Goal: Task Accomplishment & Management: Complete application form

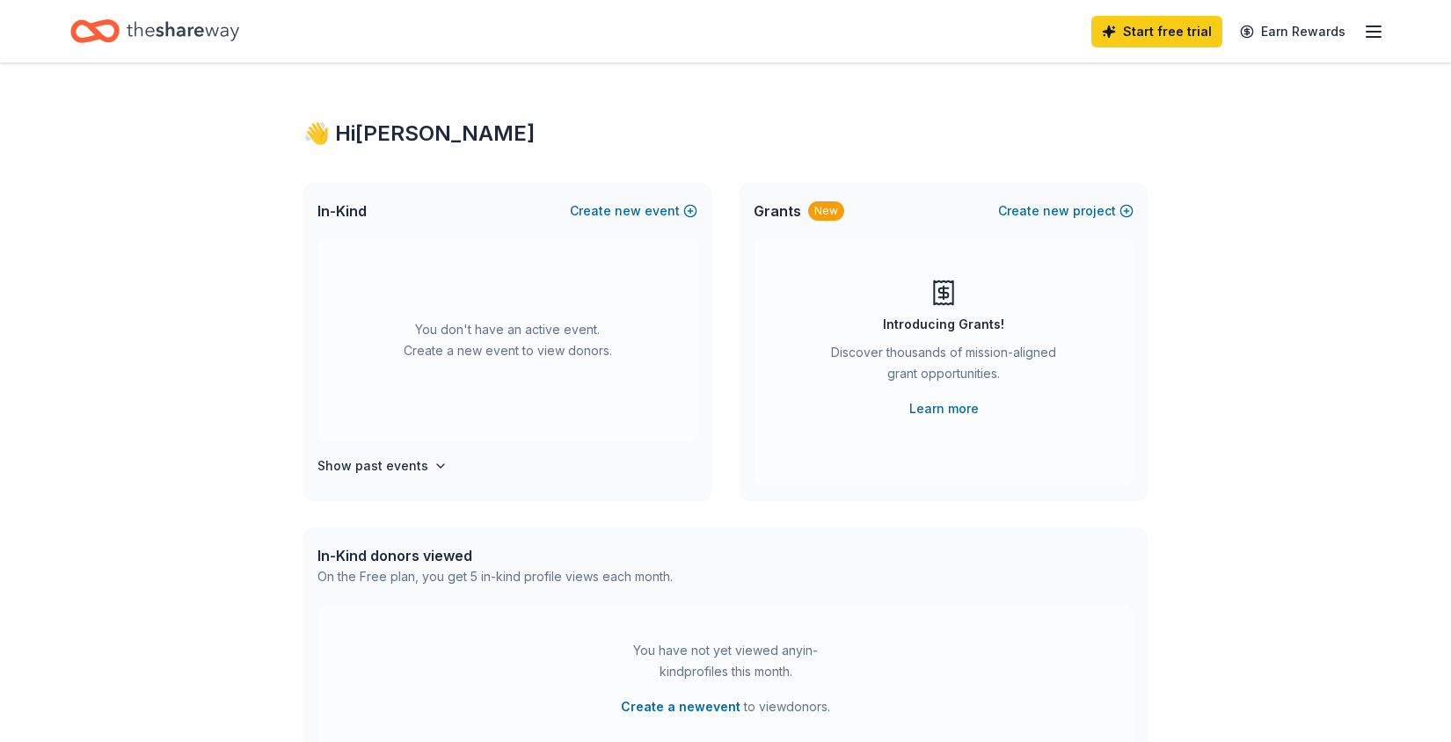
click at [1371, 44] on div "Start free trial Earn Rewards" at bounding box center [1238, 31] width 293 height 41
click at [1372, 35] on icon "button" at bounding box center [1373, 31] width 21 height 21
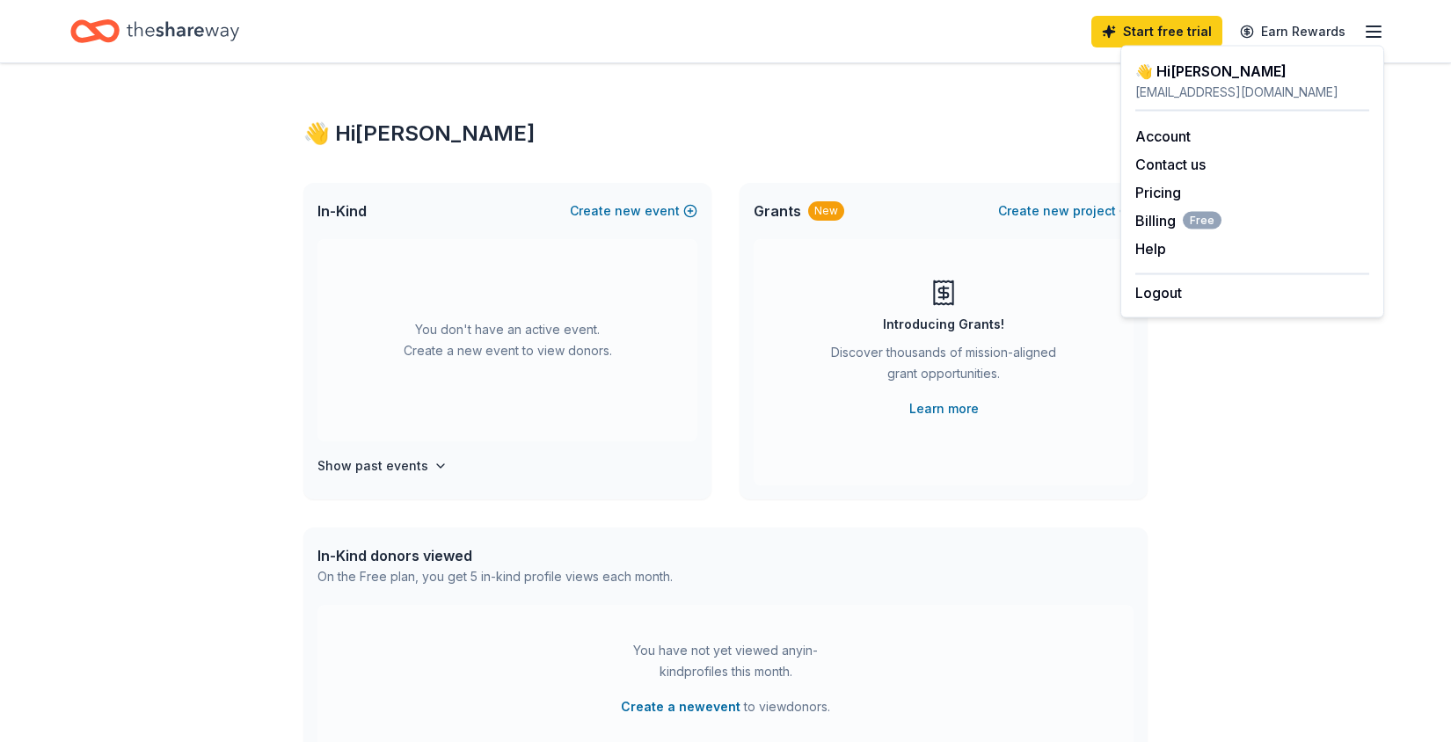
click at [1331, 417] on div "👋 Hi Stephanie In-Kind Create new event You don't have an active event. Create …" at bounding box center [725, 576] width 1451 height 1027
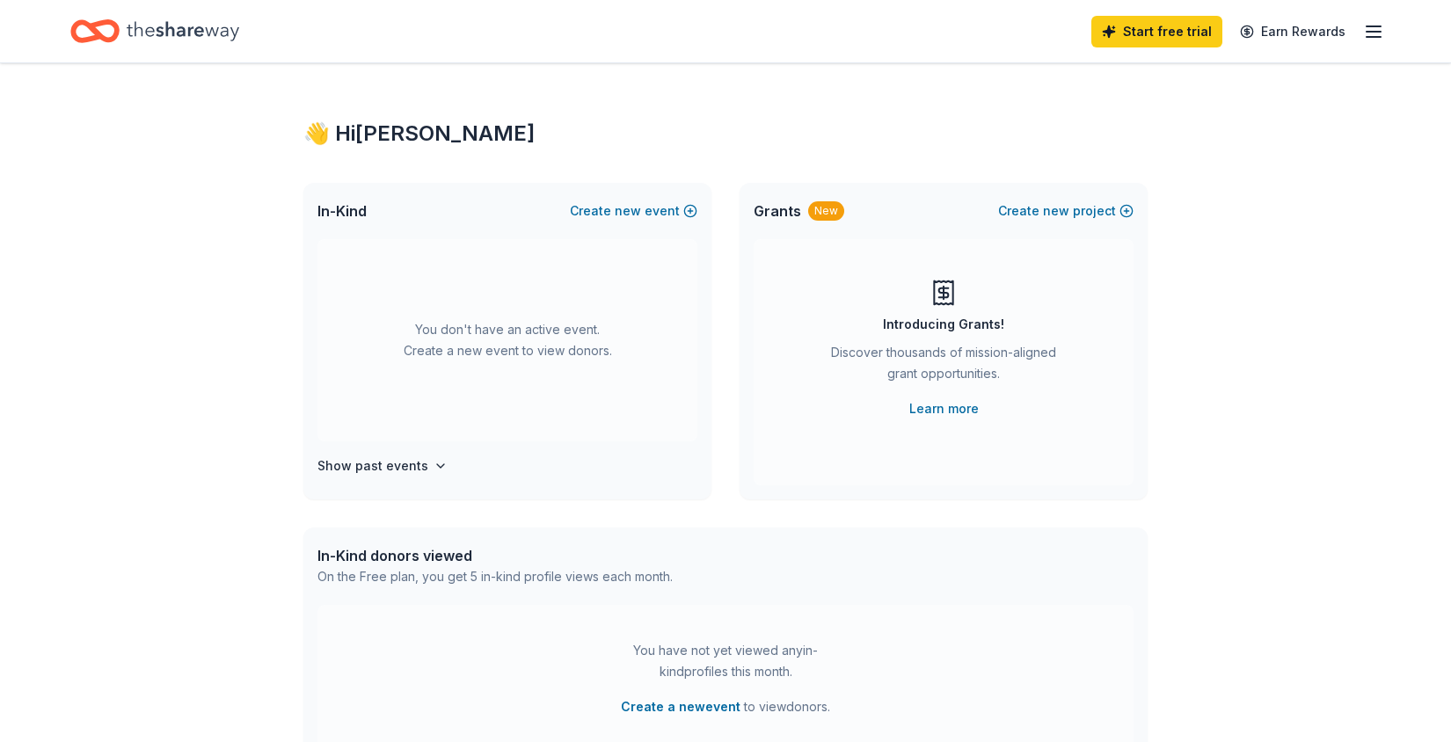
click at [1375, 42] on div "Start free trial Earn Rewards" at bounding box center [1238, 31] width 293 height 41
click at [1375, 33] on icon "button" at bounding box center [1373, 31] width 21 height 21
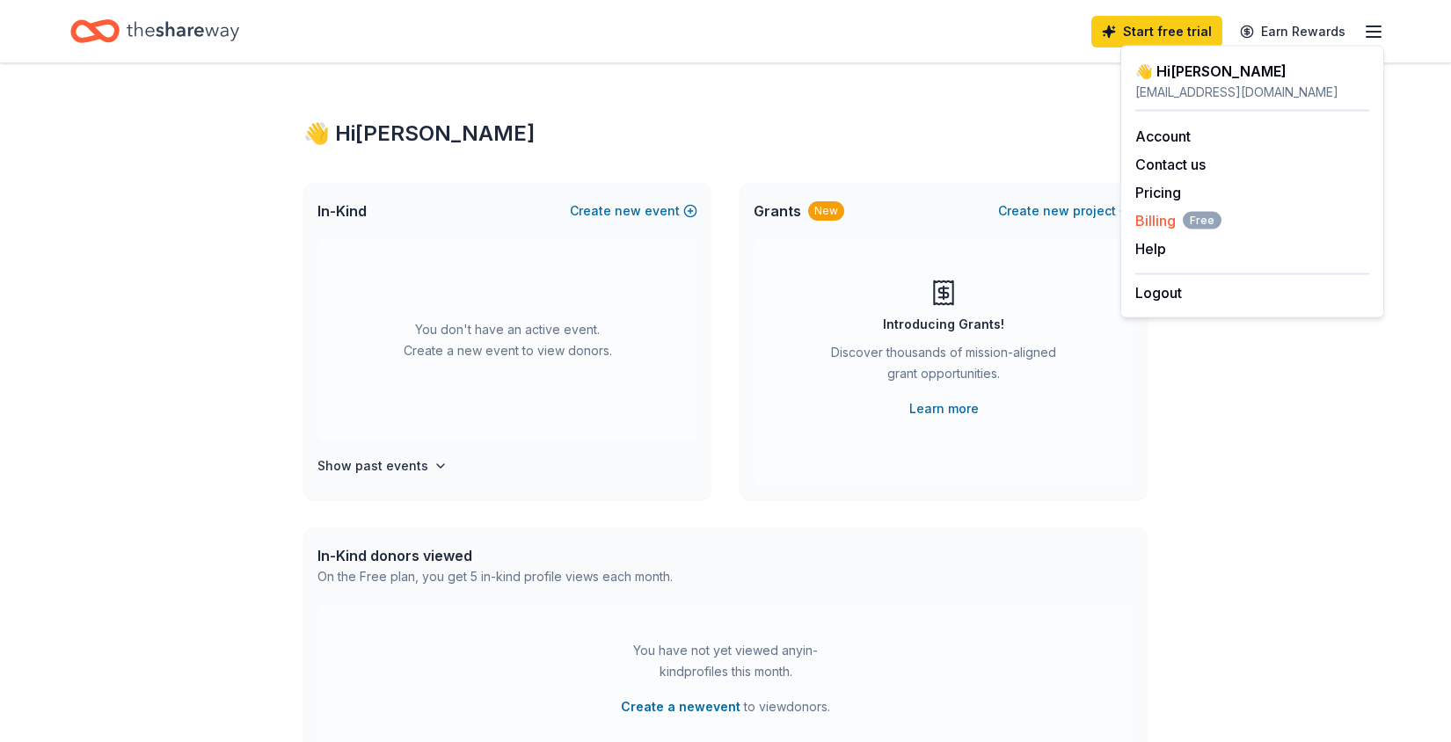
click at [1150, 222] on span "Billing Free" at bounding box center [1179, 220] width 86 height 21
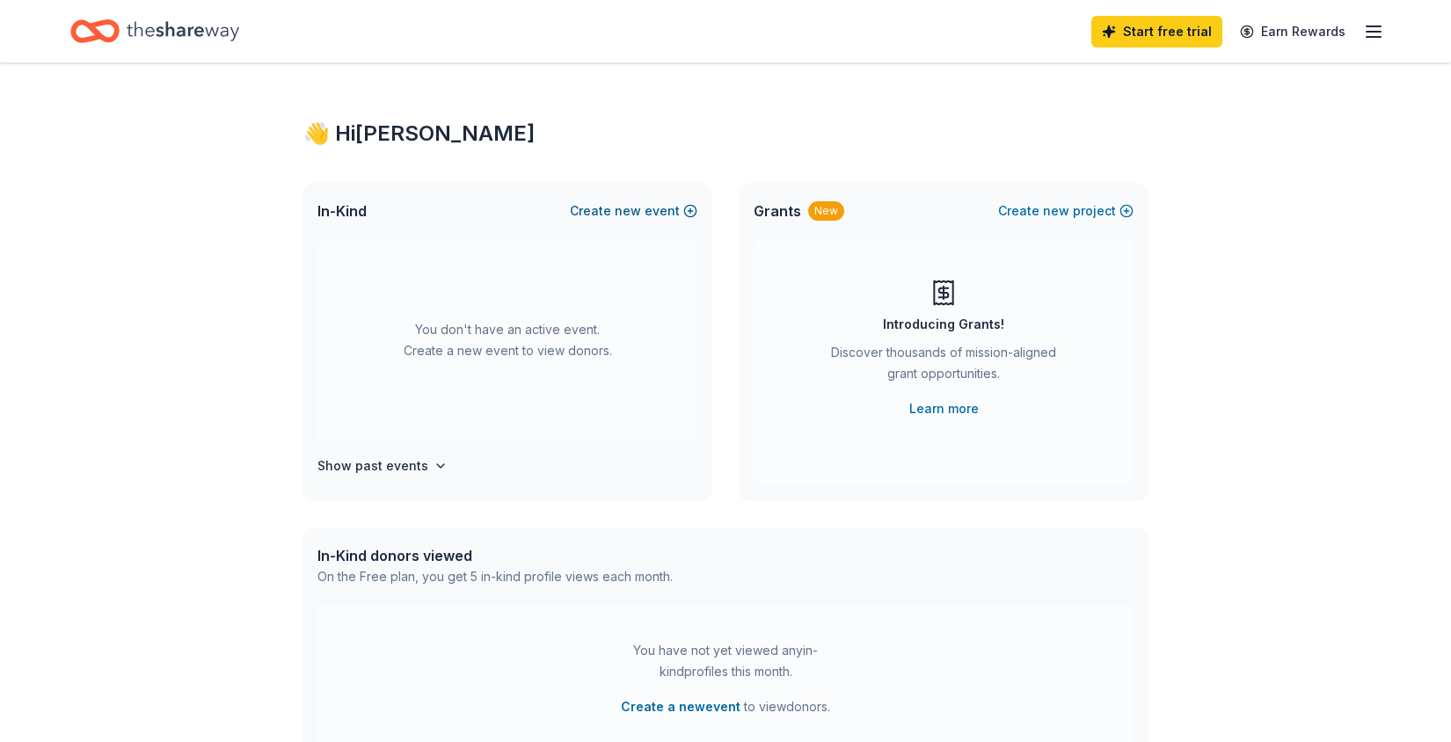
click at [644, 208] on button "Create new event" at bounding box center [634, 211] width 128 height 21
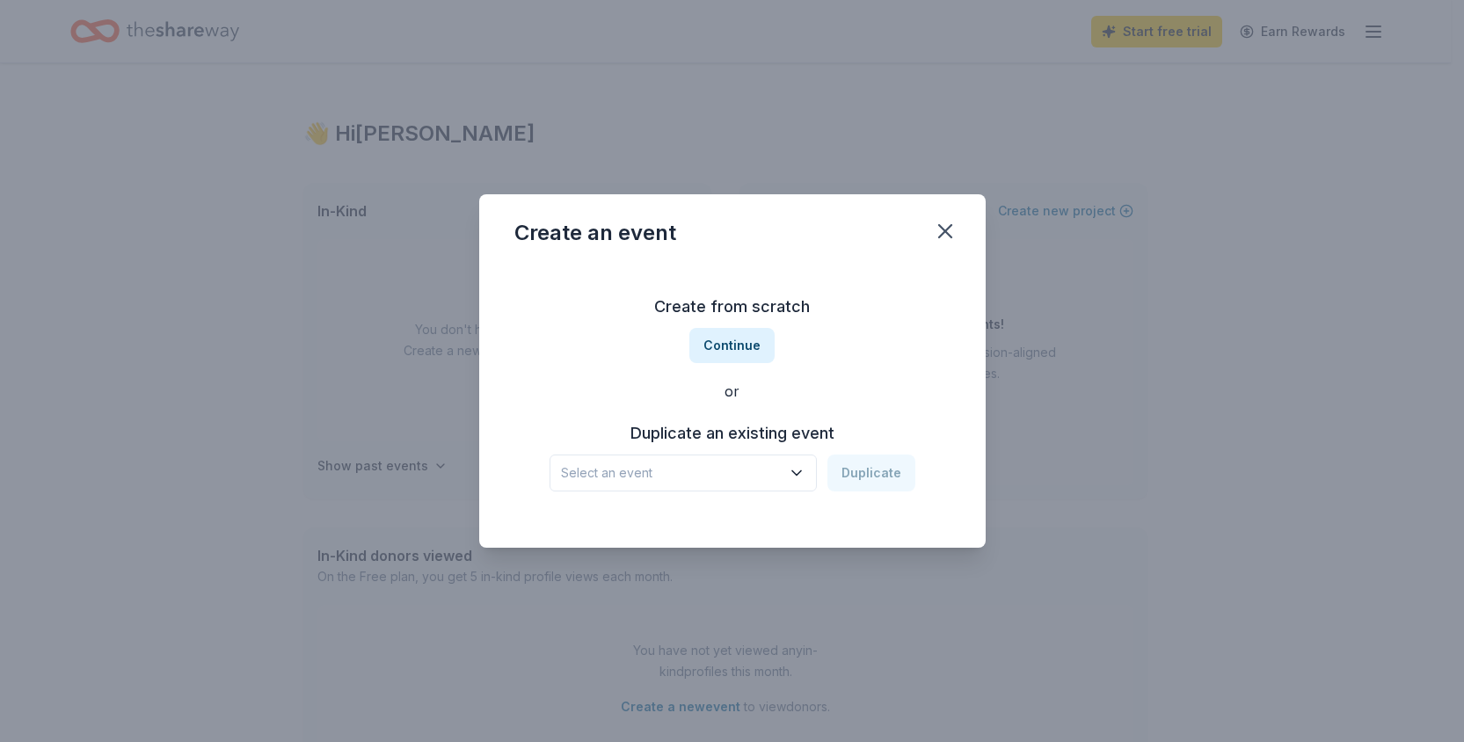
click at [657, 469] on span "Select an event" at bounding box center [671, 473] width 220 height 21
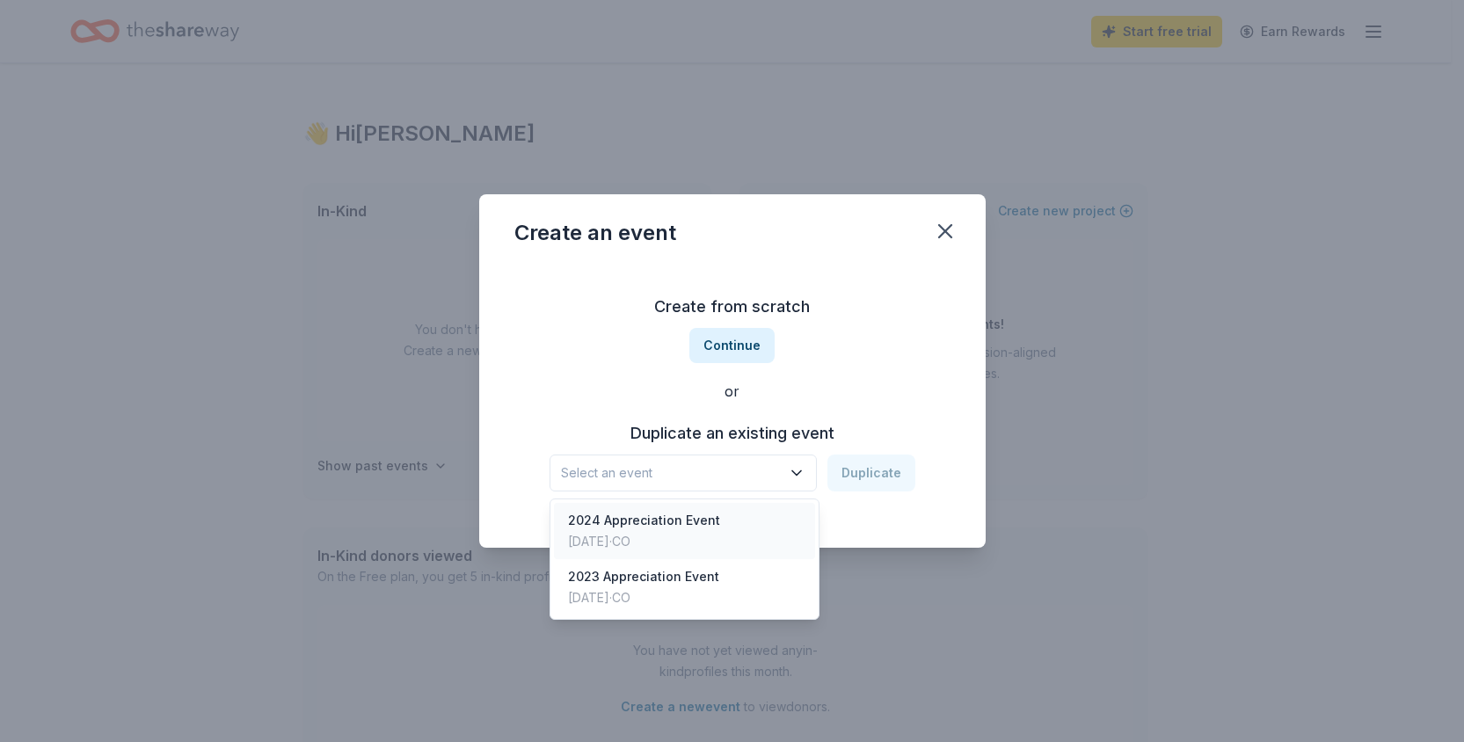
click at [660, 520] on div "2024 Appreciation Event" at bounding box center [644, 520] width 152 height 21
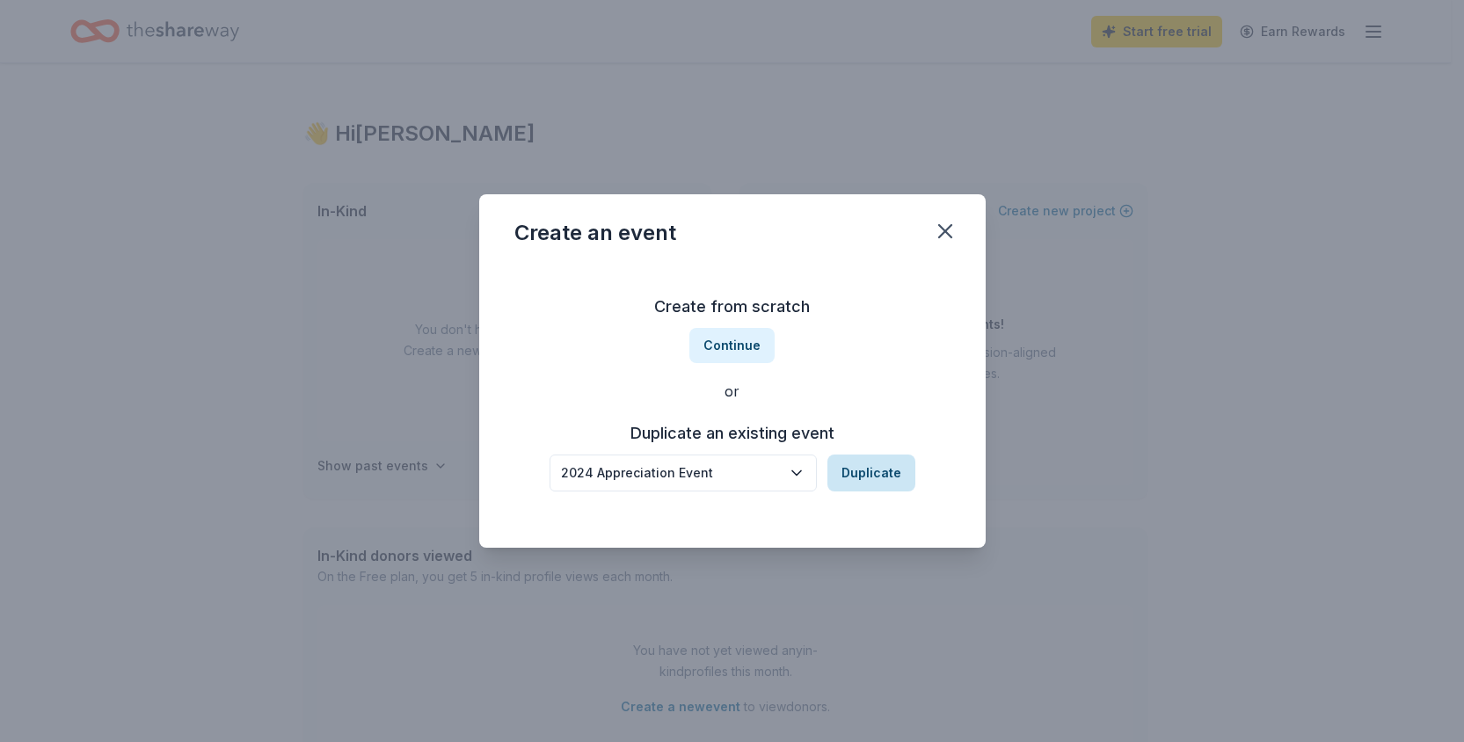
click at [878, 464] on button "Duplicate" at bounding box center [872, 473] width 88 height 37
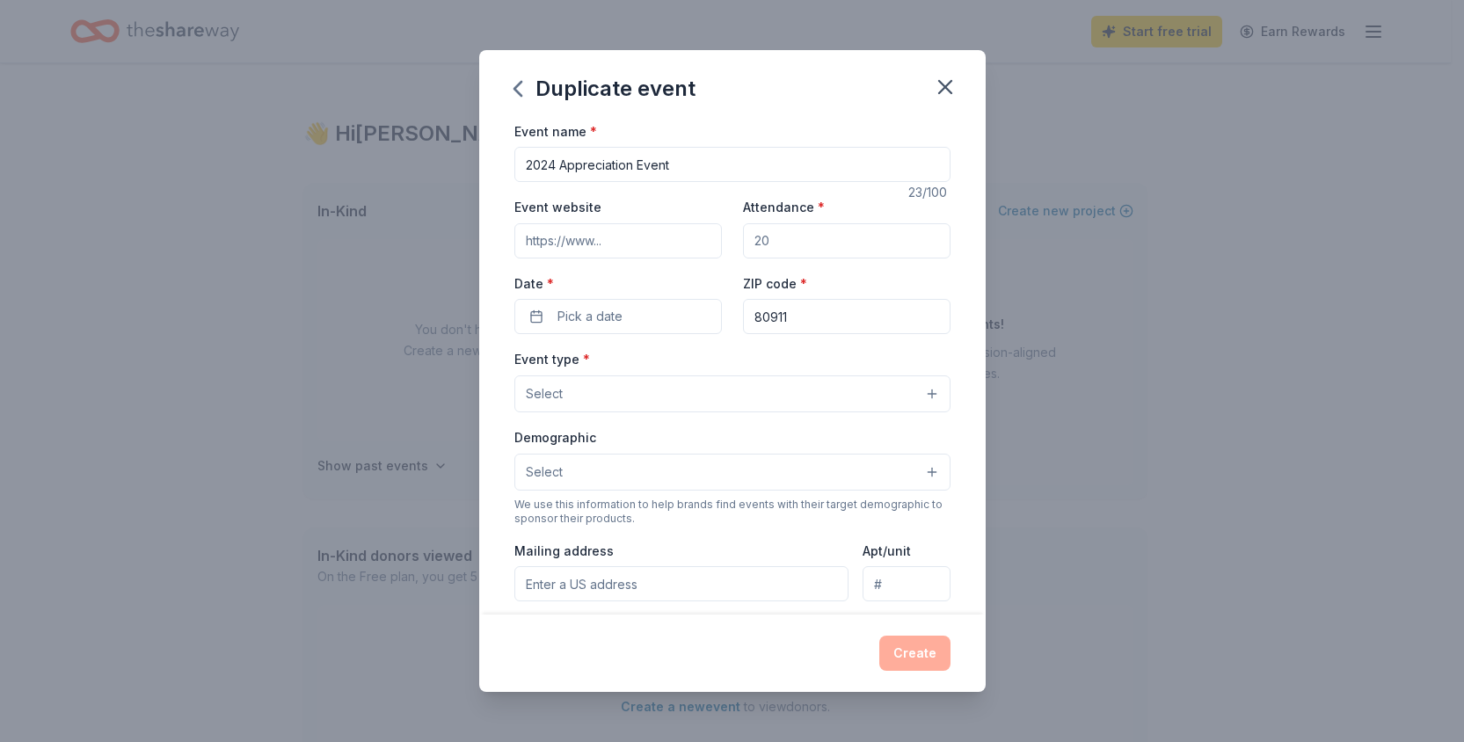
drag, startPoint x: 556, startPoint y: 165, endPoint x: 500, endPoint y: 165, distance: 55.4
type input "2025 Appreciation Event"
click at [676, 273] on div "Date * Pick a date" at bounding box center [619, 304] width 208 height 62
drag, startPoint x: 739, startPoint y: 234, endPoint x: 725, endPoint y: 222, distance: 18.7
click at [734, 230] on div "Event website Attendance * Date * Pick a date ZIP code * 80911" at bounding box center [733, 265] width 436 height 138
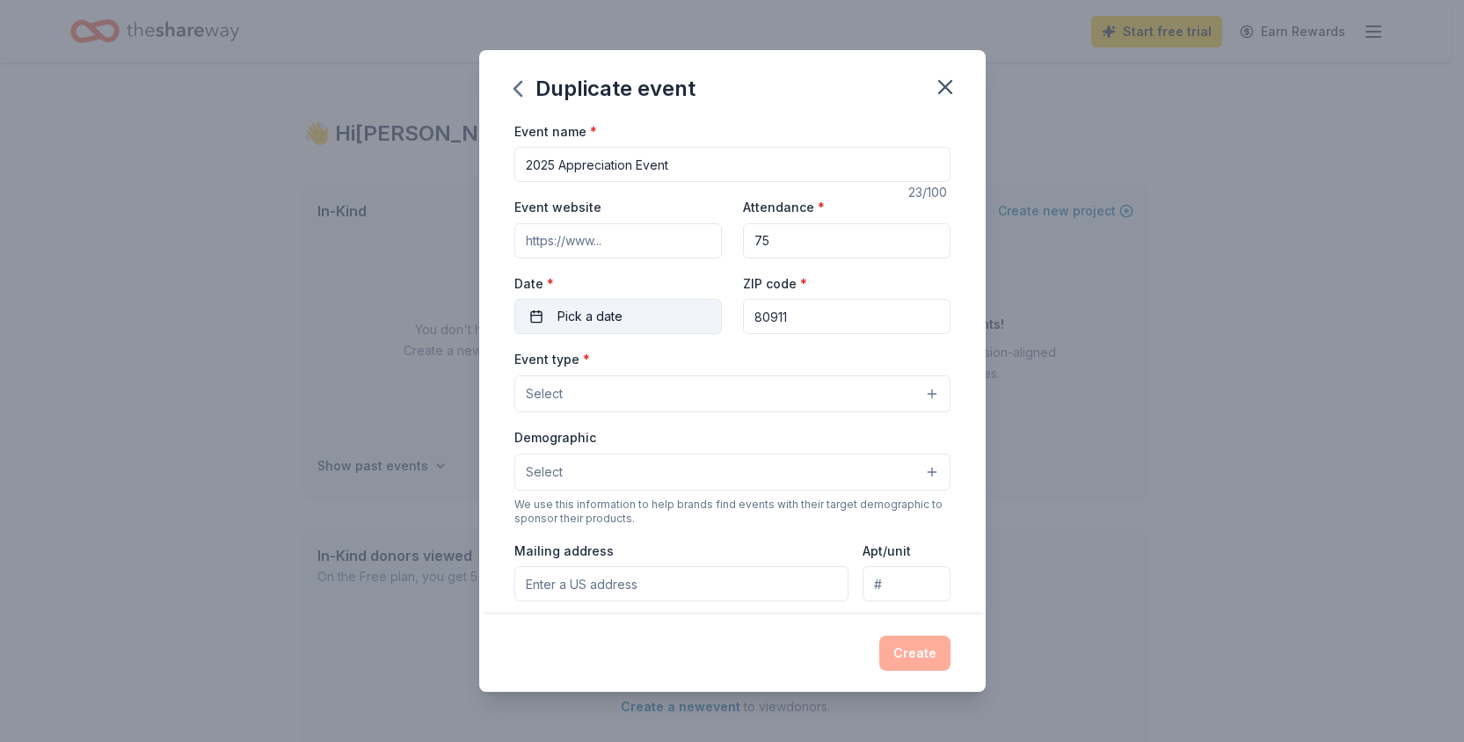
type input "75"
click at [620, 316] on span "Pick a date" at bounding box center [590, 316] width 65 height 21
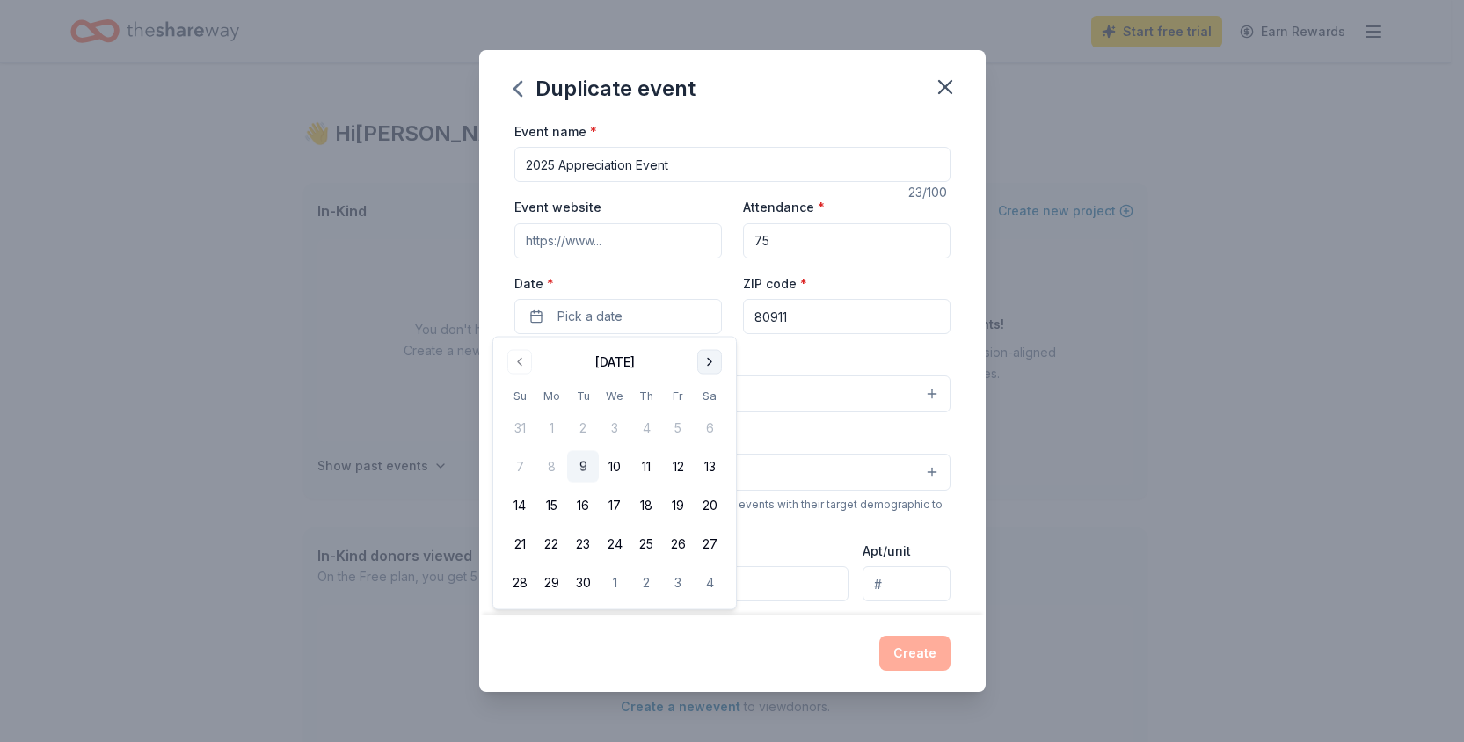
click at [713, 363] on button "Go to next month" at bounding box center [710, 362] width 25 height 25
click at [673, 429] on button "5" at bounding box center [678, 429] width 32 height 32
click at [785, 344] on div "Event name * 2025 Appreciation Event 23 /100 Event website Attendance * 75 Date…" at bounding box center [733, 527] width 436 height 813
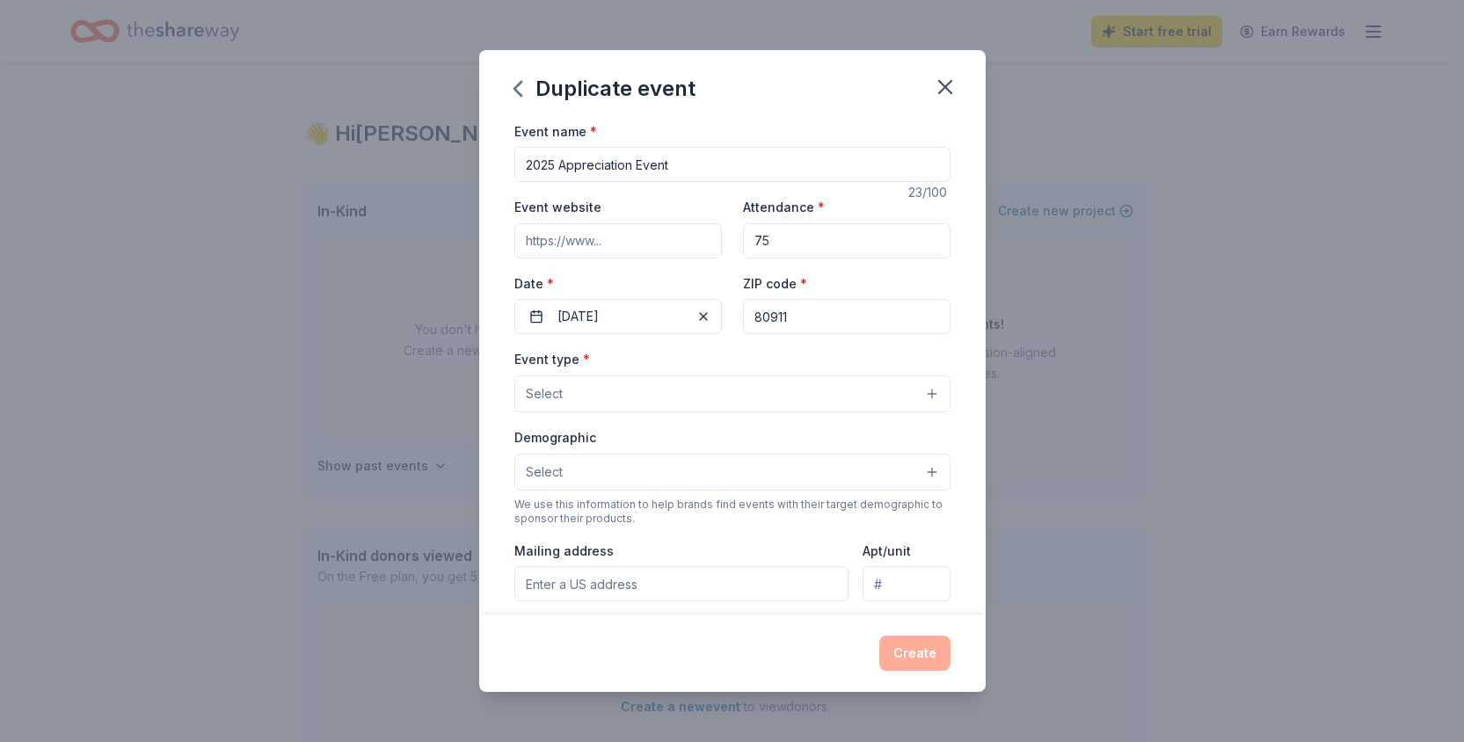
click at [566, 398] on button "Select" at bounding box center [733, 394] width 436 height 37
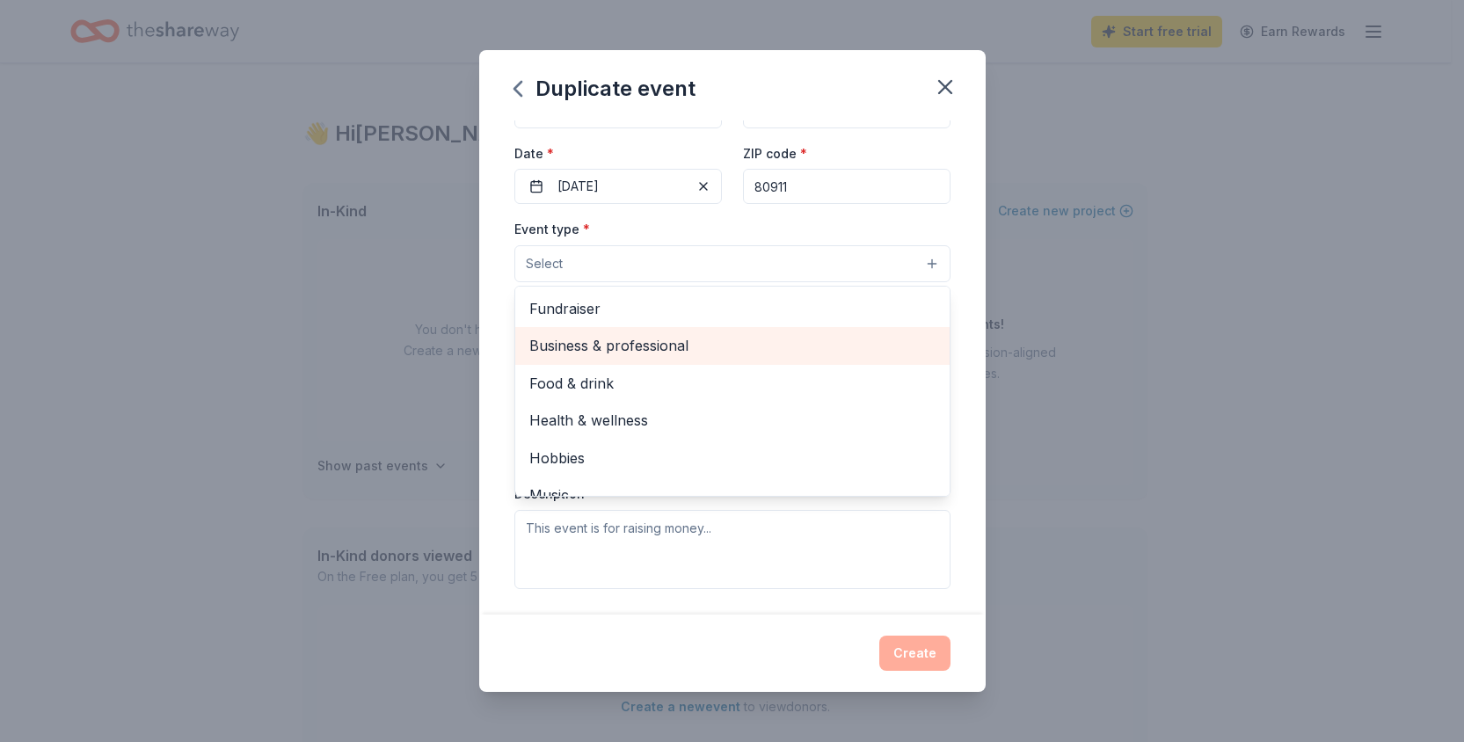
click at [605, 347] on span "Business & professional" at bounding box center [733, 345] width 406 height 23
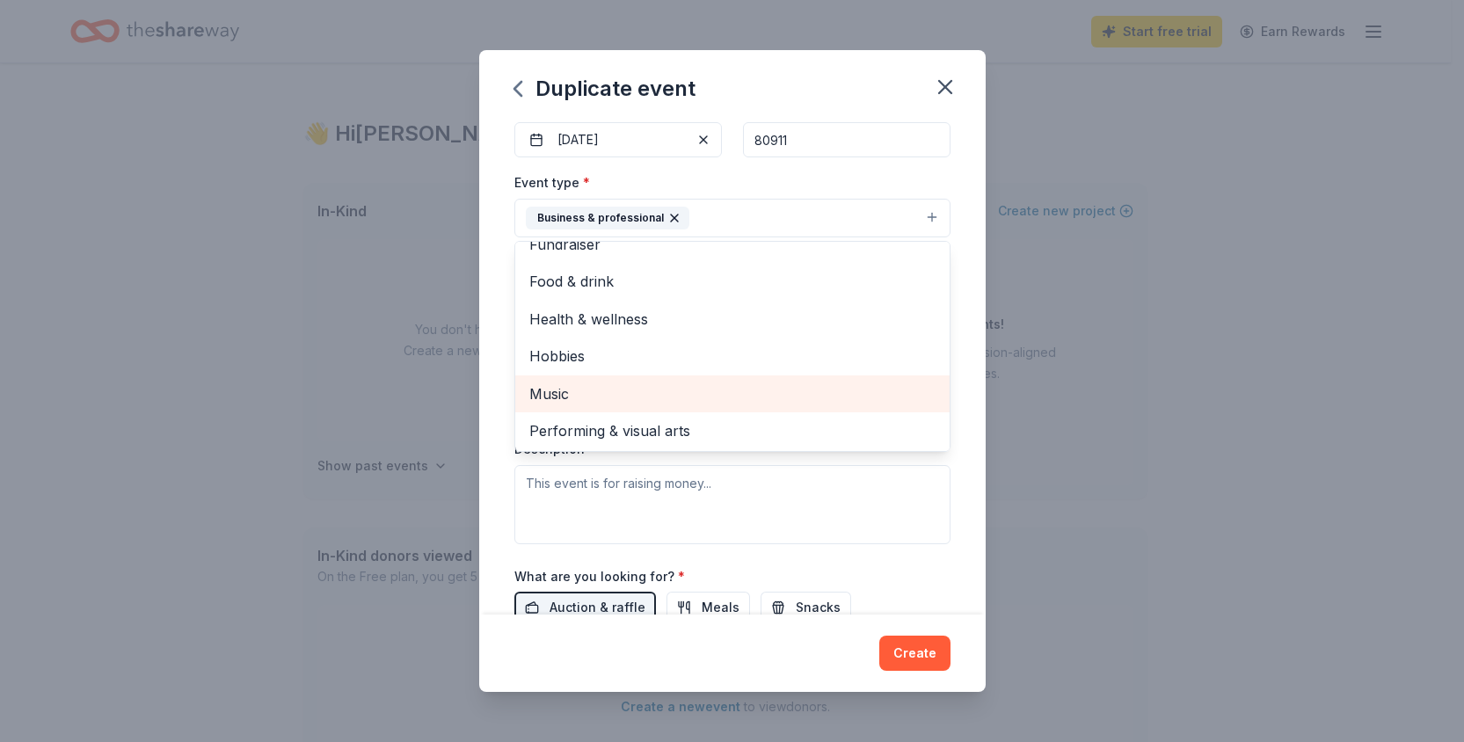
scroll to position [215, 0]
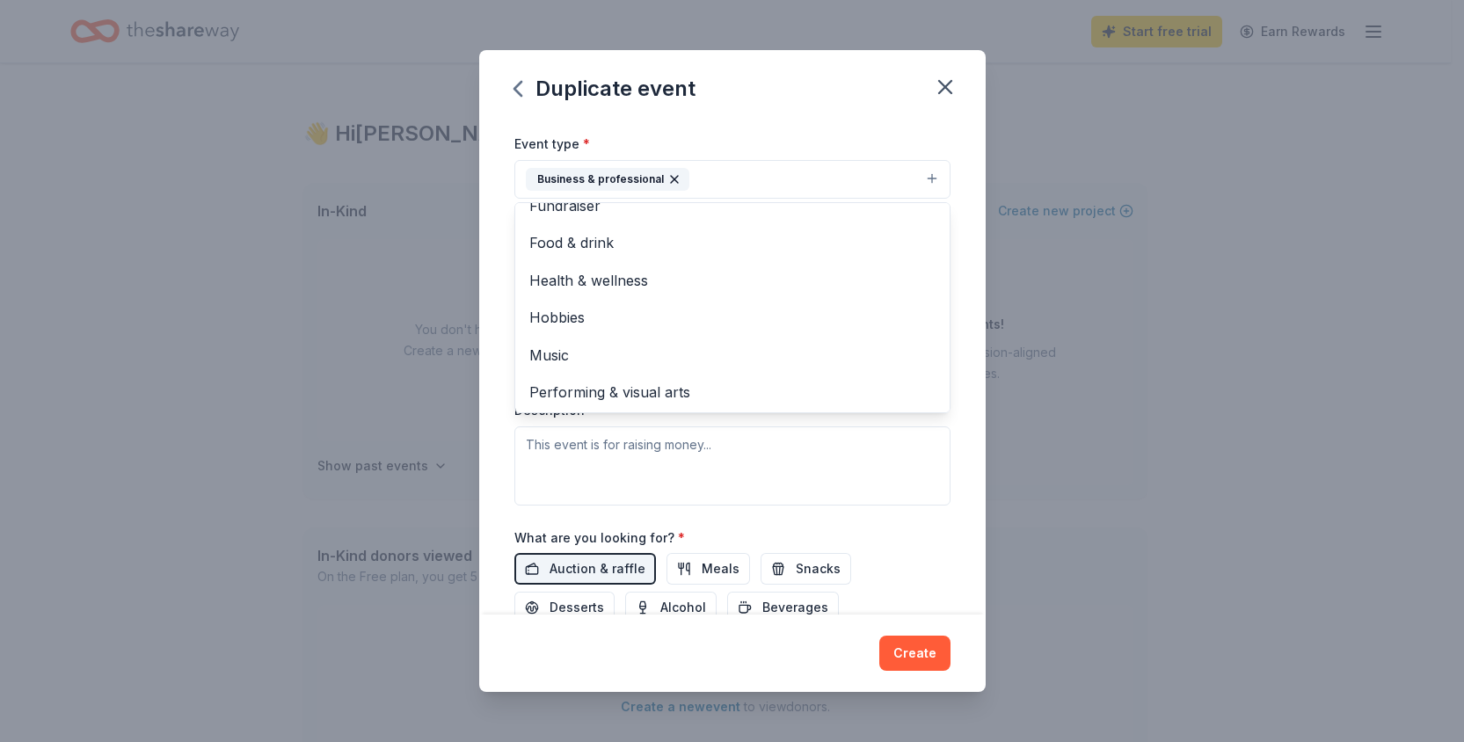
click at [959, 393] on div "Event name * 2025 Appreciation Event 23 /100 Event website Attendance * 75 Date…" at bounding box center [732, 368] width 507 height 495
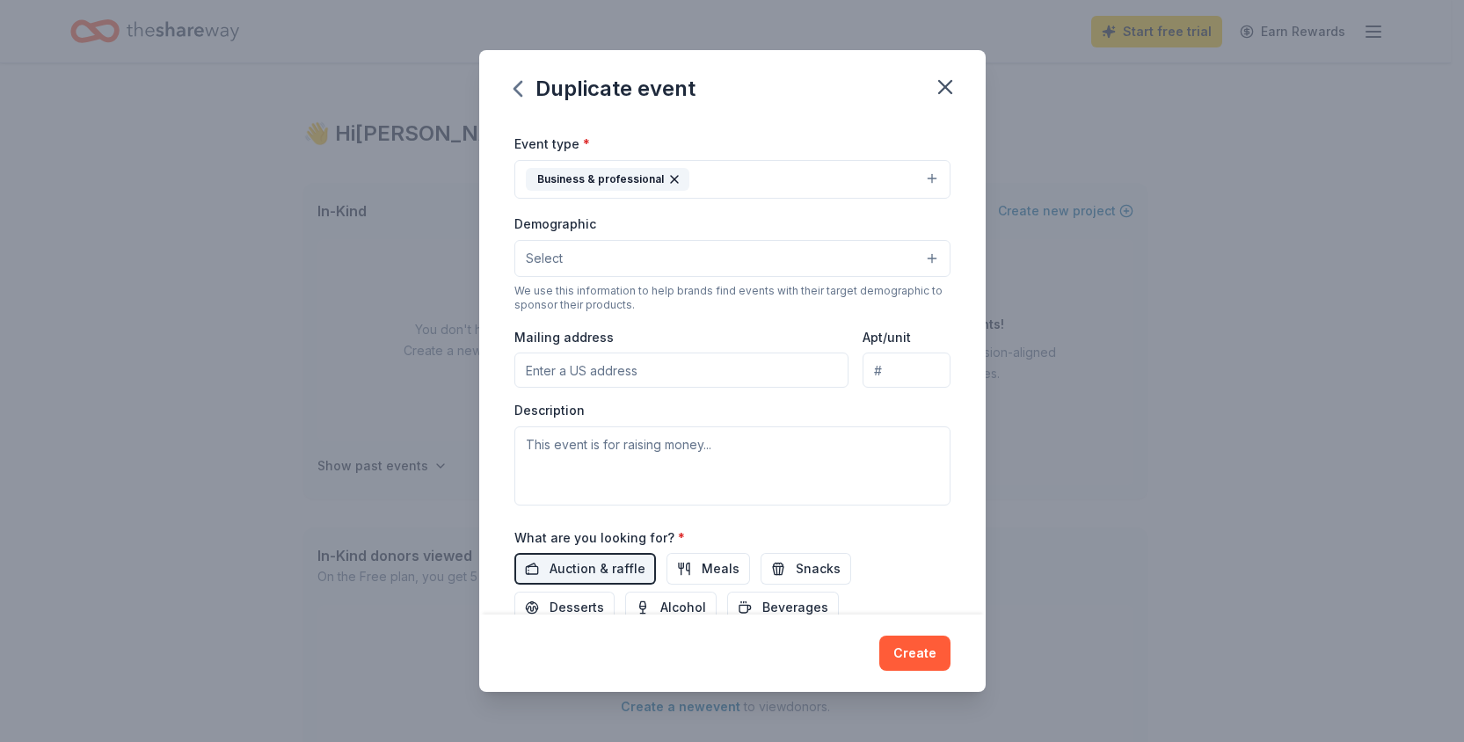
click at [566, 253] on button "Select" at bounding box center [733, 258] width 436 height 37
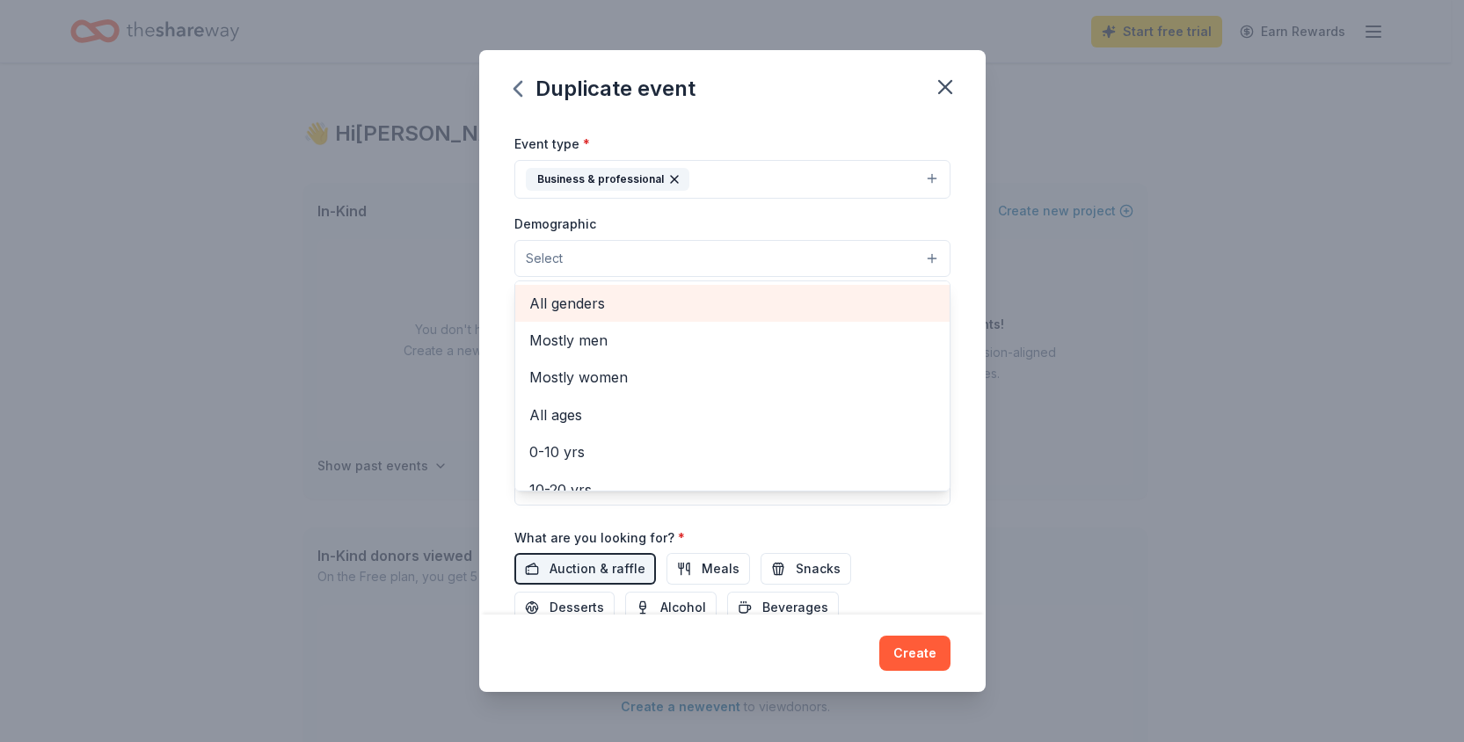
click at [580, 301] on span "All genders" at bounding box center [733, 303] width 406 height 23
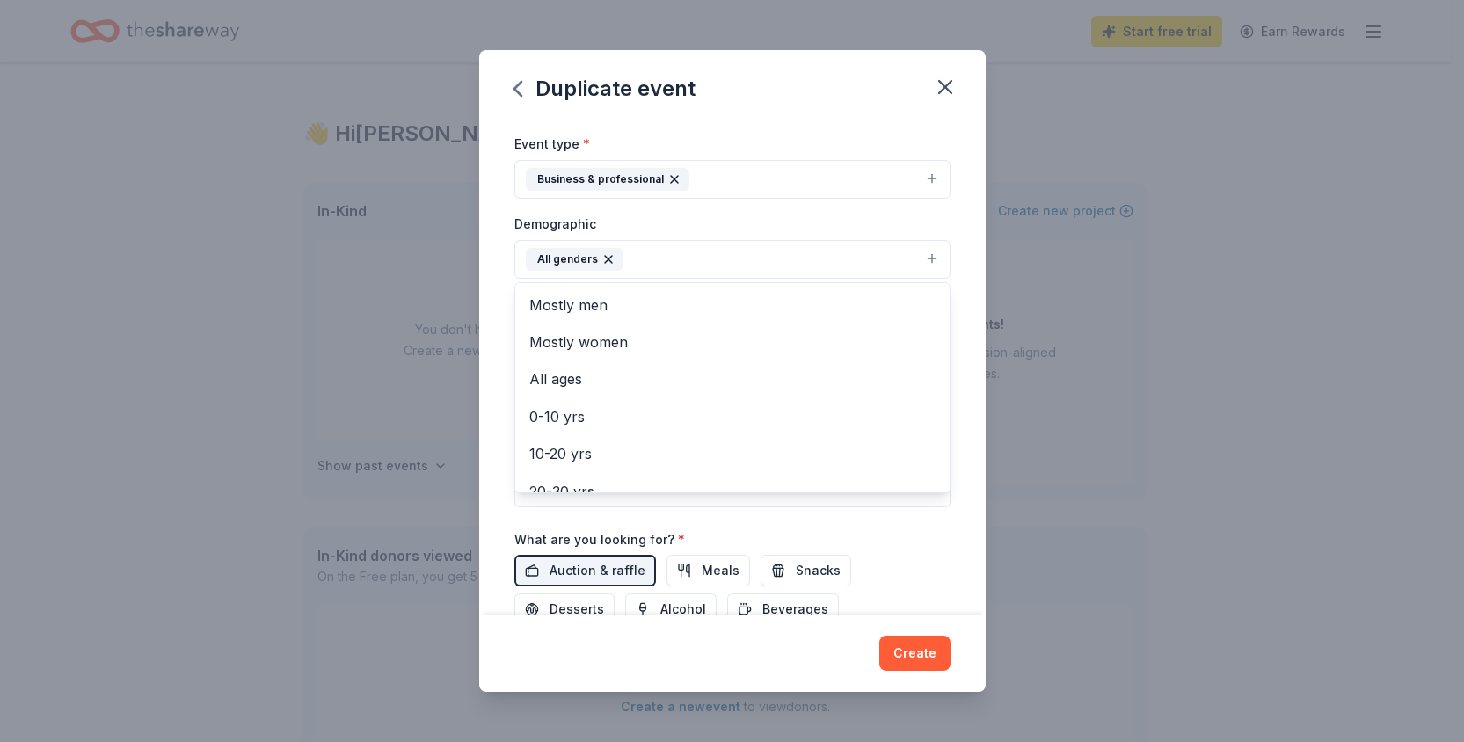
click at [961, 427] on div "Event name * 2025 Appreciation Event 23 /100 Event website Attendance * 75 Date…" at bounding box center [732, 368] width 507 height 495
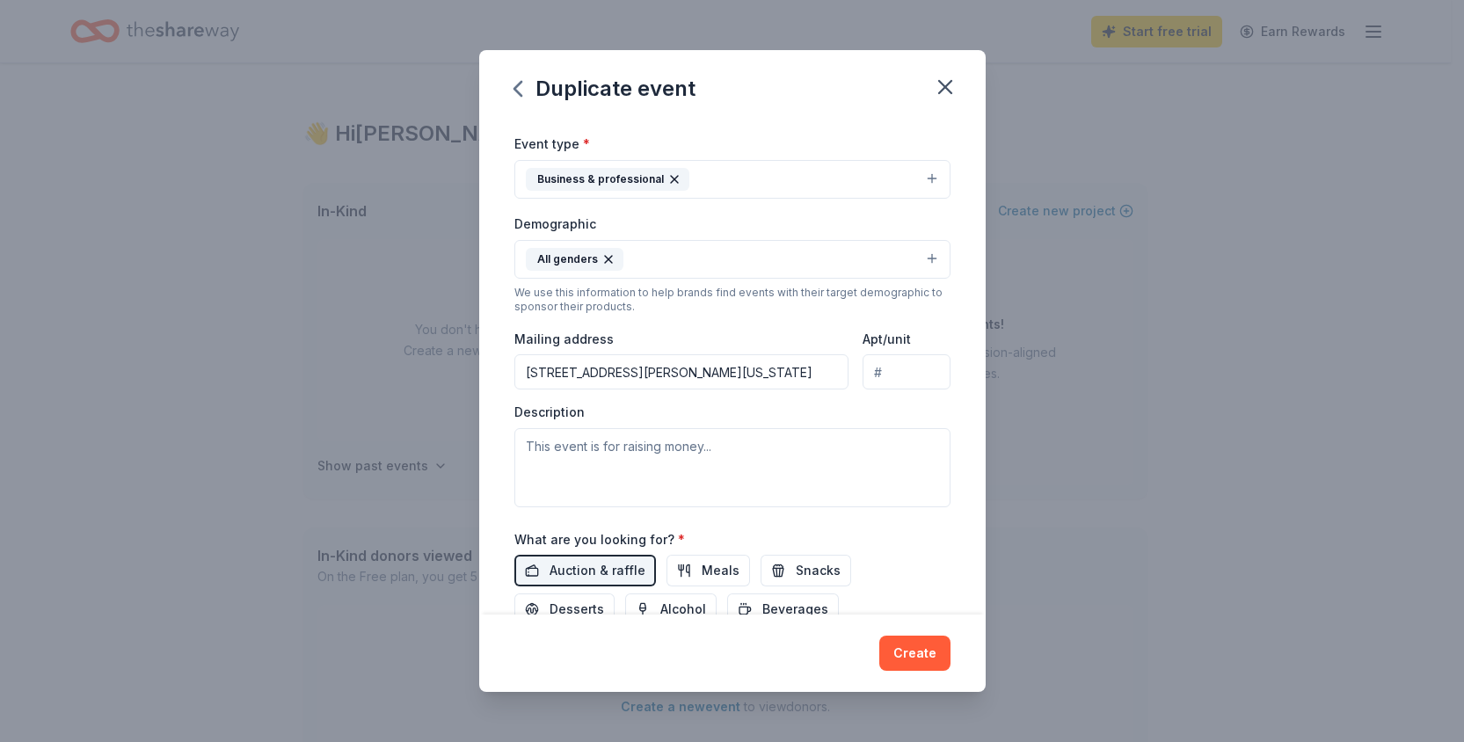
type input "4955 Bradley Road, Colorado Springs, CO, 80911"
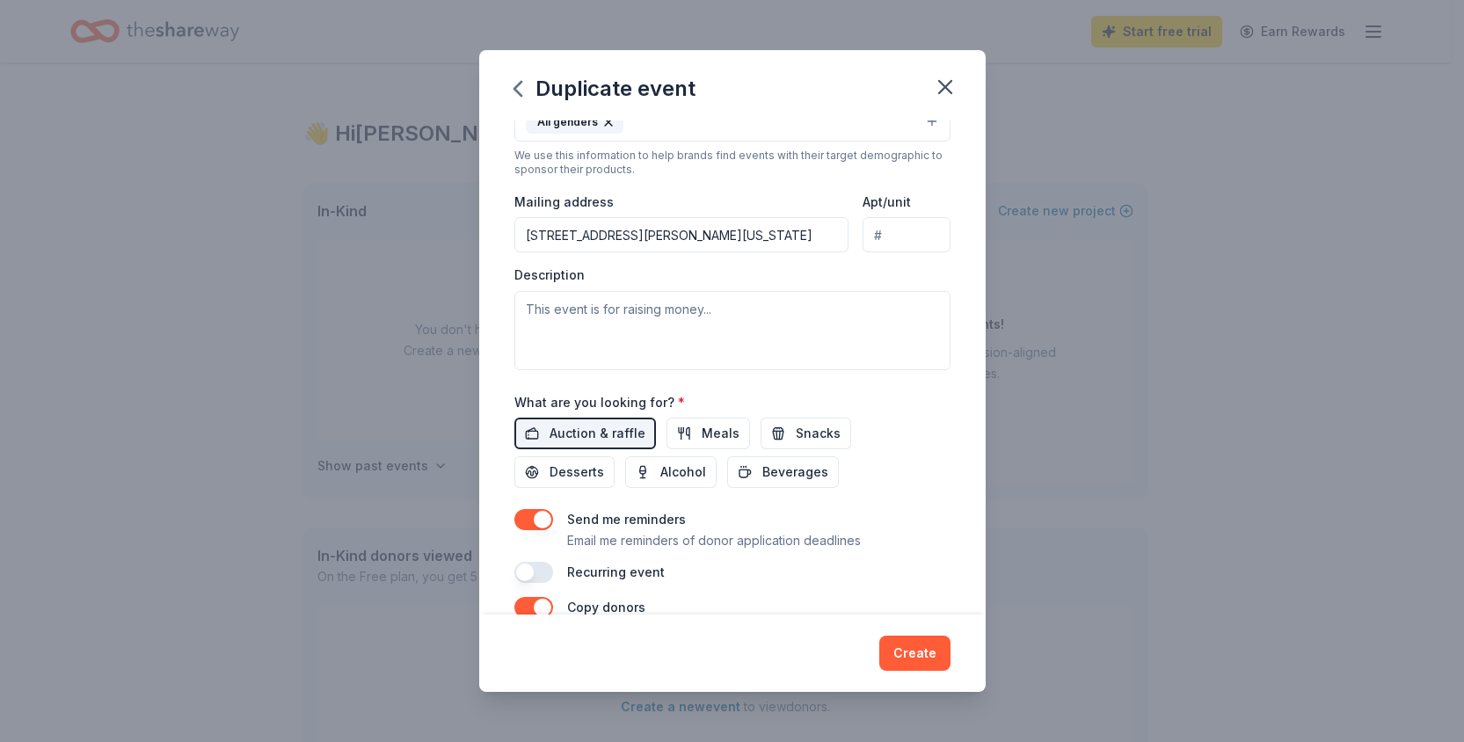
scroll to position [287, 0]
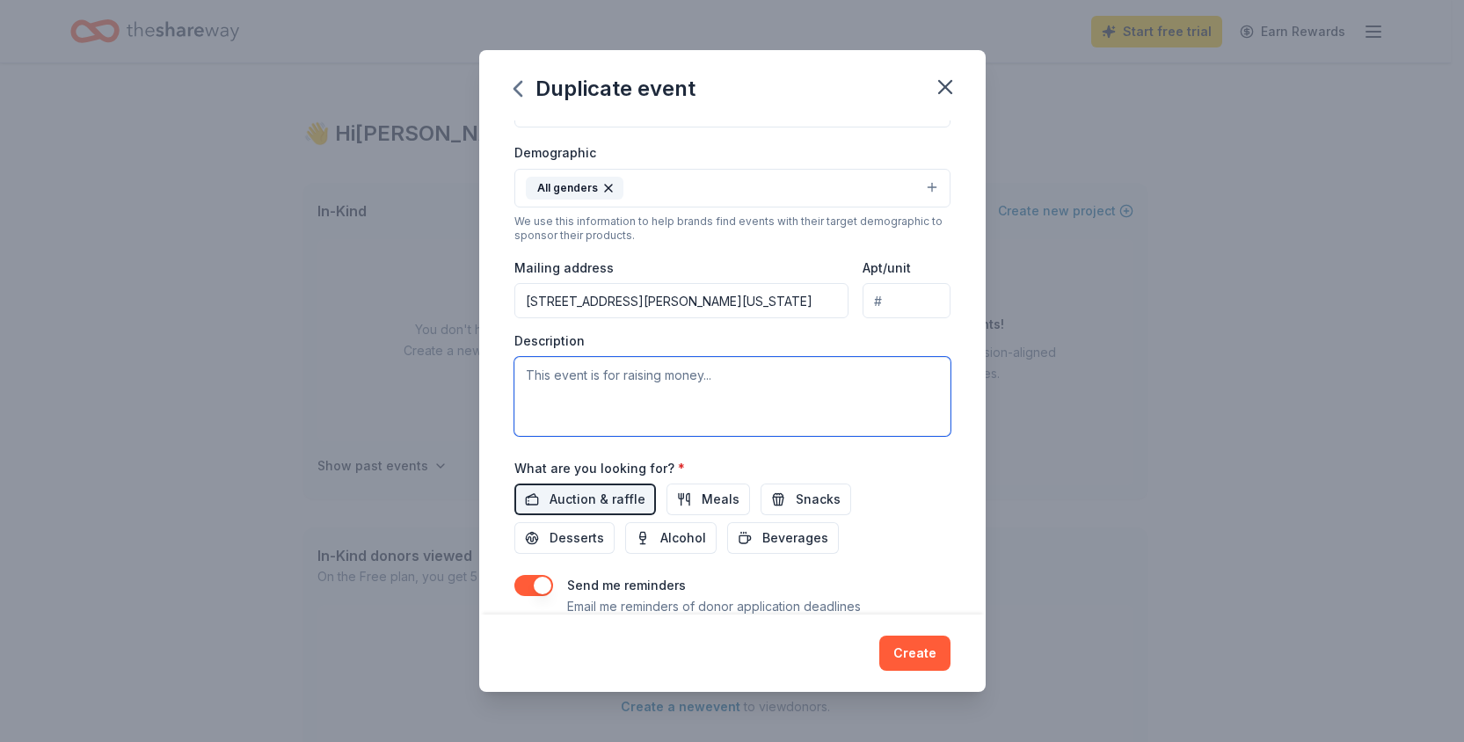
click at [622, 380] on textarea at bounding box center [733, 396] width 436 height 79
paste textarea "Pikes Peak Christian Church will be gathering over 400 volunteers, staff, and E…"
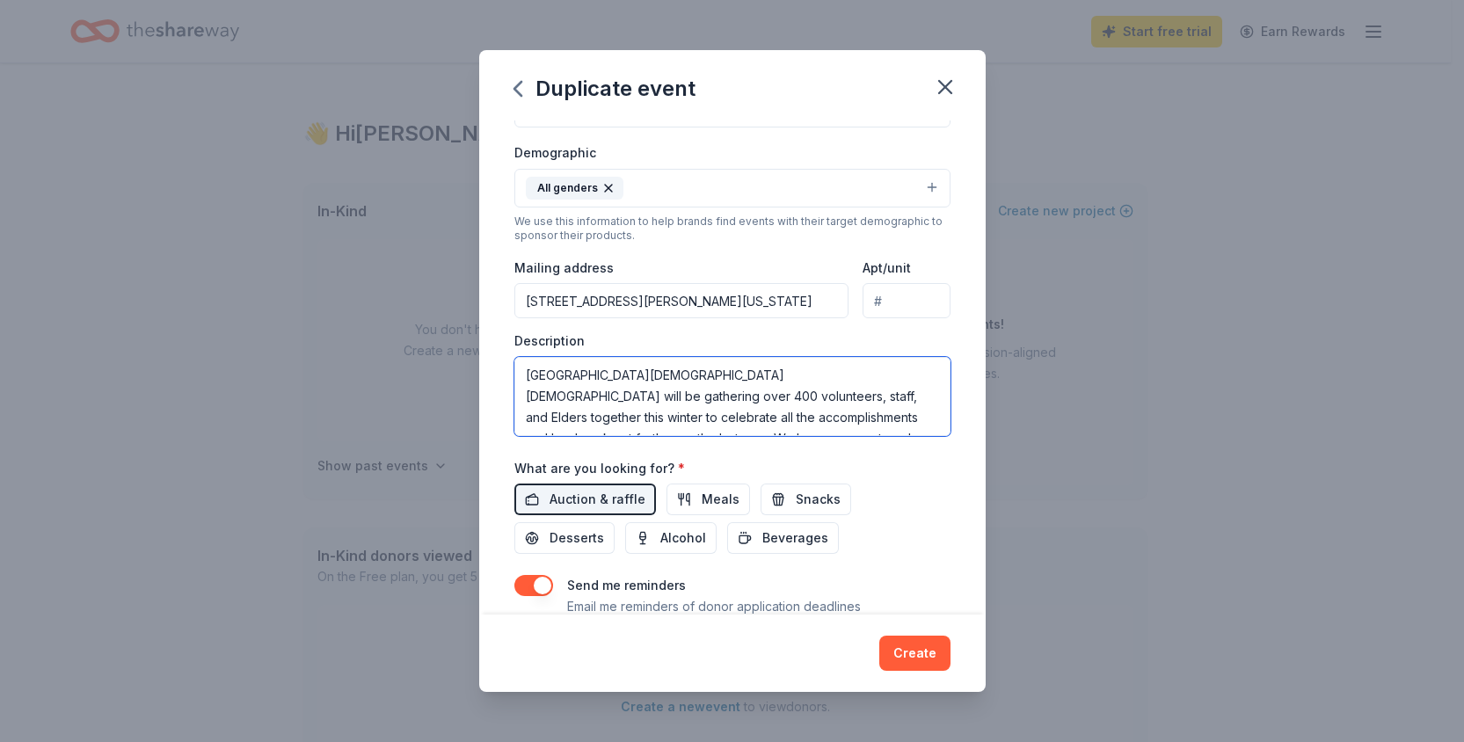
scroll to position [212, 0]
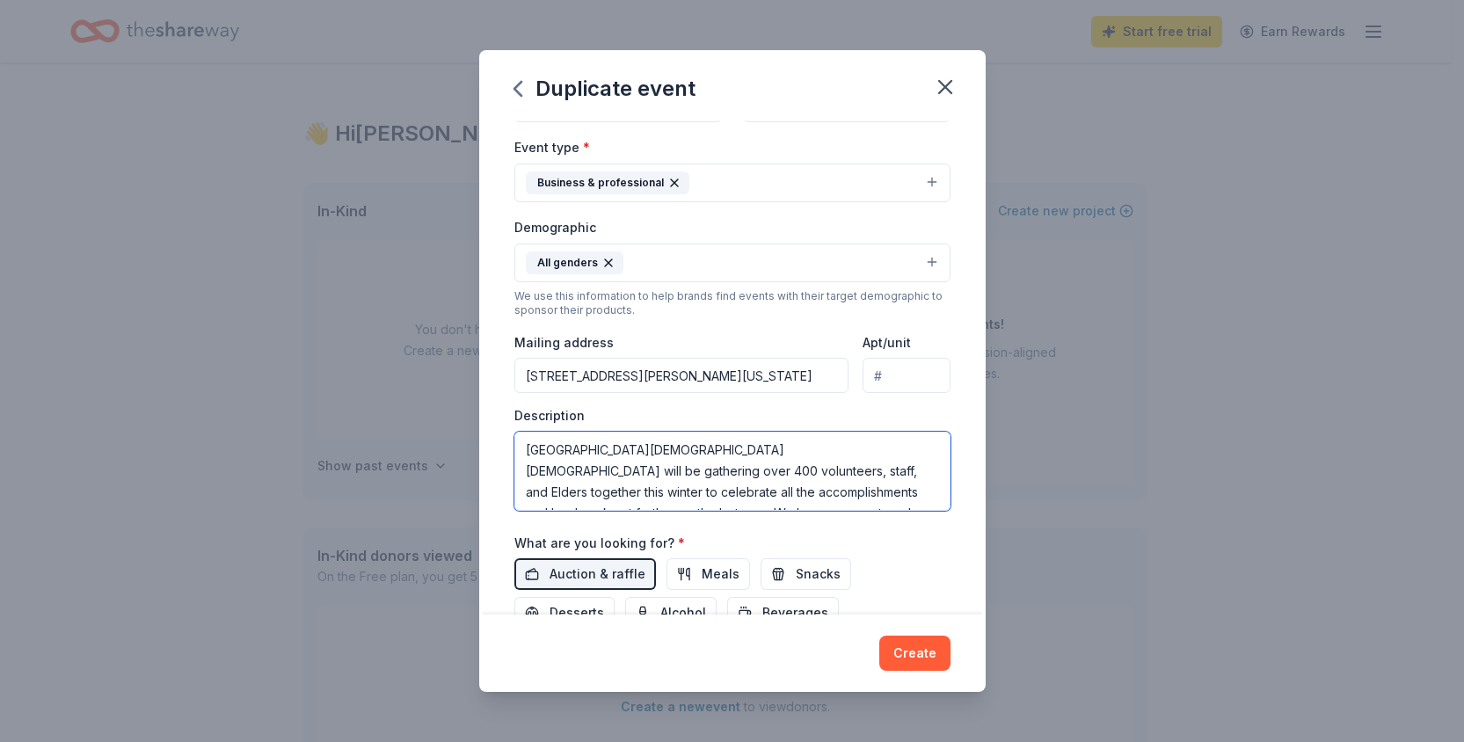
drag, startPoint x: 848, startPoint y: 447, endPoint x: 786, endPoint y: 442, distance: 61.8
click at [786, 442] on textarea "Pikes Peak Christian Church will be gathering over 400 volunteers, staff, and E…" at bounding box center [733, 471] width 436 height 79
click at [722, 475] on textarea "Pikes Peak Christian Church will be gathering volunteers, staff, and Elders tog…" at bounding box center [733, 471] width 436 height 79
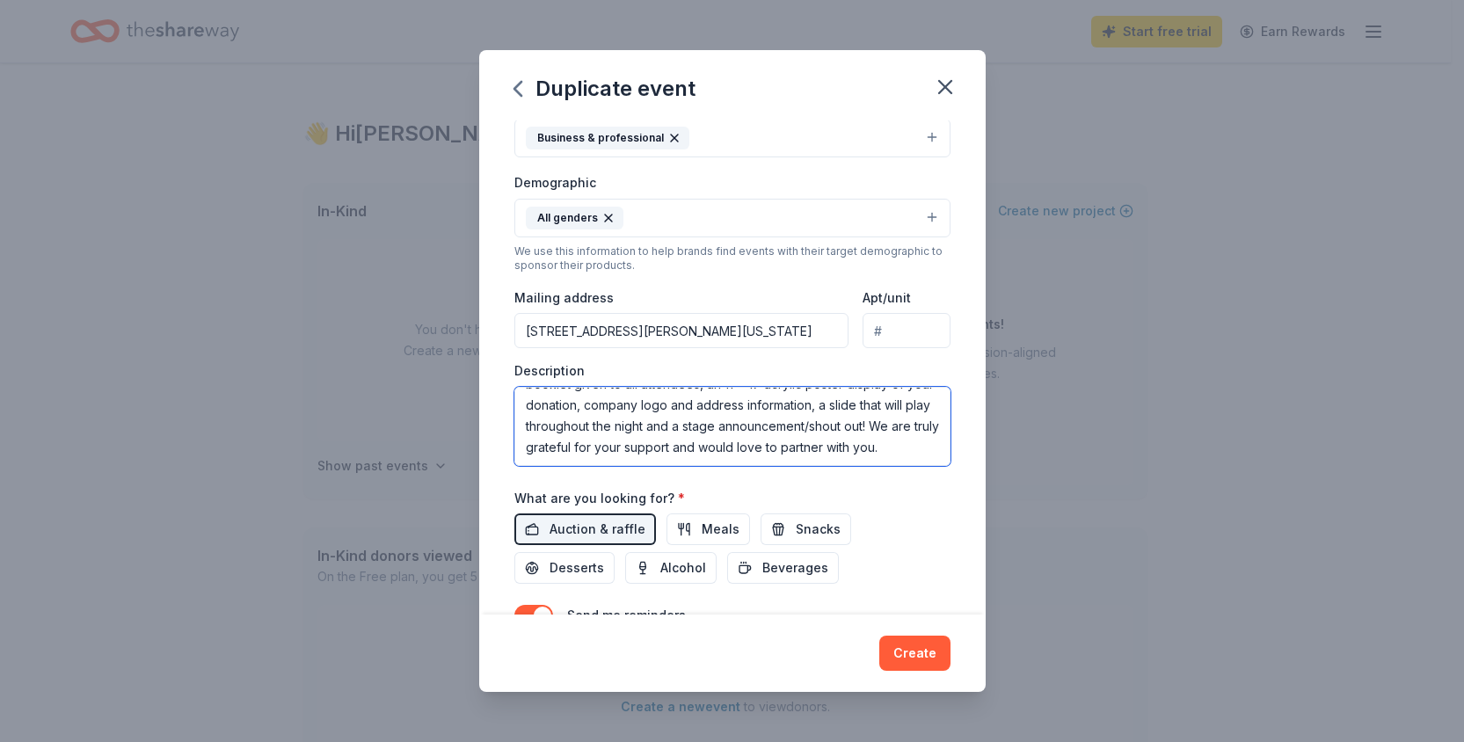
scroll to position [257, 0]
click at [601, 442] on textarea "Pikes Peak Christian Church will be gathering volunteers, staff, and Elders tog…" at bounding box center [733, 426] width 436 height 79
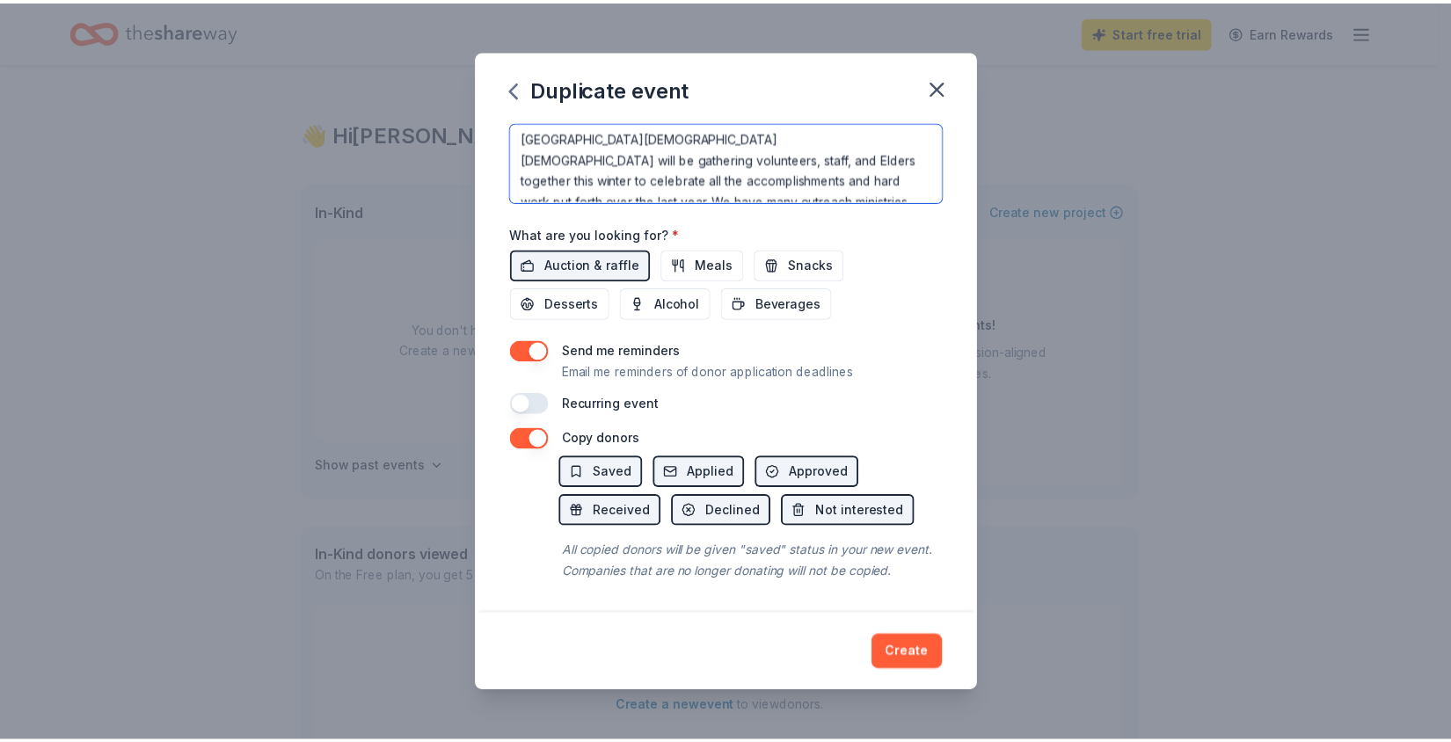
scroll to position [538, 0]
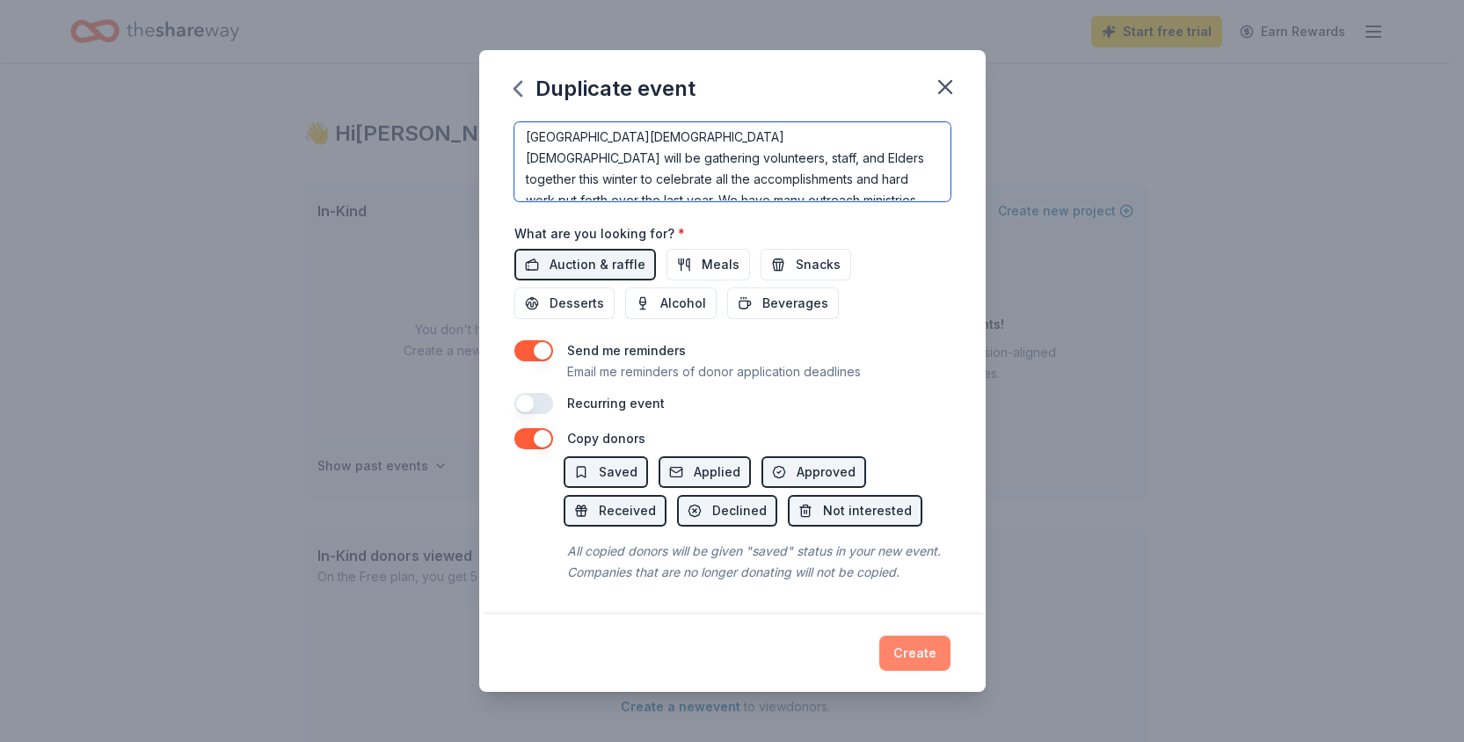
type textarea "Pikes Peak Christian Church will be gathering volunteers, staff, and Elders tog…"
click at [923, 654] on button "Create" at bounding box center [915, 653] width 71 height 35
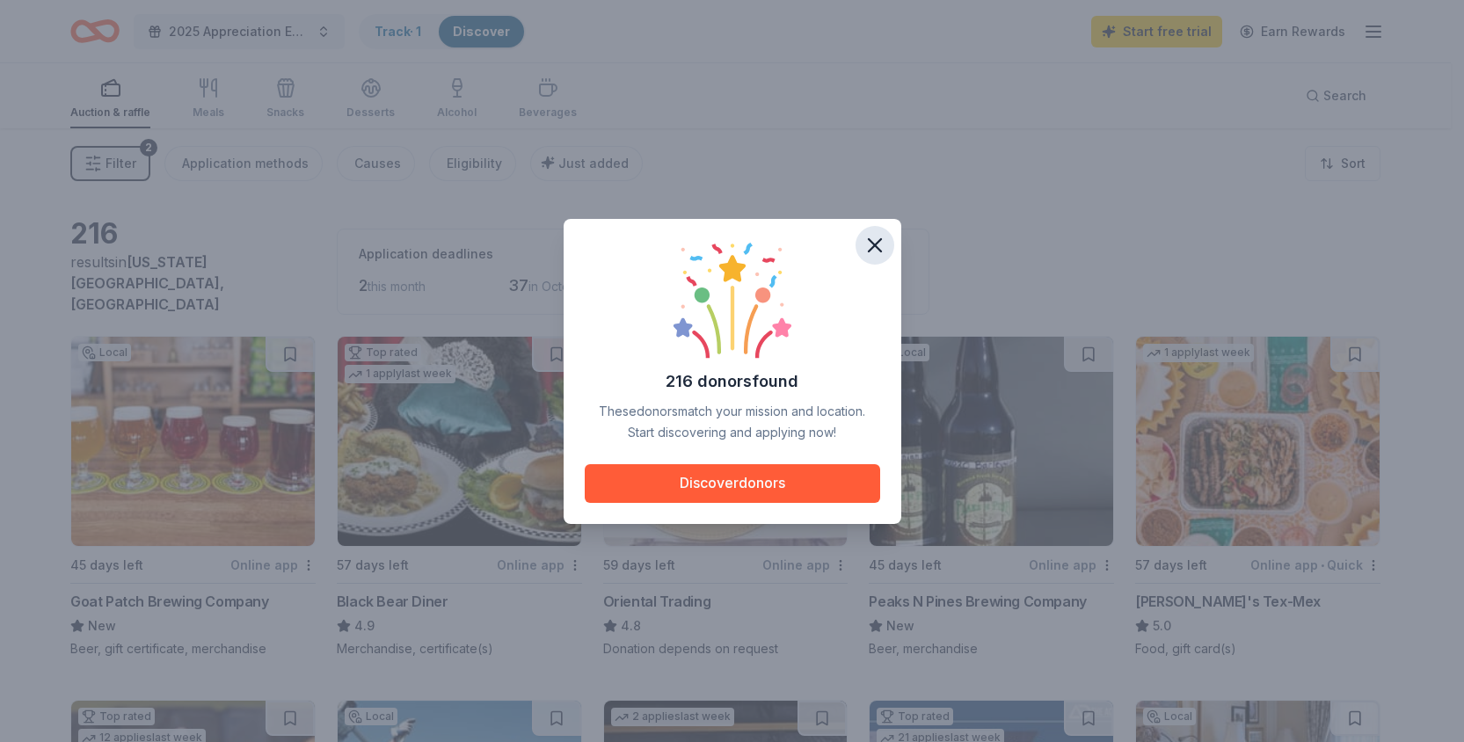
click at [873, 242] on icon "button" at bounding box center [875, 245] width 12 height 12
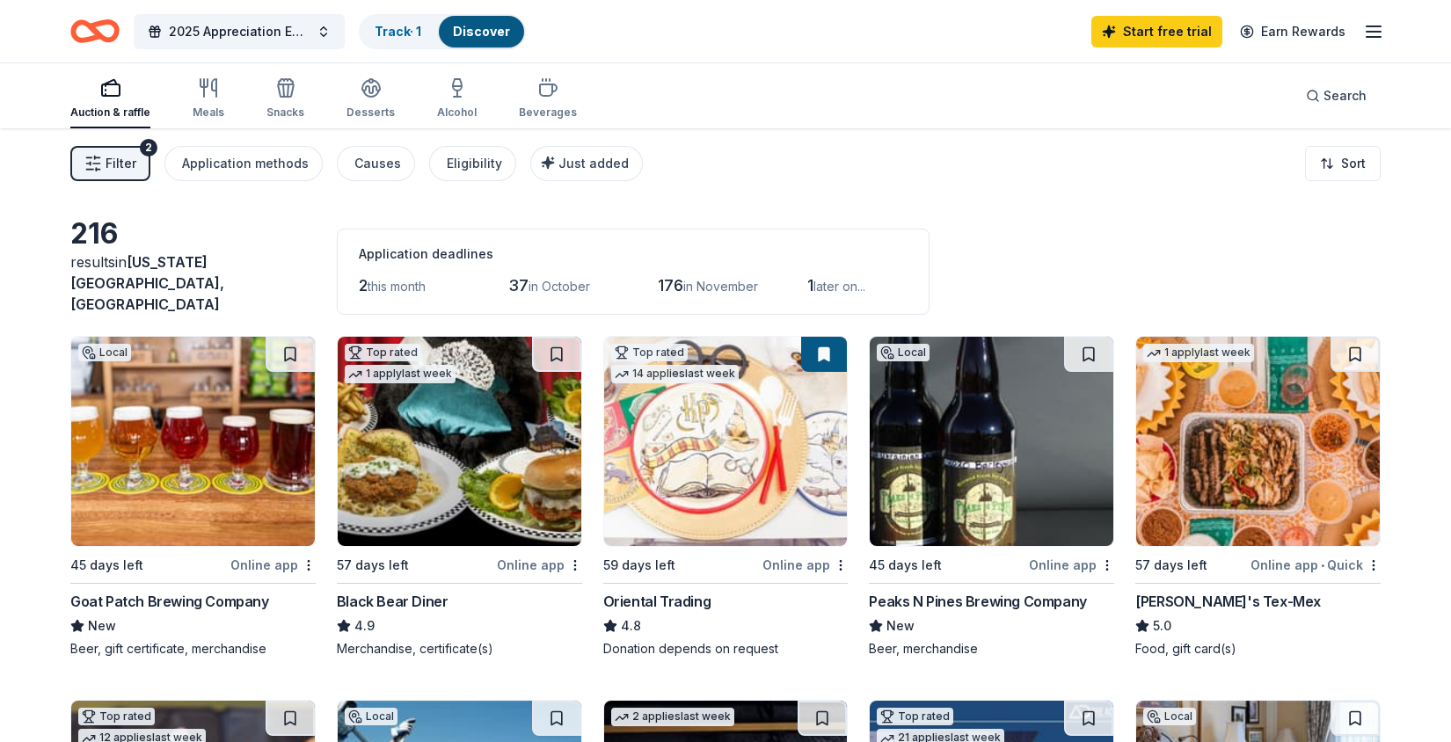
click at [125, 157] on span "Filter" at bounding box center [121, 163] width 31 height 21
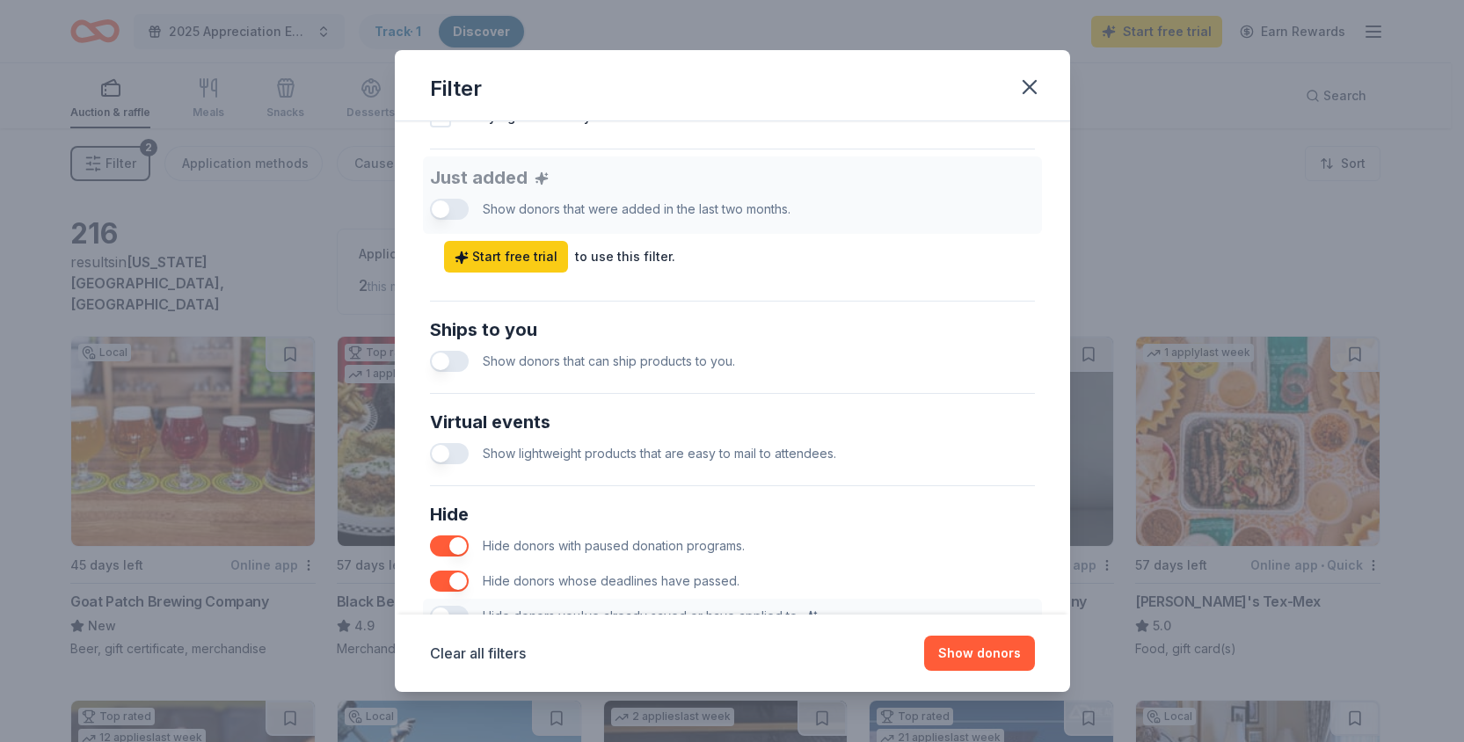
scroll to position [657, 0]
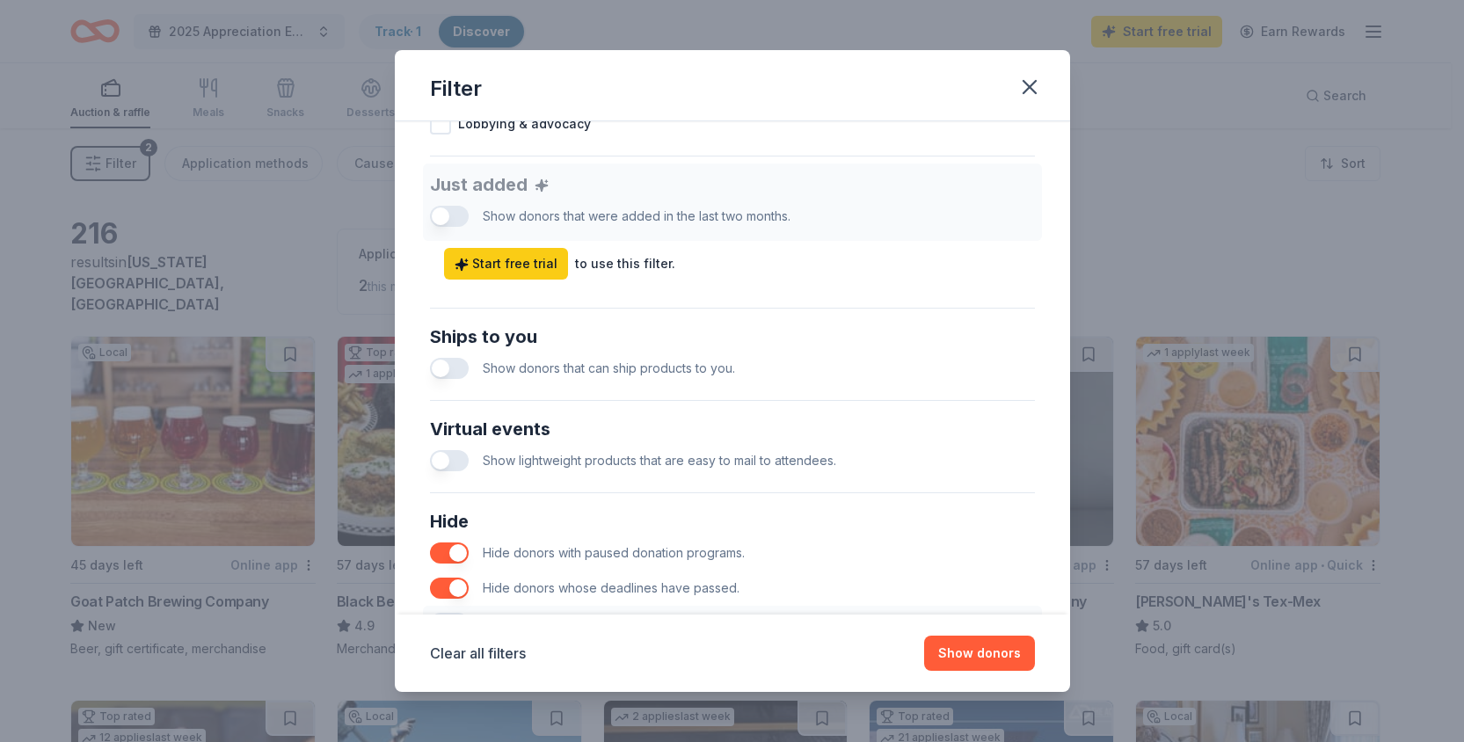
click at [443, 363] on button "button" at bounding box center [449, 368] width 39 height 21
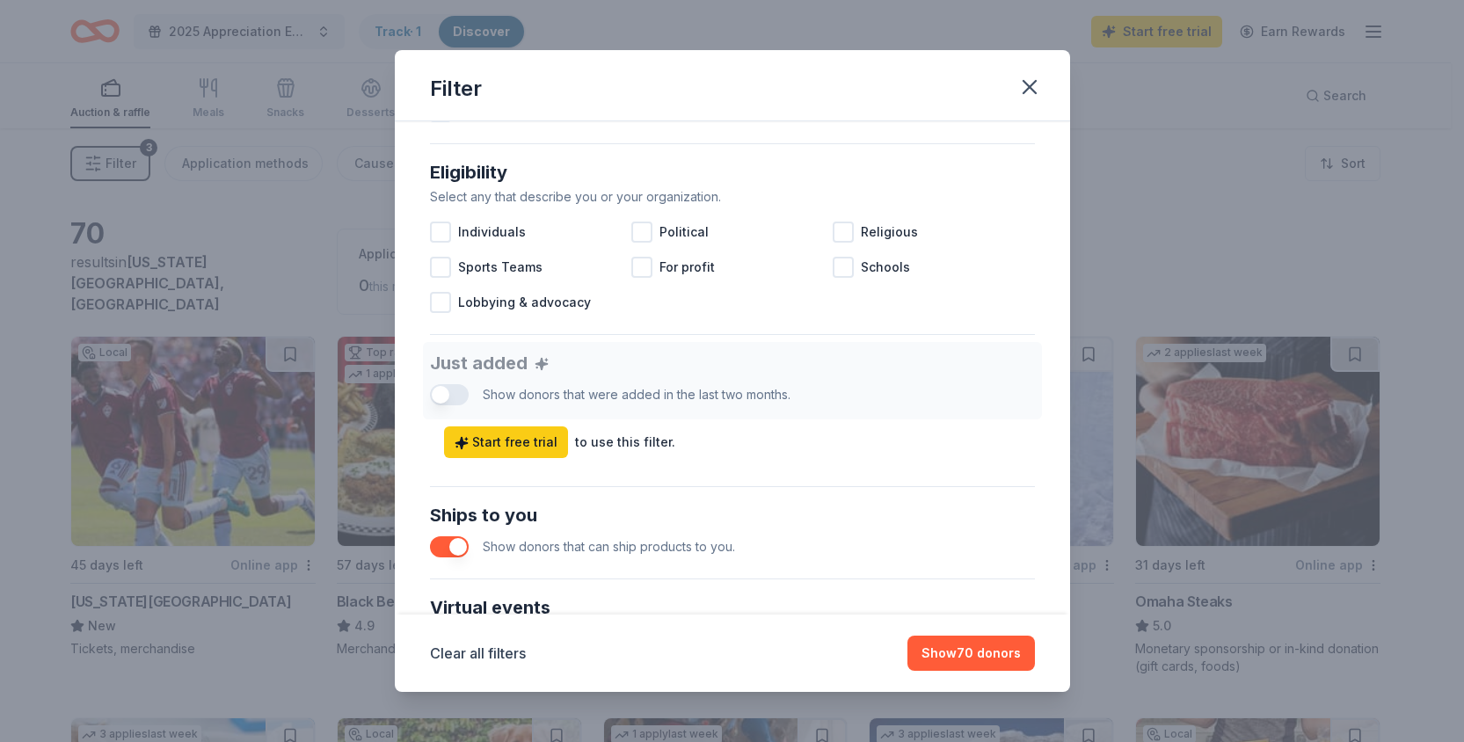
scroll to position [332, 0]
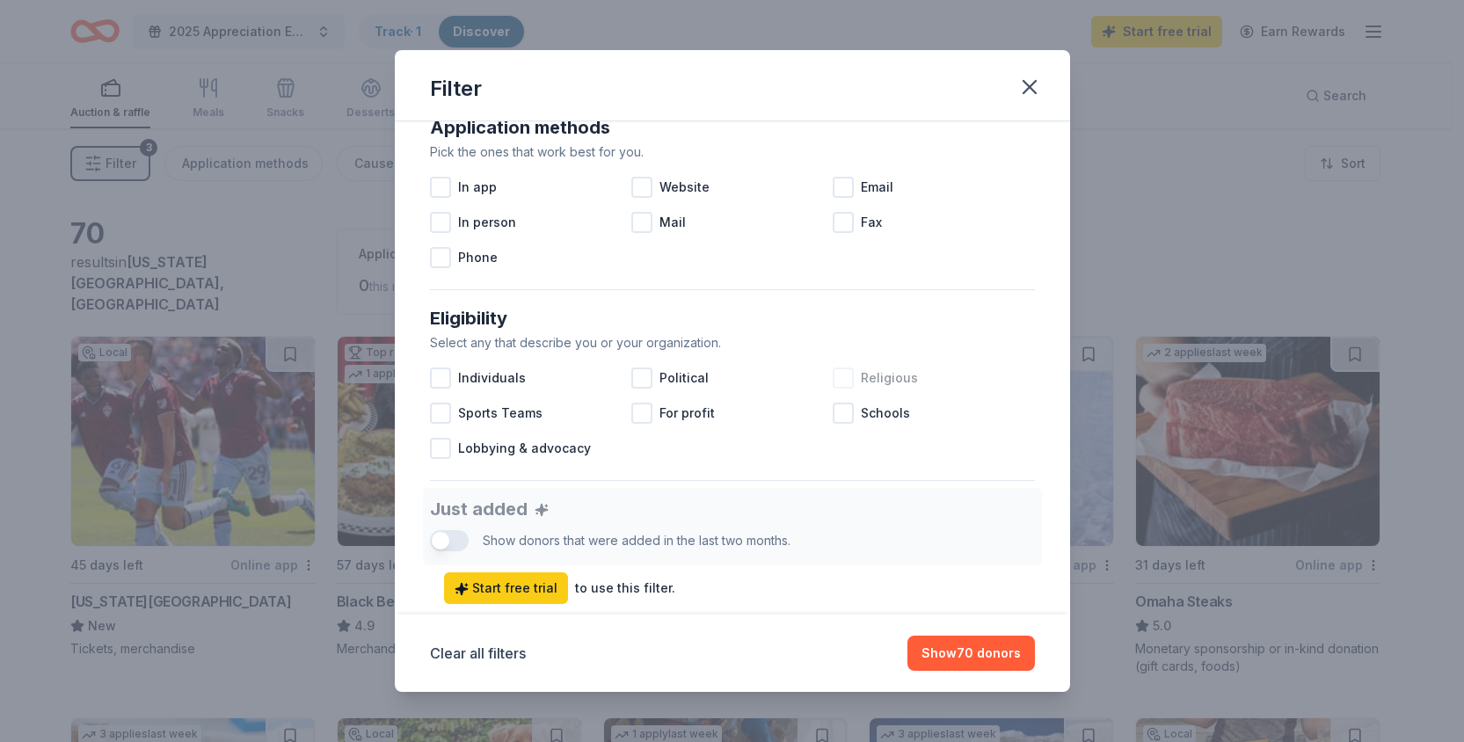
click at [838, 378] on div at bounding box center [843, 378] width 21 height 21
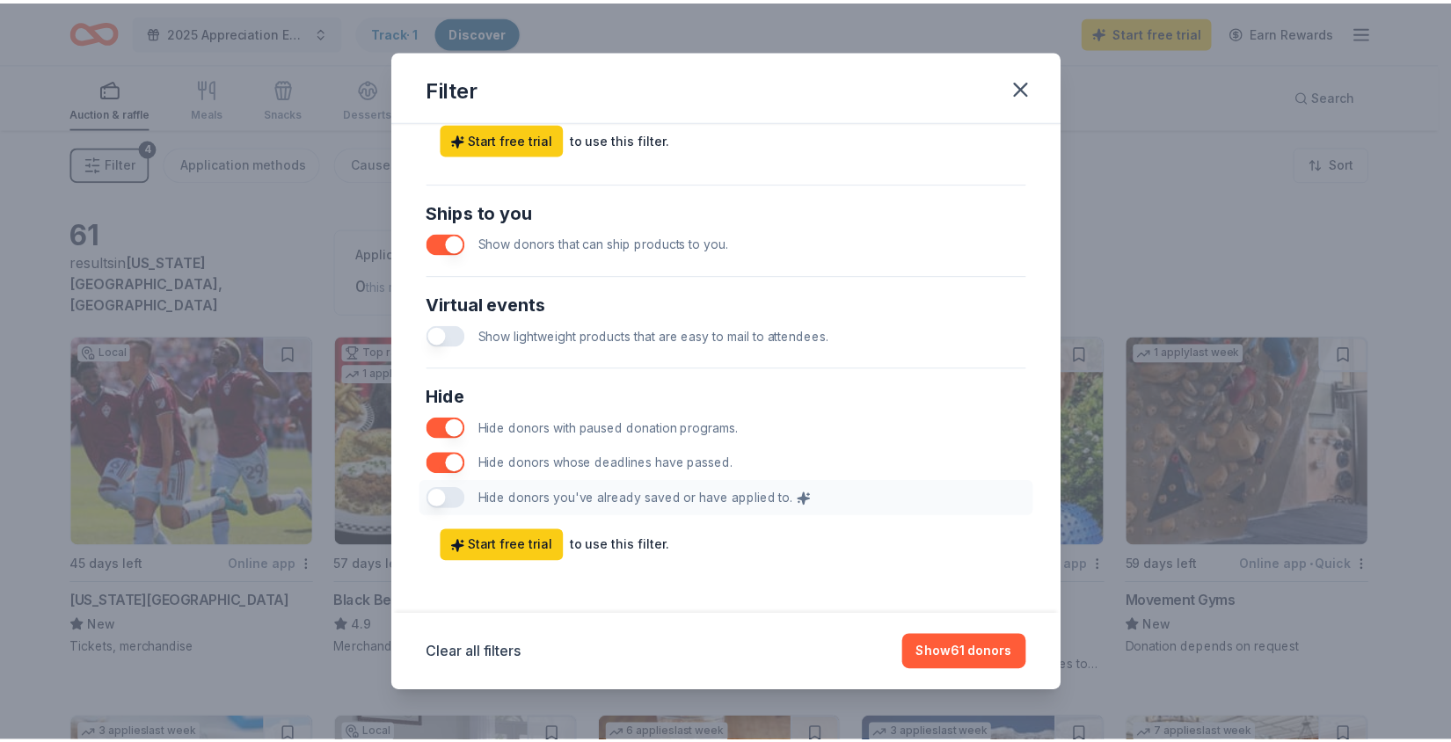
scroll to position [785, 0]
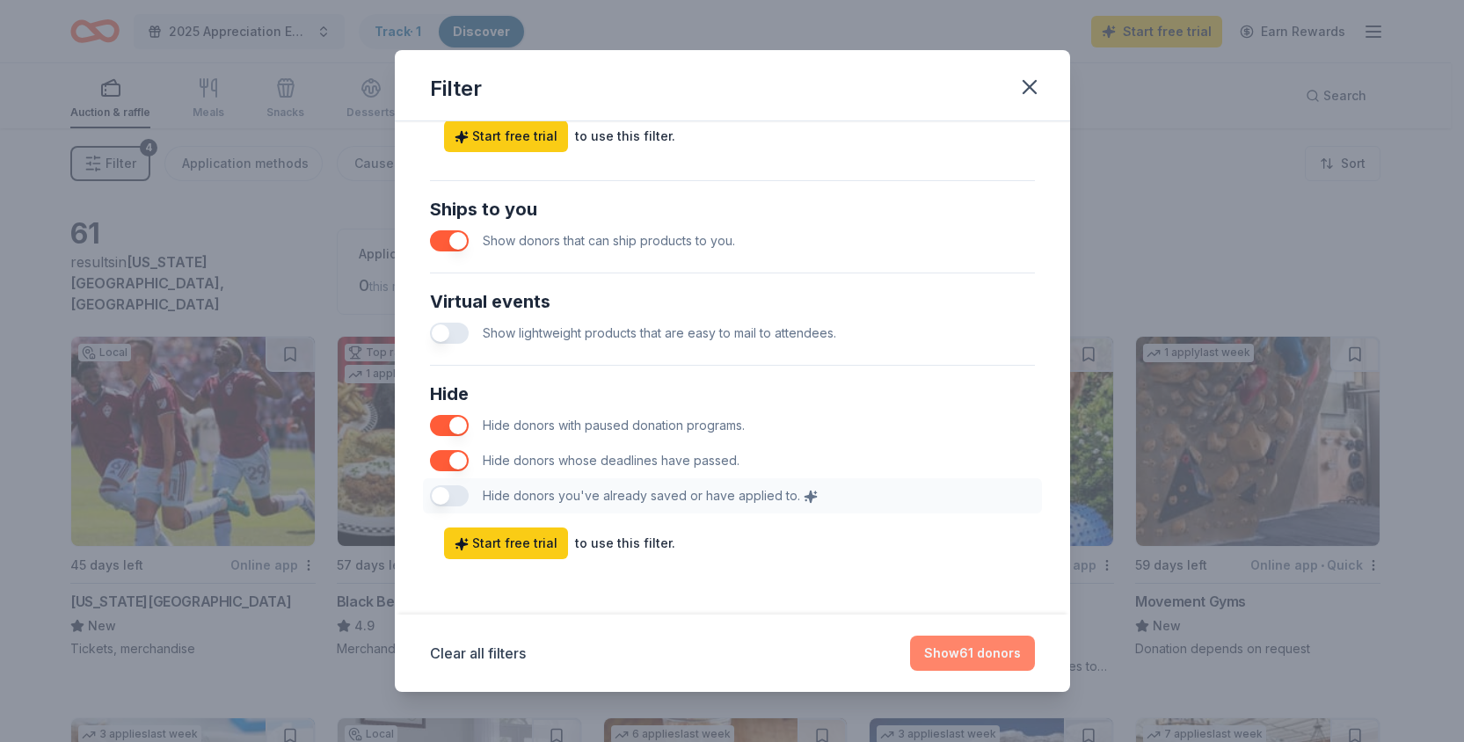
click at [970, 652] on button "Show 61 donors" at bounding box center [972, 653] width 125 height 35
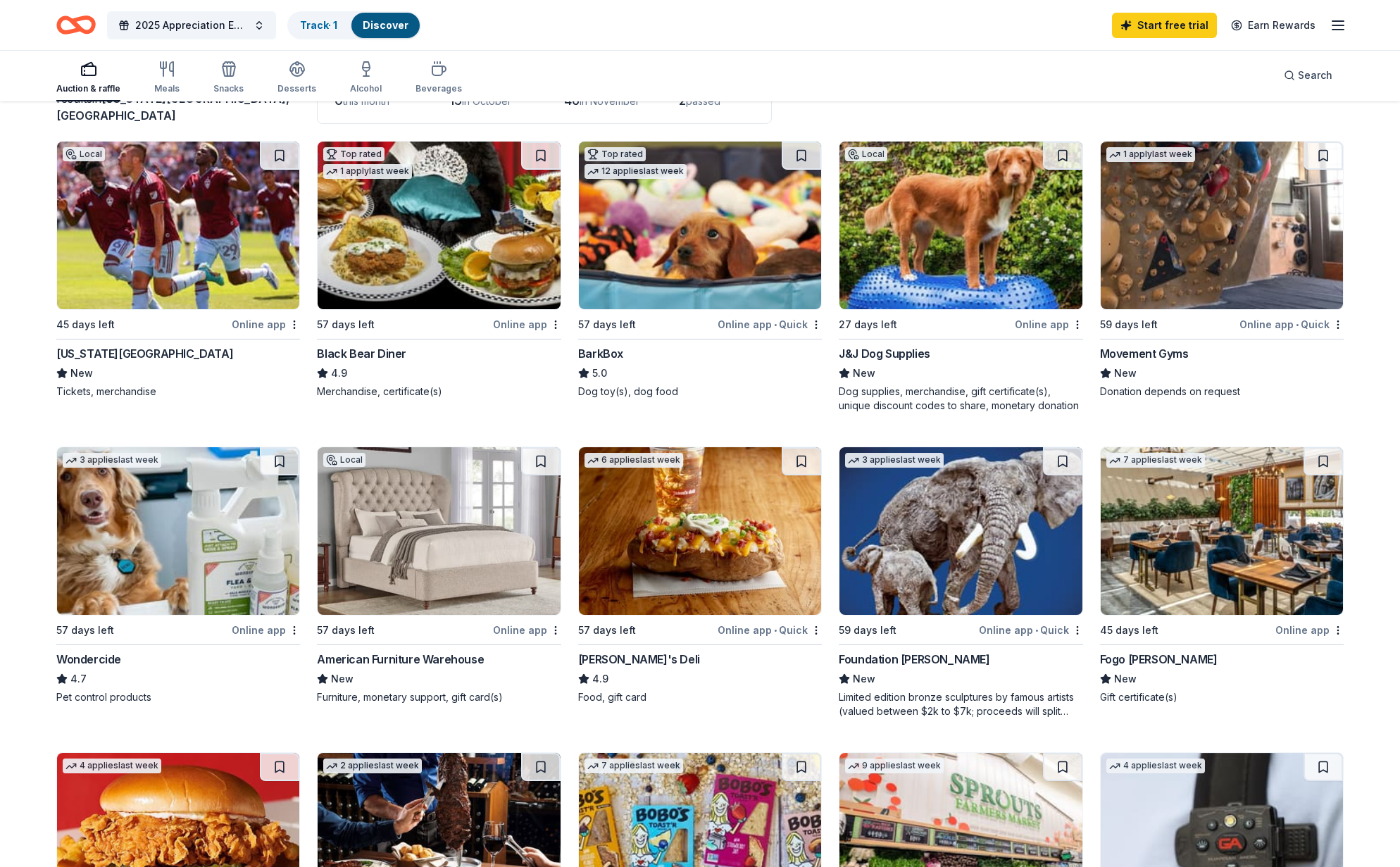
scroll to position [140, 0]
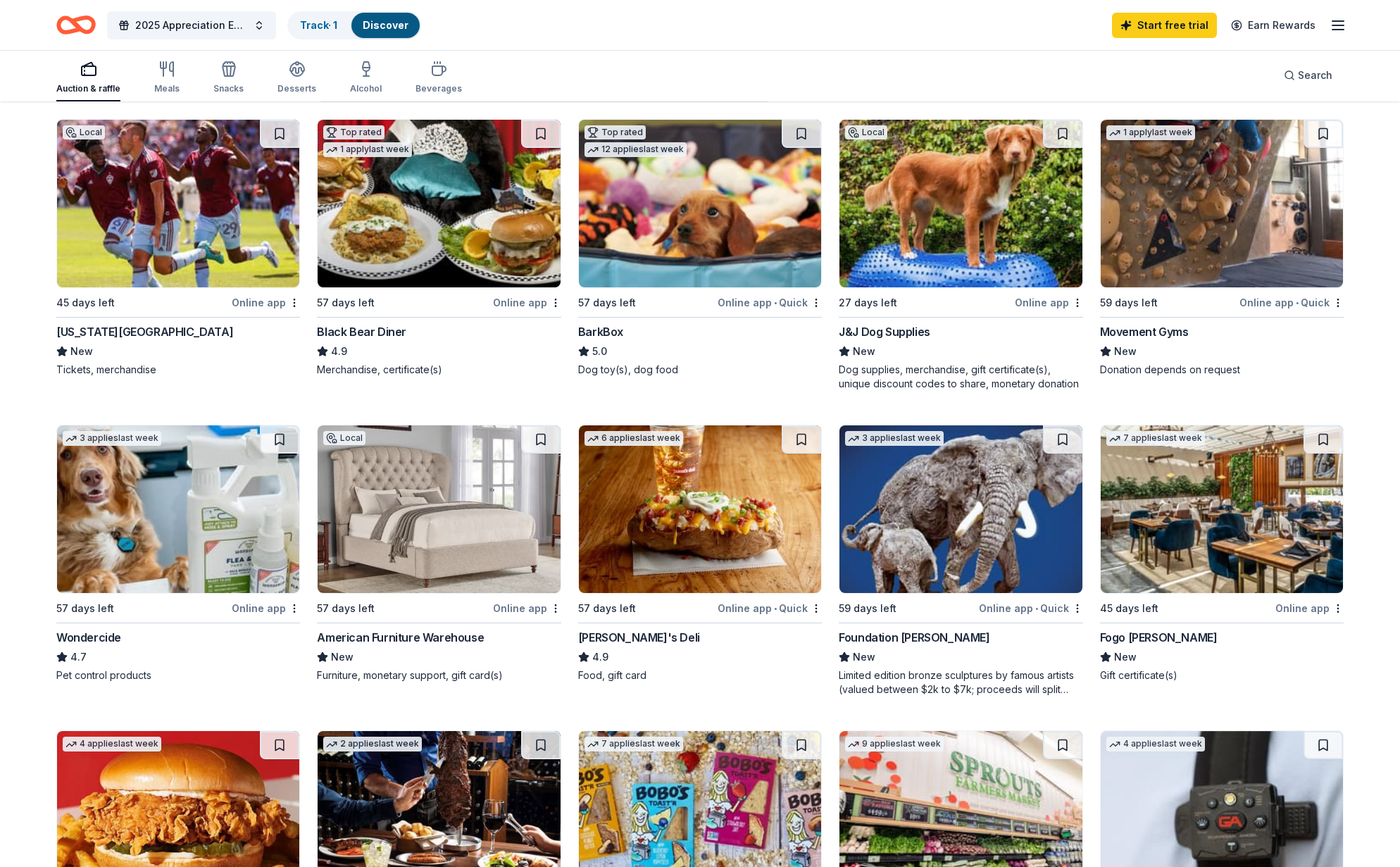
click at [950, 593] on div "Limited edition bronze sculptures by famous artists (valued between $2k to $7k;…" at bounding box center [961, 682] width 243 height 28
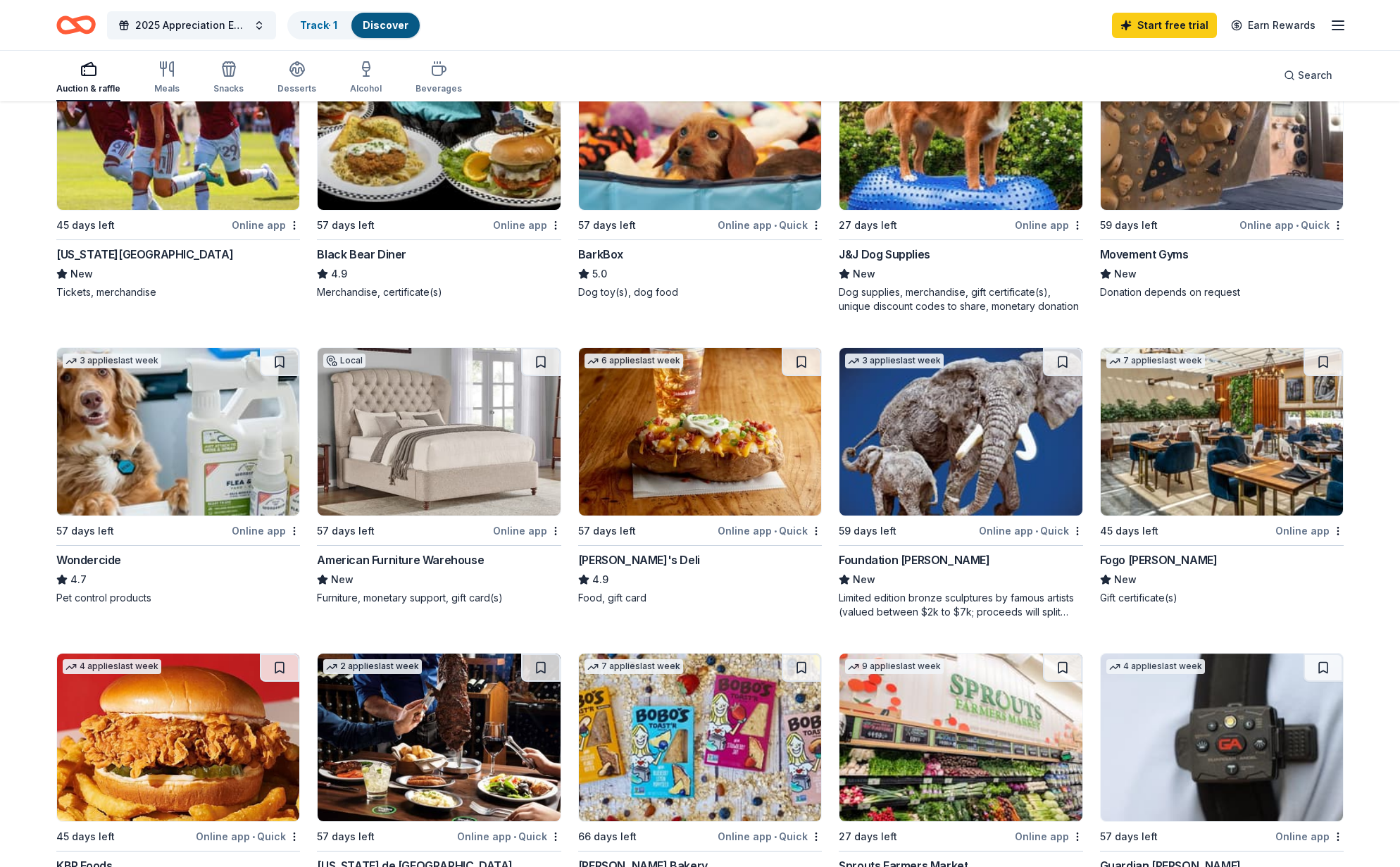
scroll to position [0, 0]
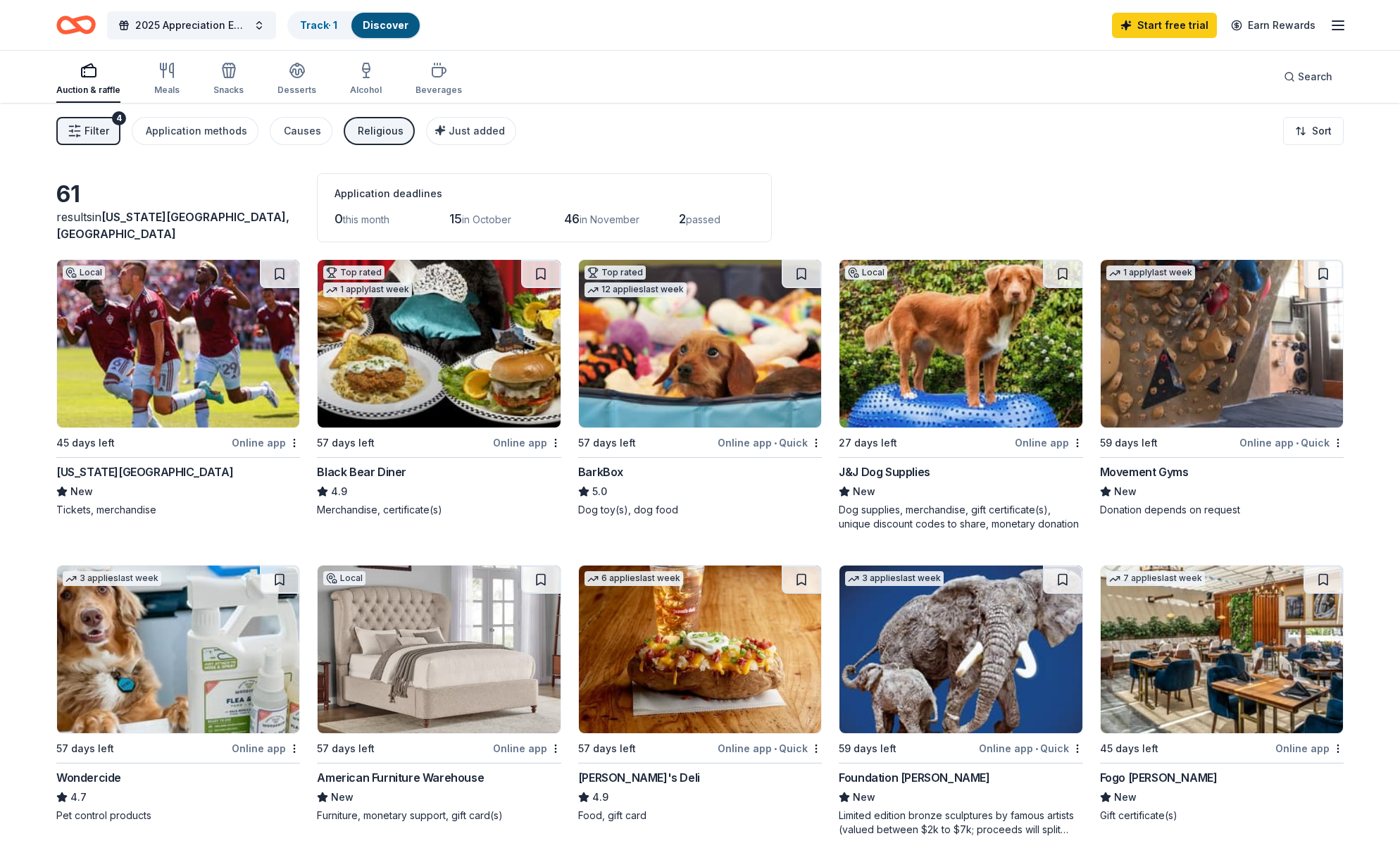
click at [1161, 389] on img at bounding box center [1221, 343] width 243 height 167
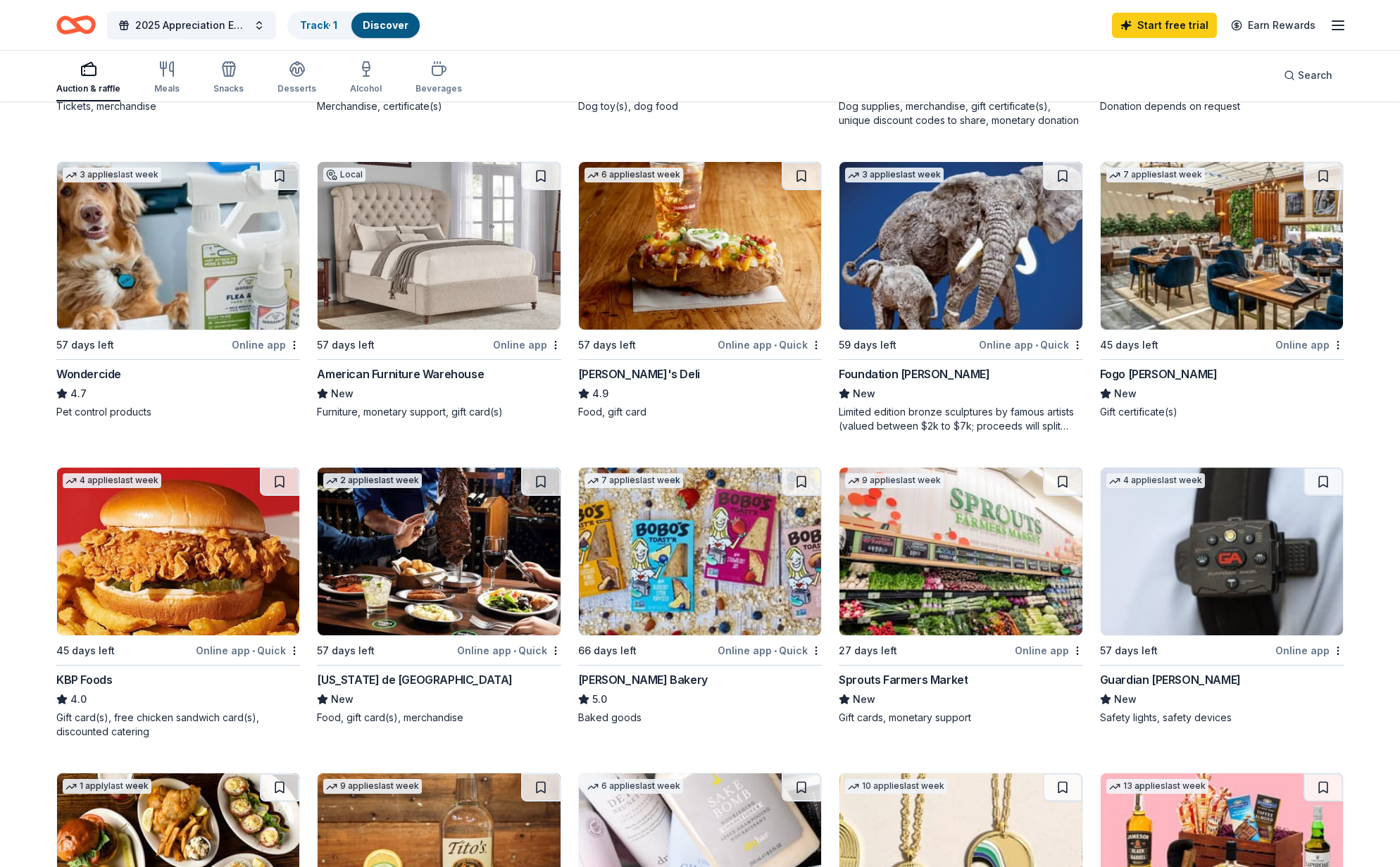
scroll to position [472, 0]
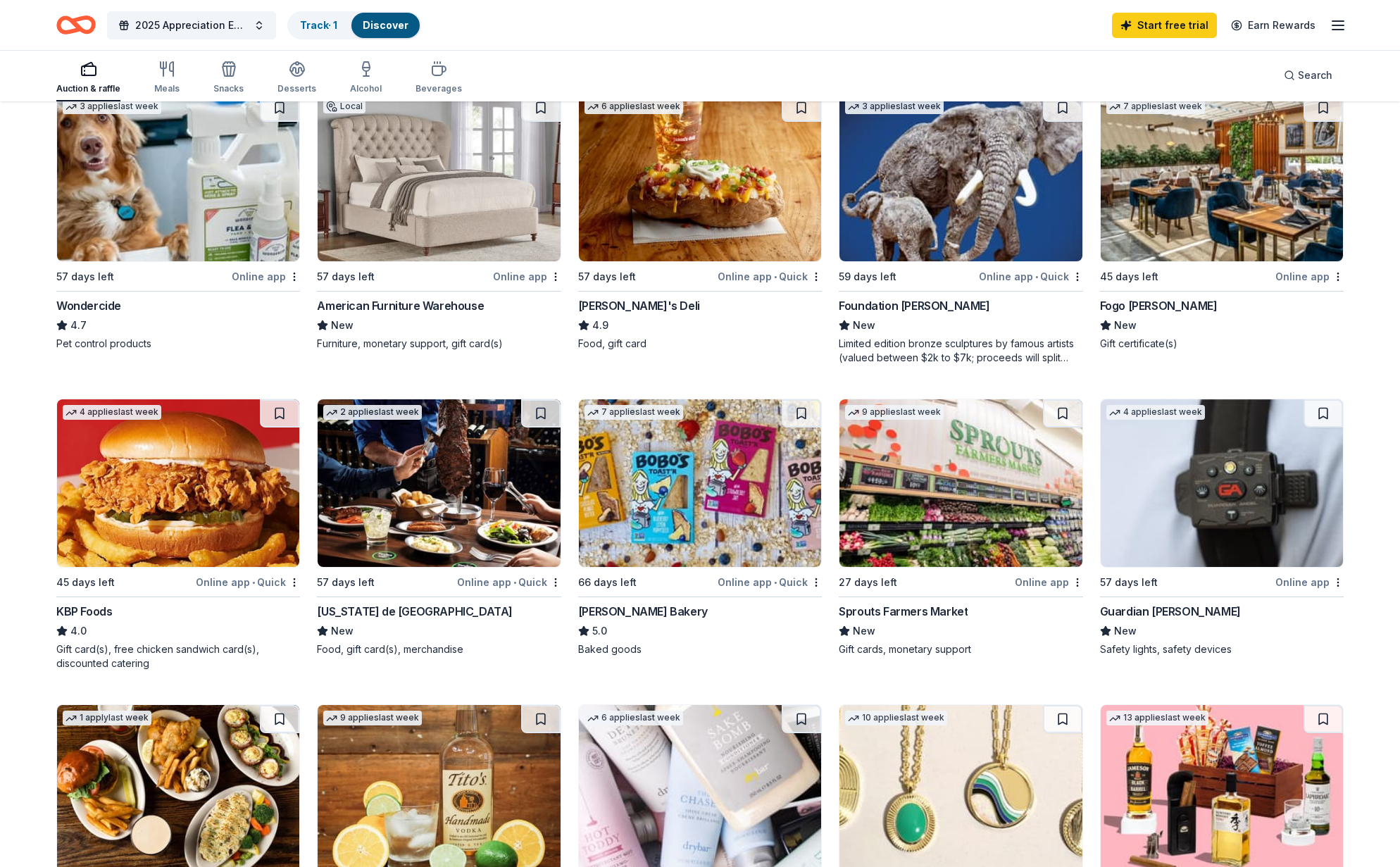
click at [171, 541] on img at bounding box center [178, 483] width 243 height 167
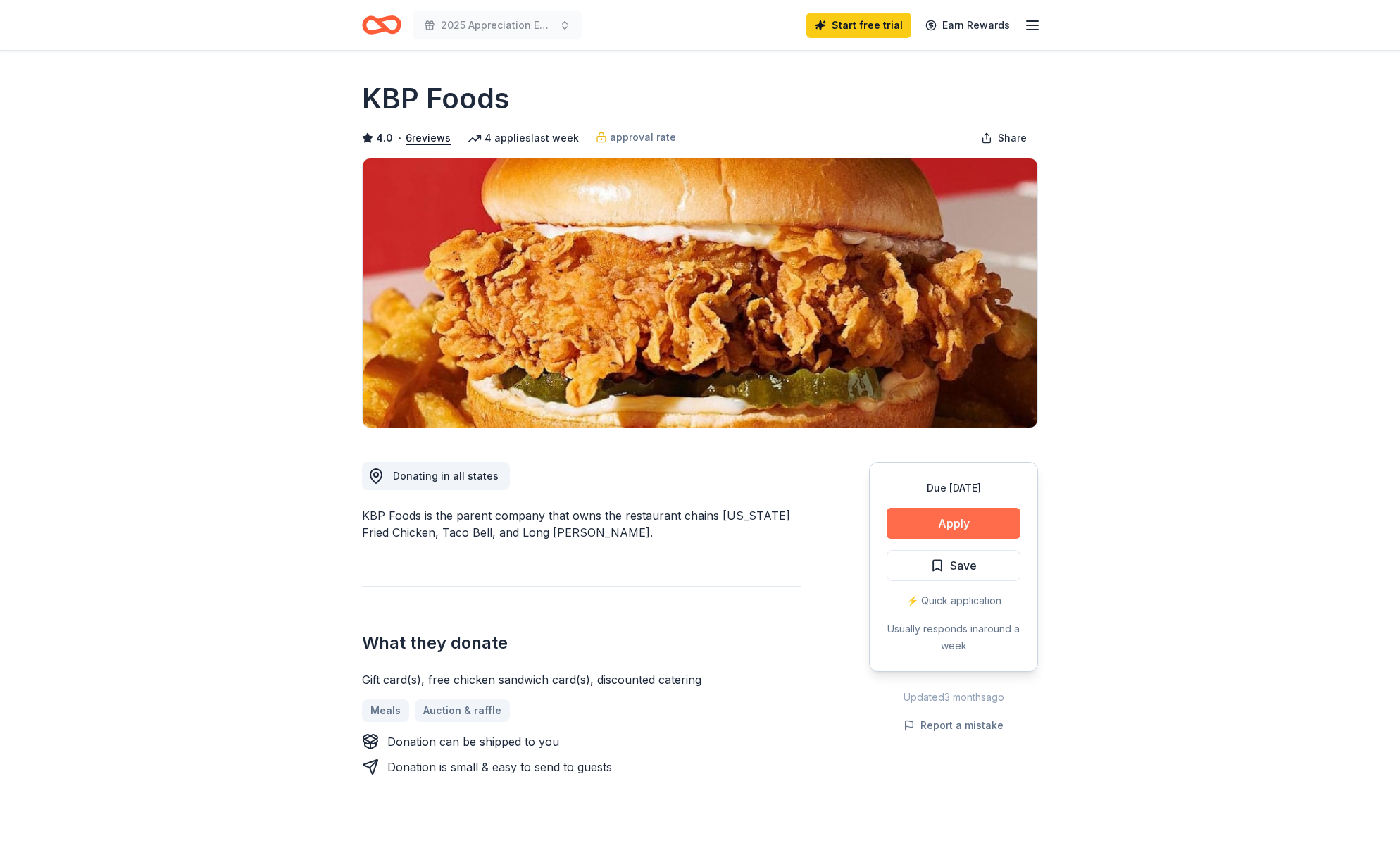
click at [950, 521] on button "Apply" at bounding box center [953, 523] width 134 height 31
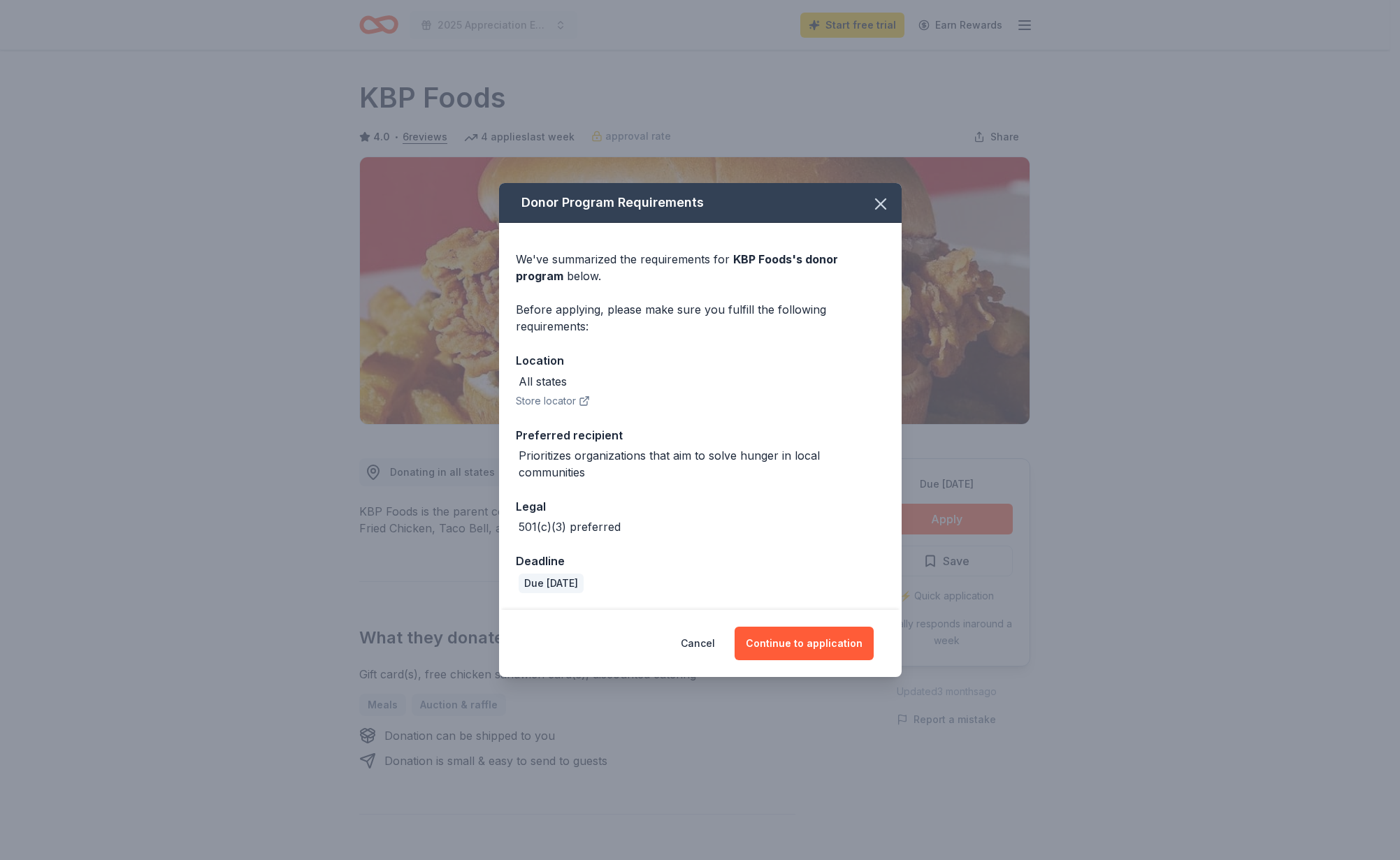
click at [566, 400] on button "Store locator" at bounding box center [552, 400] width 74 height 17
click at [805, 640] on button "Continue to application" at bounding box center [803, 643] width 139 height 33
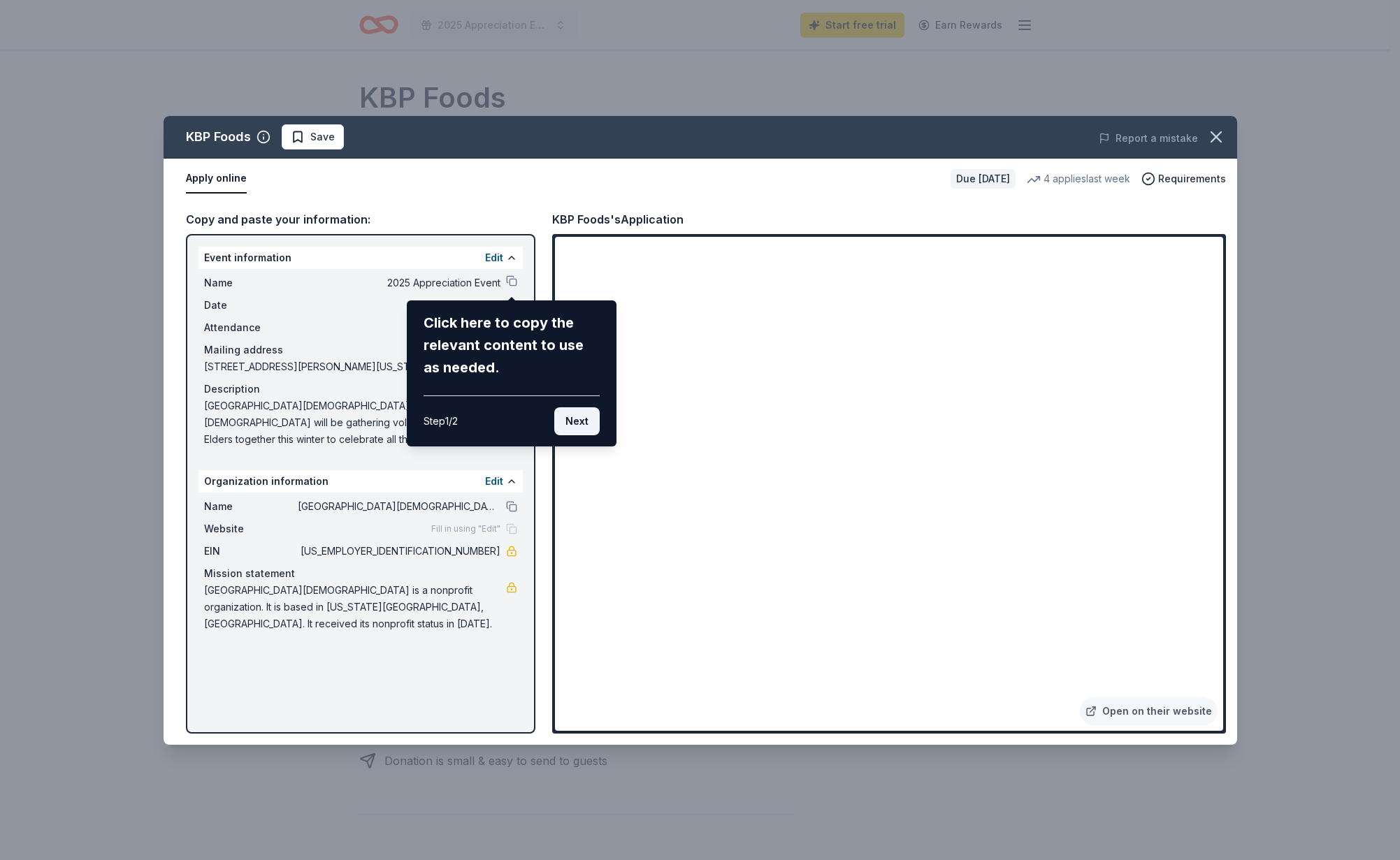
click at [578, 423] on button "Next" at bounding box center [577, 421] width 45 height 28
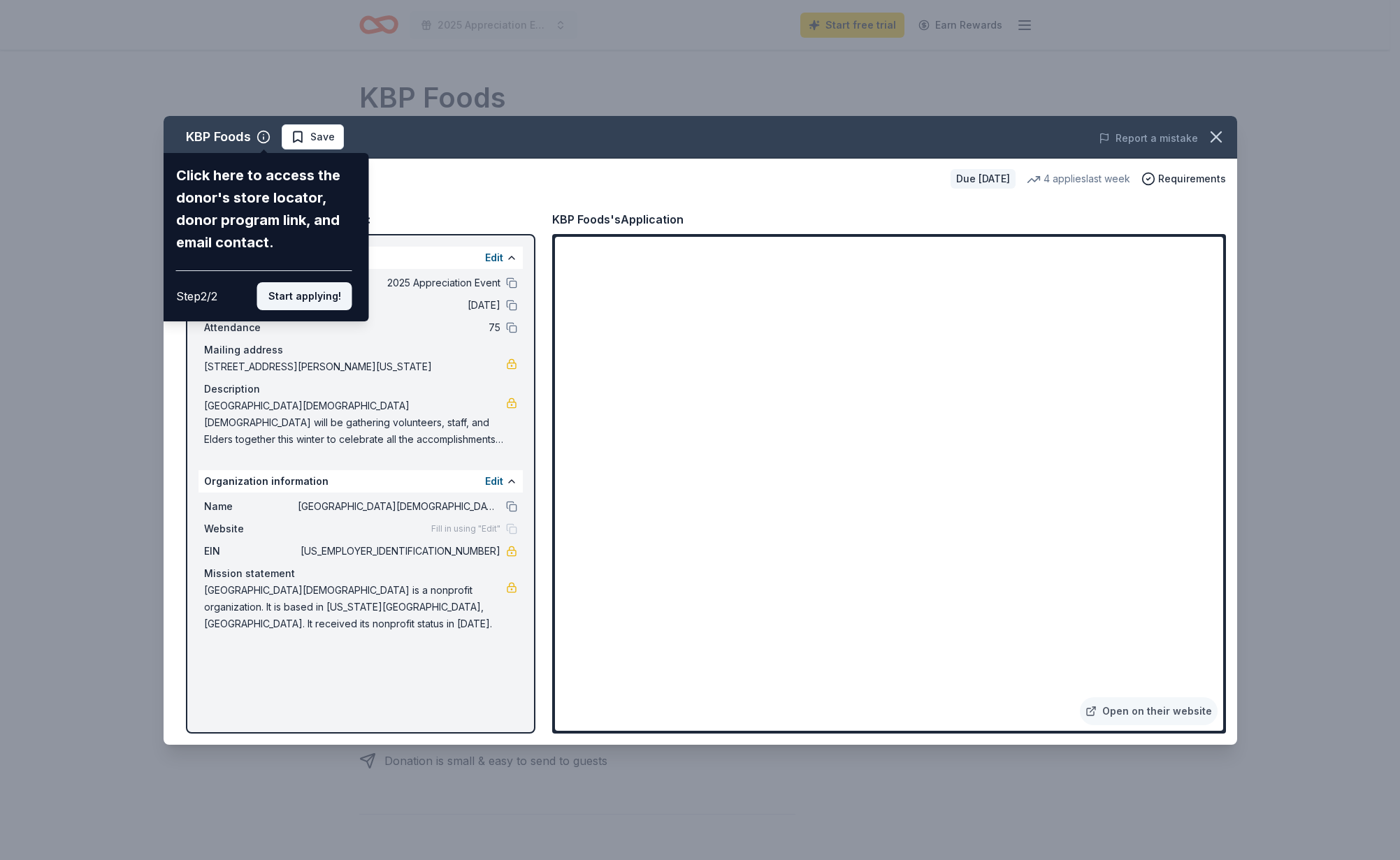
click at [319, 282] on button "Start applying!" at bounding box center [304, 295] width 95 height 28
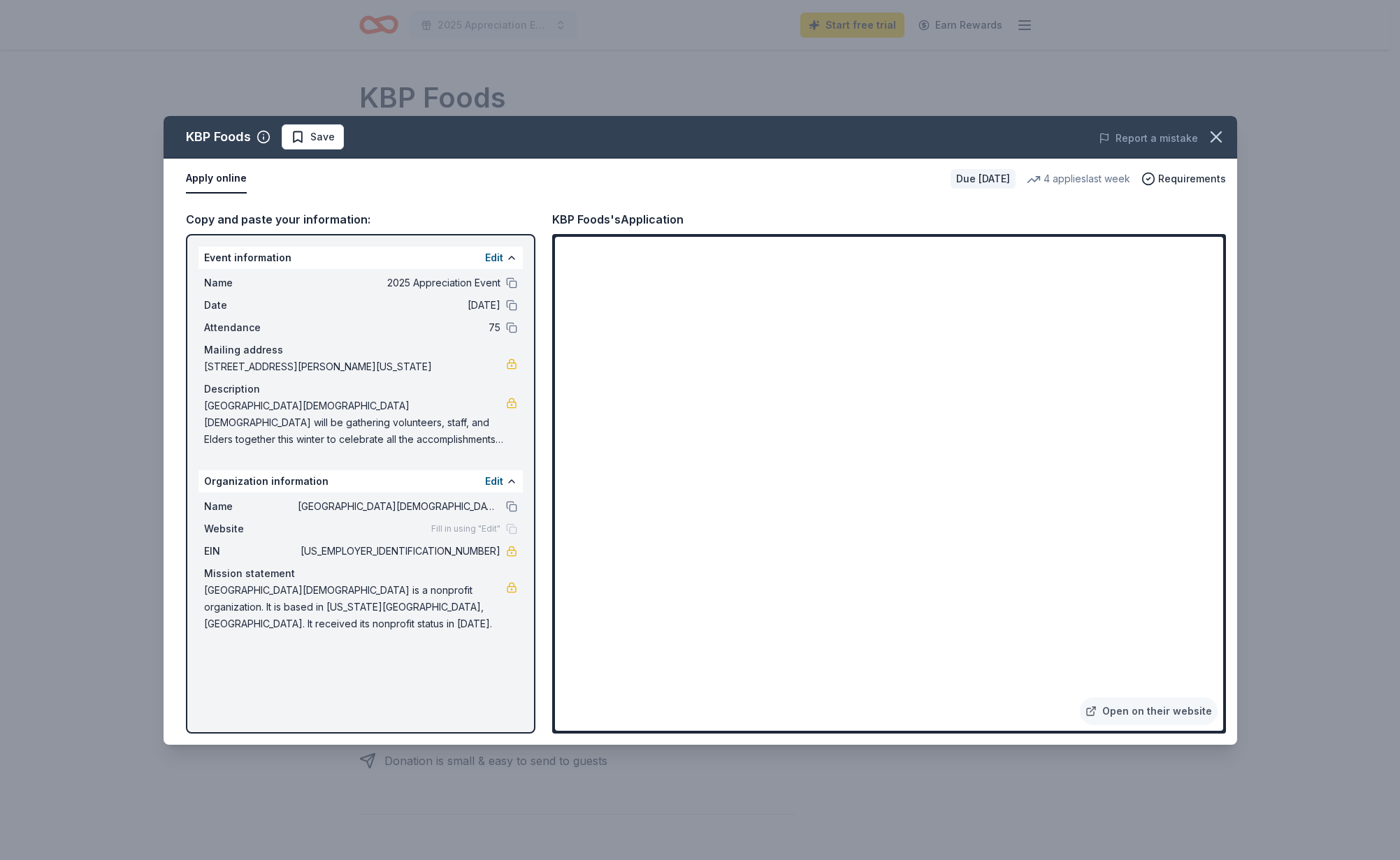
click at [303, 134] on span "Save" at bounding box center [312, 137] width 44 height 17
click at [1216, 134] on icon "button" at bounding box center [1216, 137] width 20 height 20
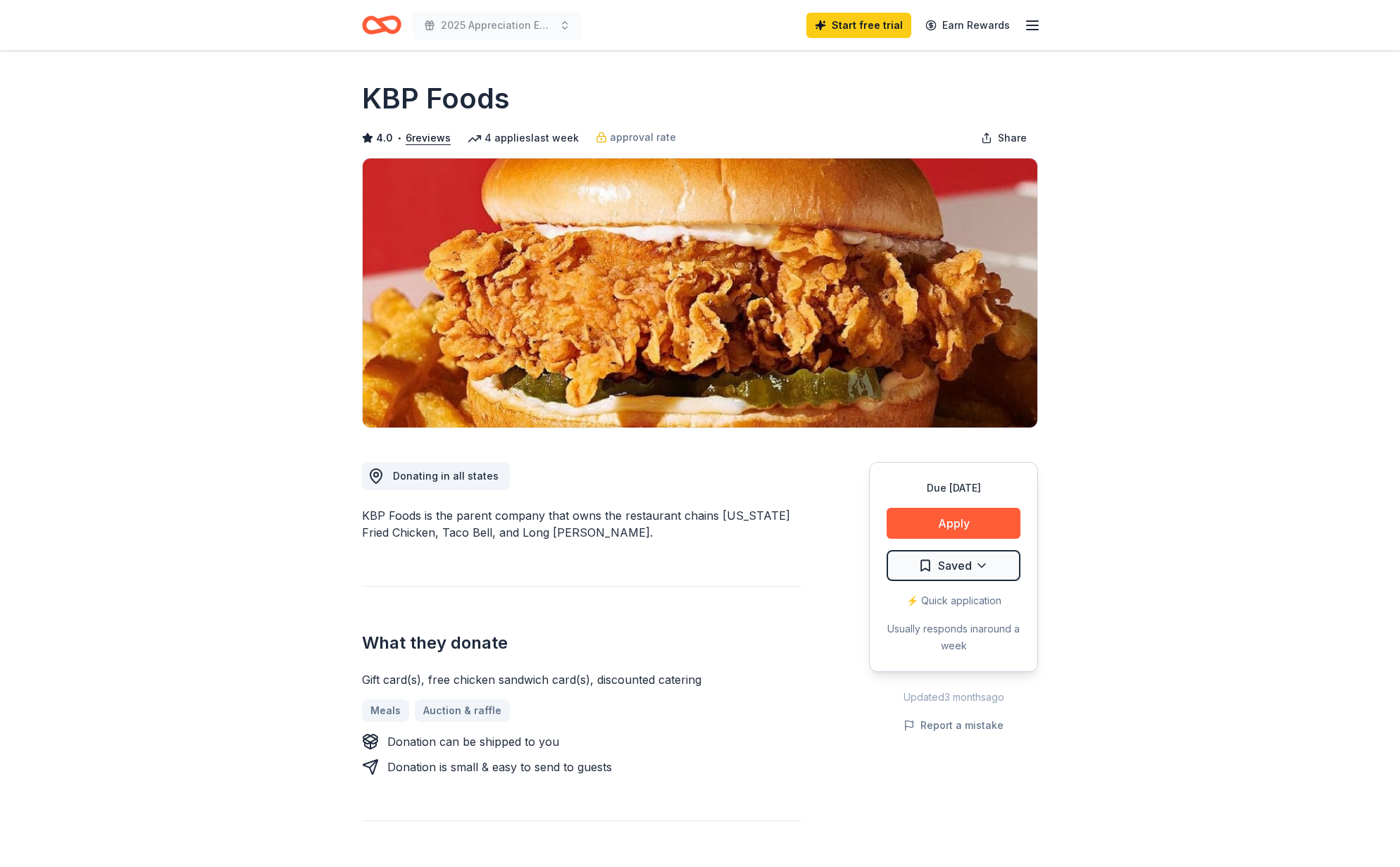
click at [371, 21] on icon "Home" at bounding box center [381, 25] width 39 height 33
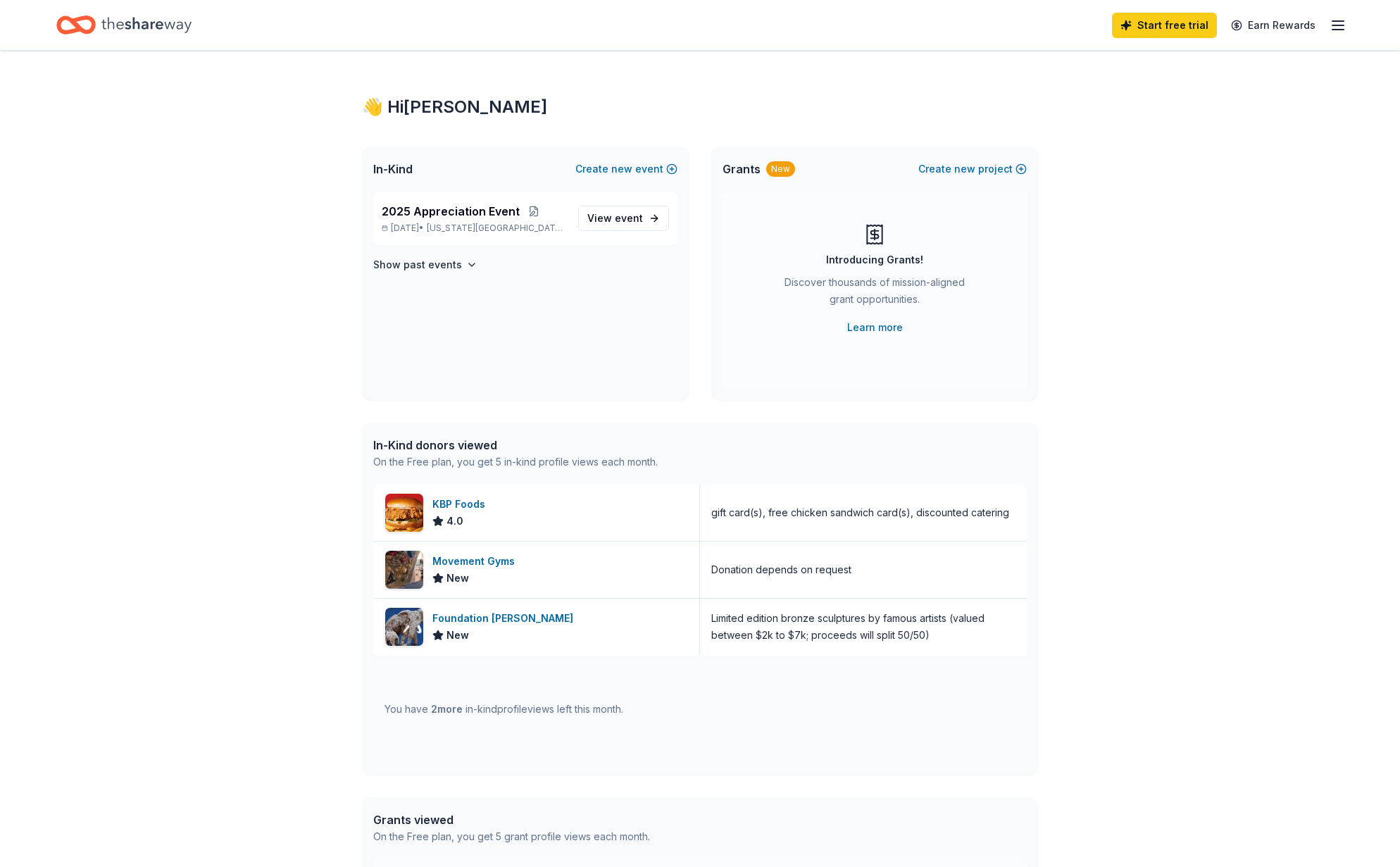
click at [105, 20] on icon "Home" at bounding box center [146, 25] width 90 height 29
click at [520, 209] on button at bounding box center [533, 211] width 28 height 11
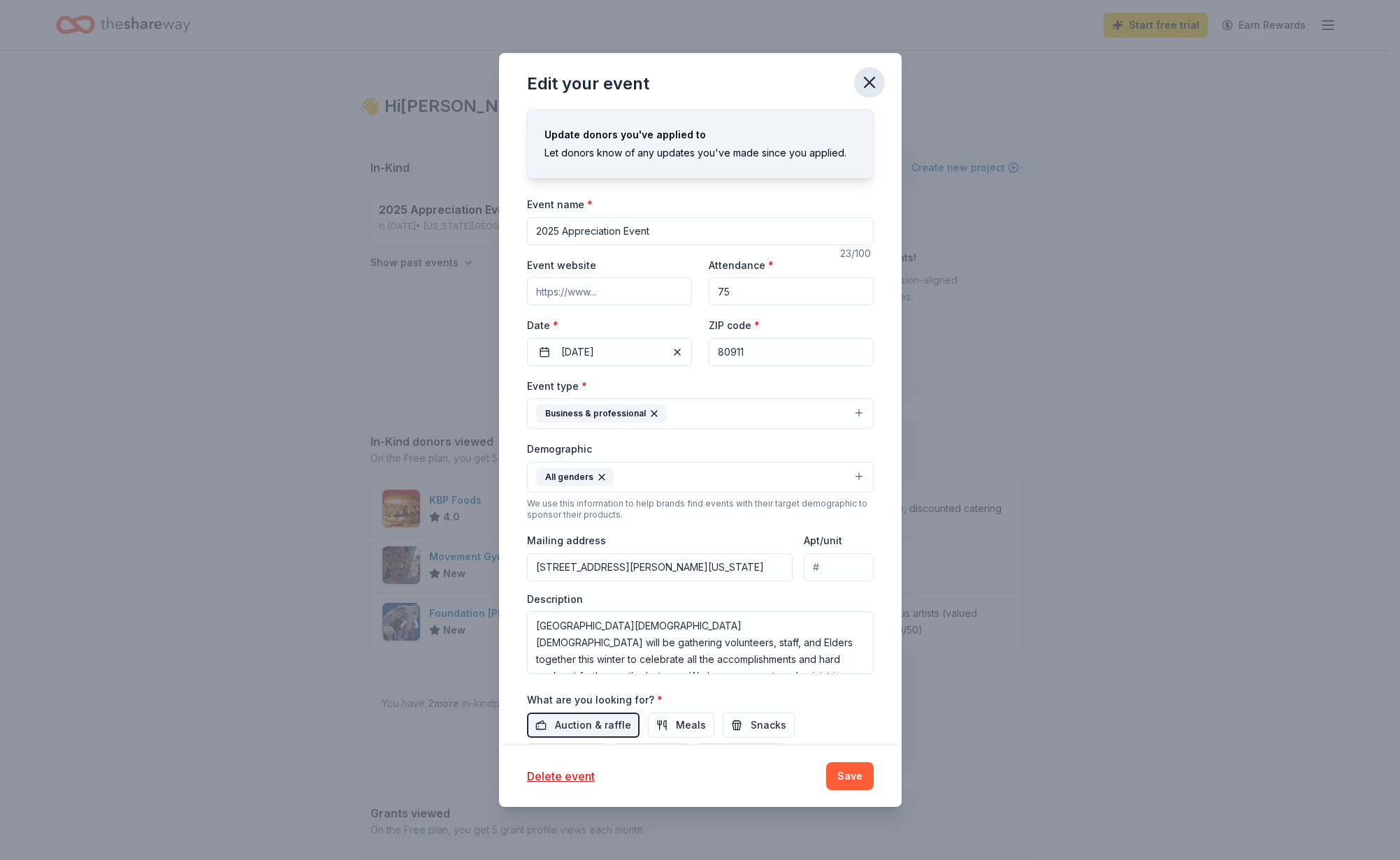
click at [869, 86] on icon "button" at bounding box center [869, 82] width 20 height 20
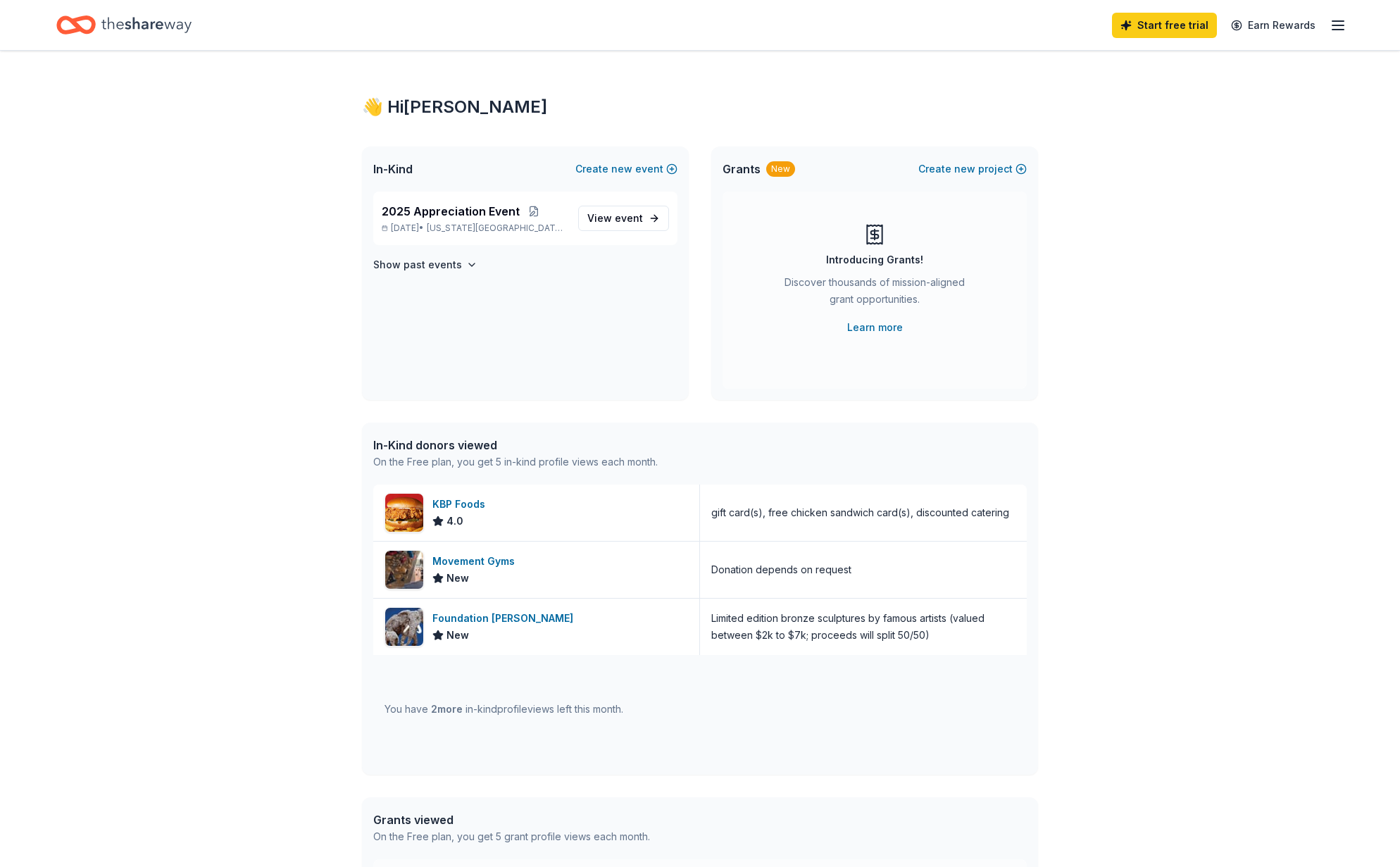
click at [129, 20] on icon "Home" at bounding box center [146, 25] width 90 height 29
click at [648, 217] on link "View event" at bounding box center [623, 219] width 90 height 26
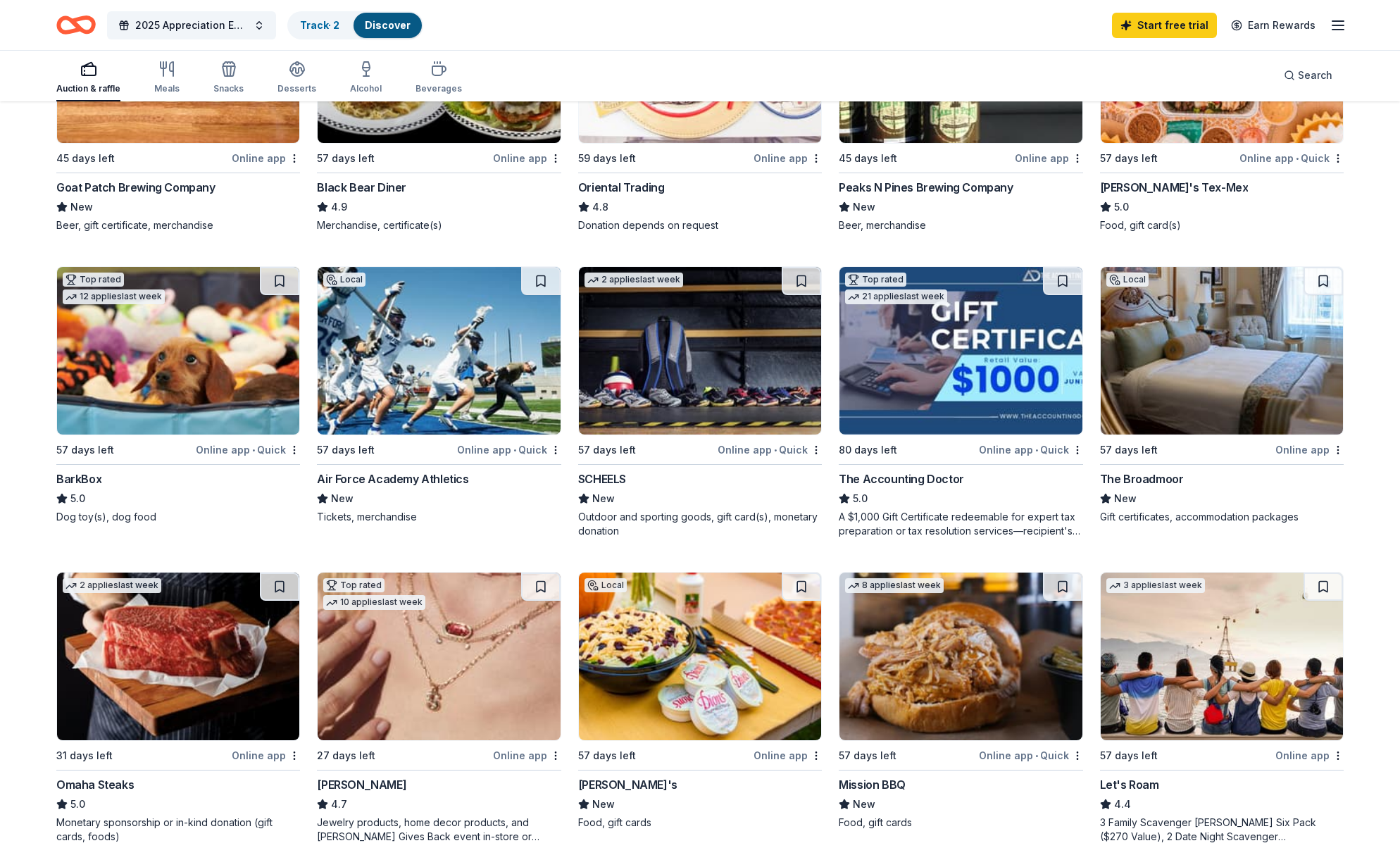
scroll to position [324, 0]
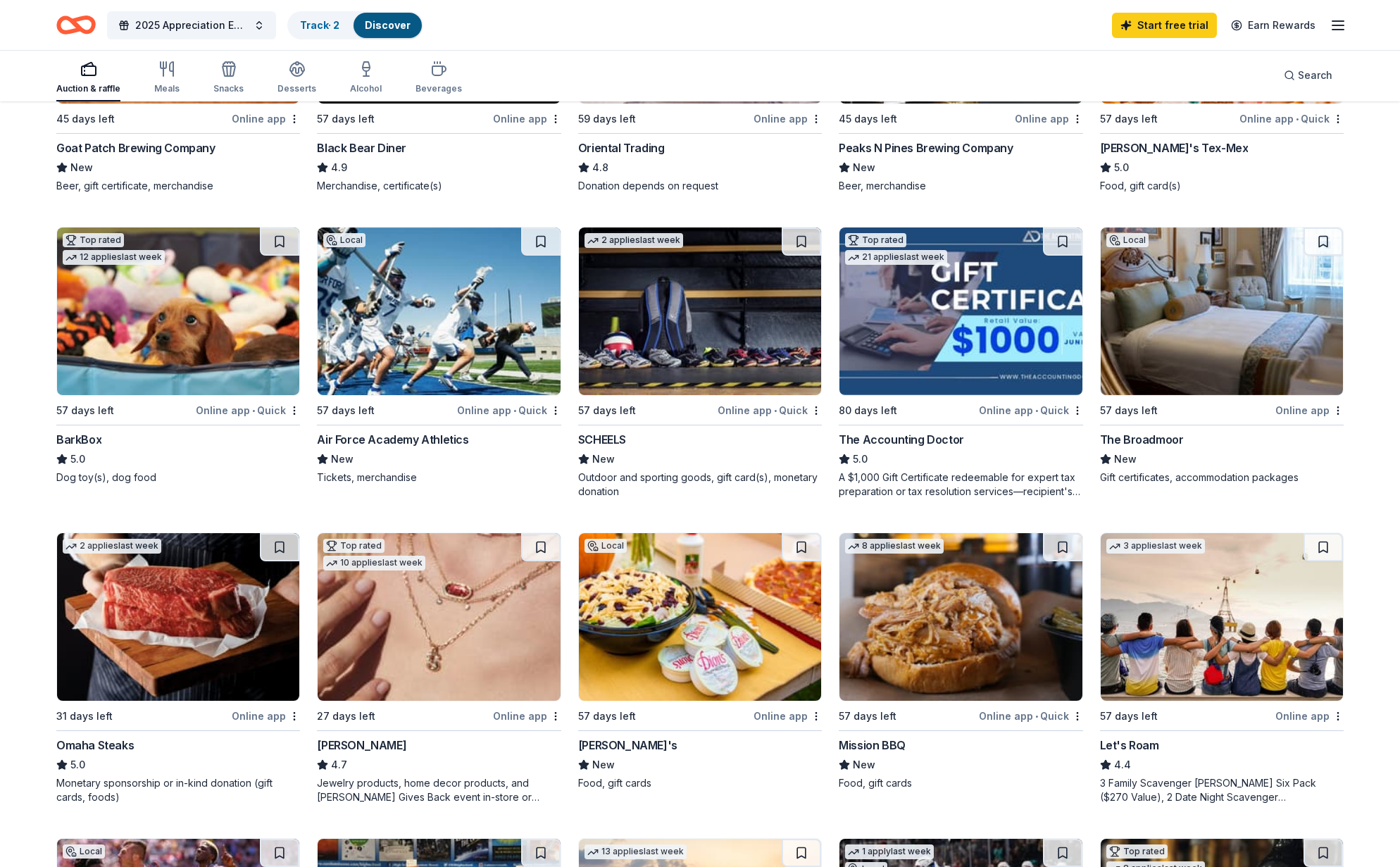
click at [737, 411] on div "Online app • Quick" at bounding box center [769, 410] width 104 height 18
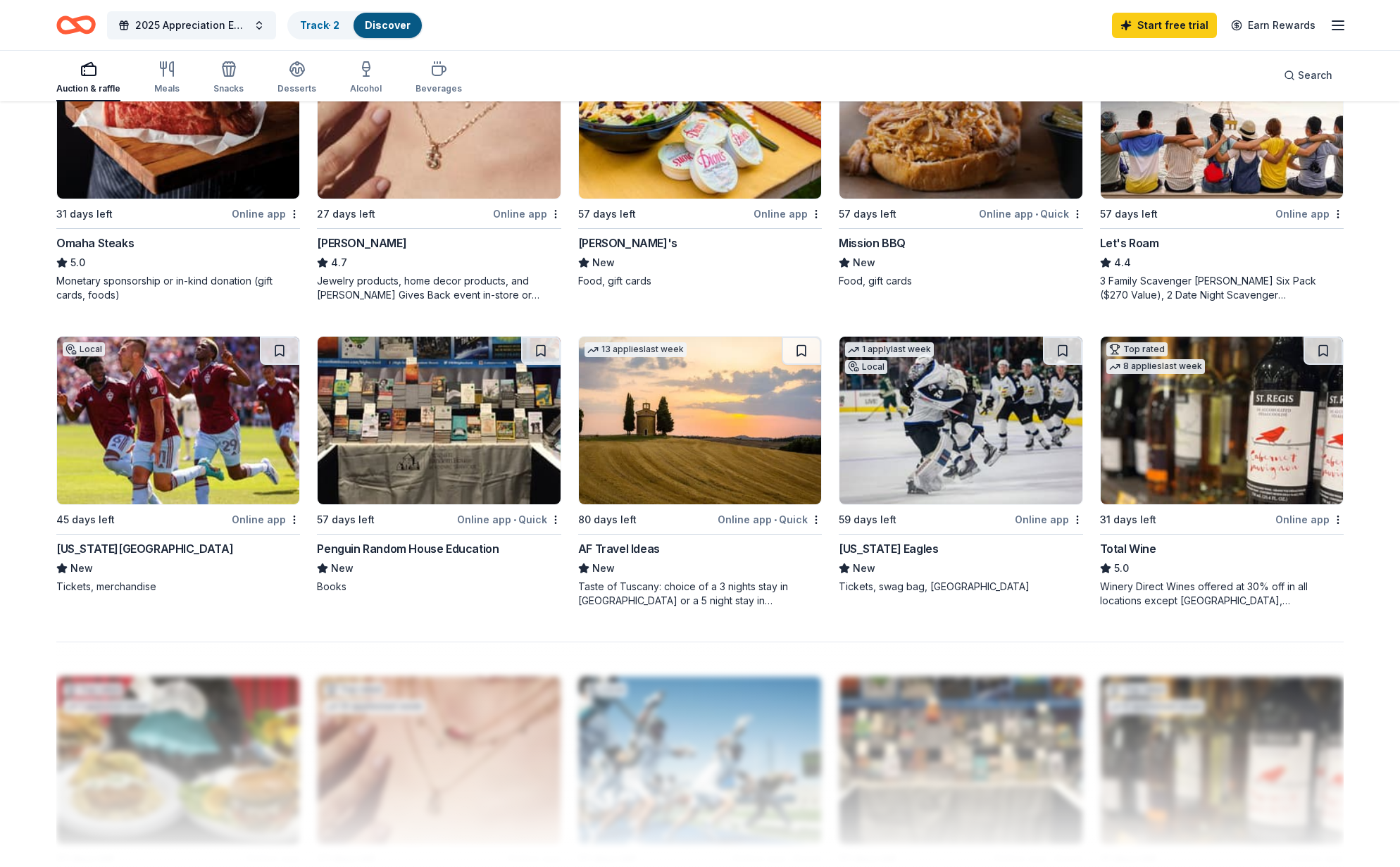
scroll to position [823, 0]
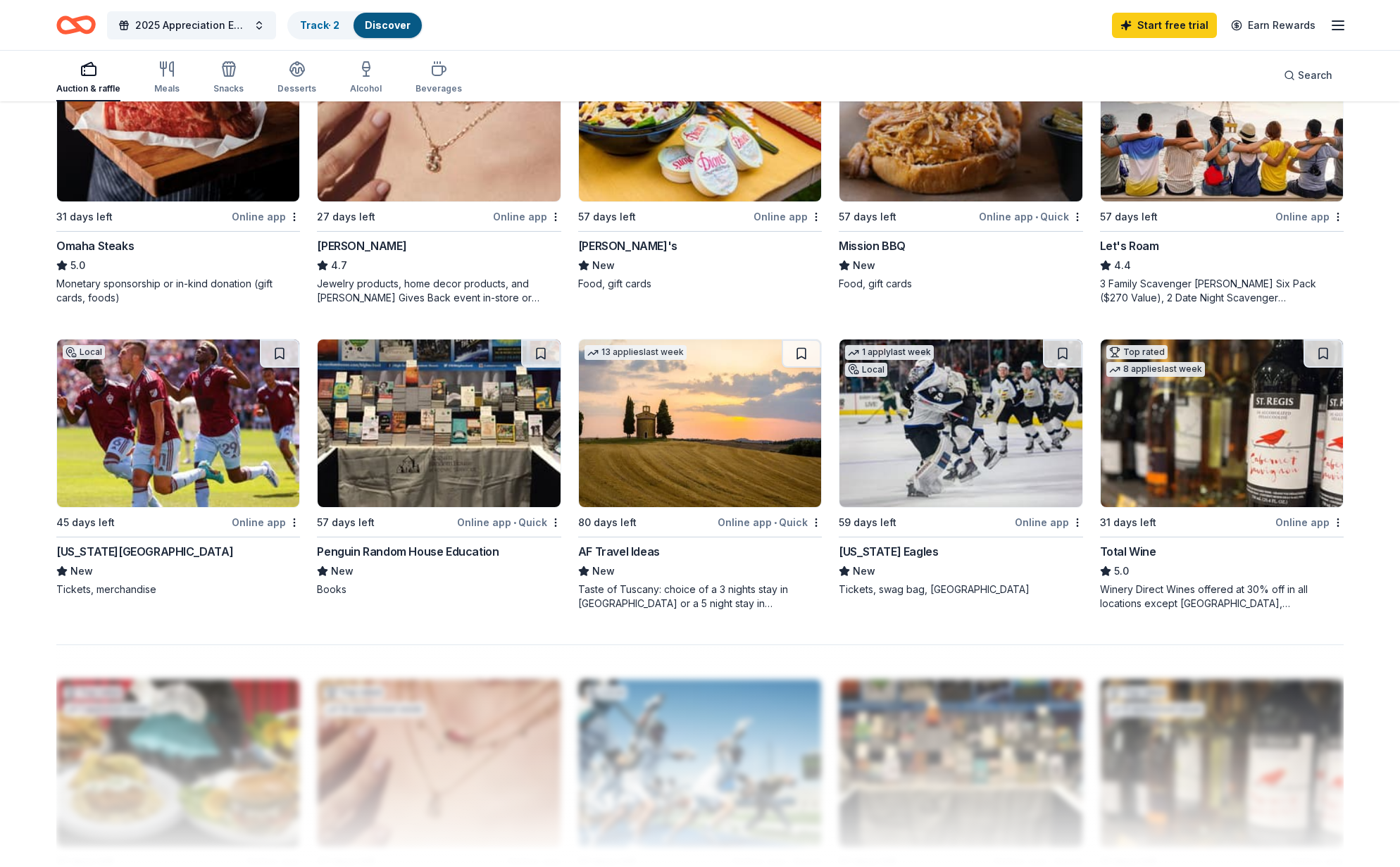
click at [435, 553] on div "Penguin Random House Education" at bounding box center [407, 551] width 182 height 17
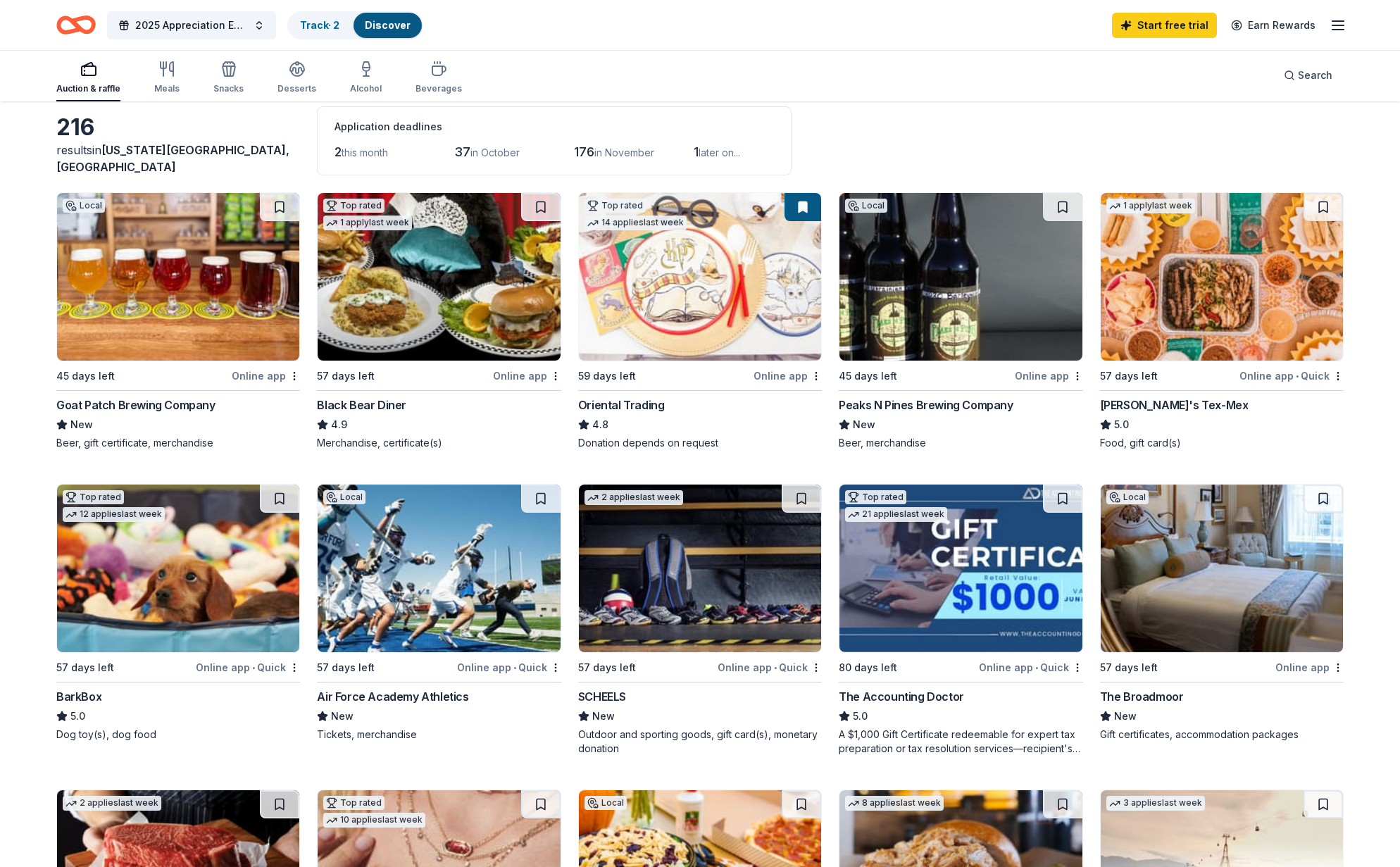
scroll to position [0, 0]
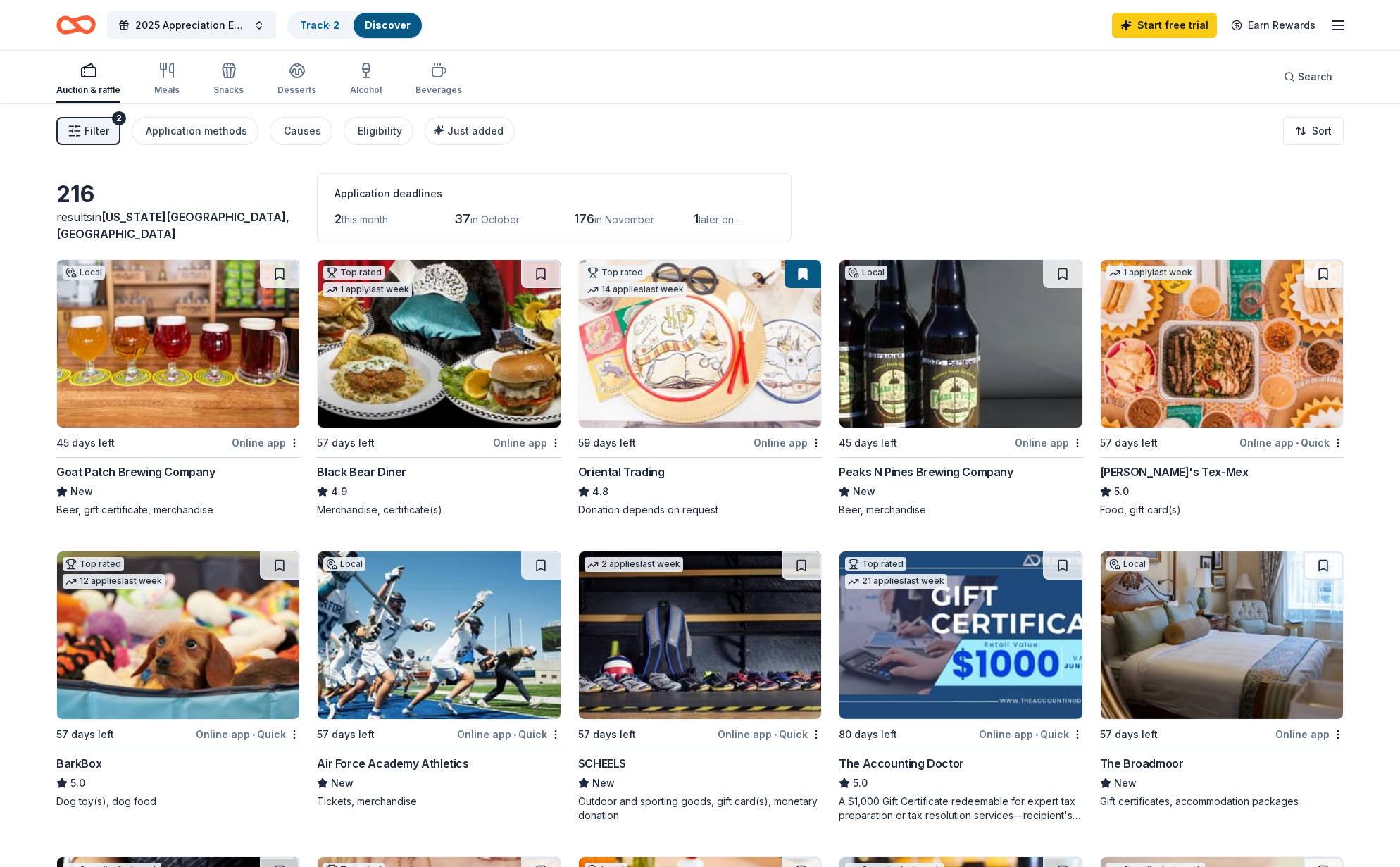
click at [94, 132] on span "Filter" at bounding box center [97, 130] width 25 height 17
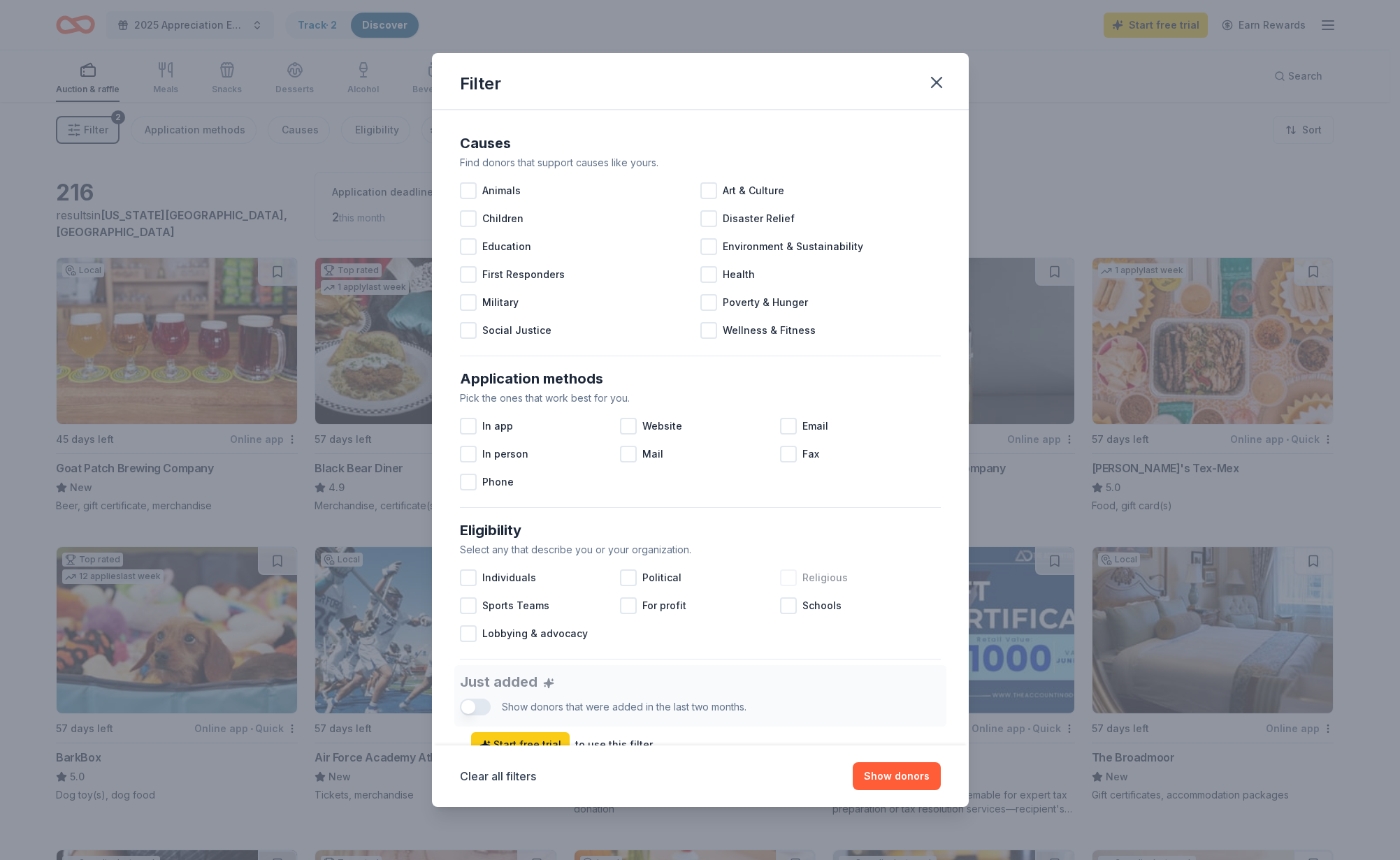
click at [786, 573] on div at bounding box center [788, 577] width 17 height 17
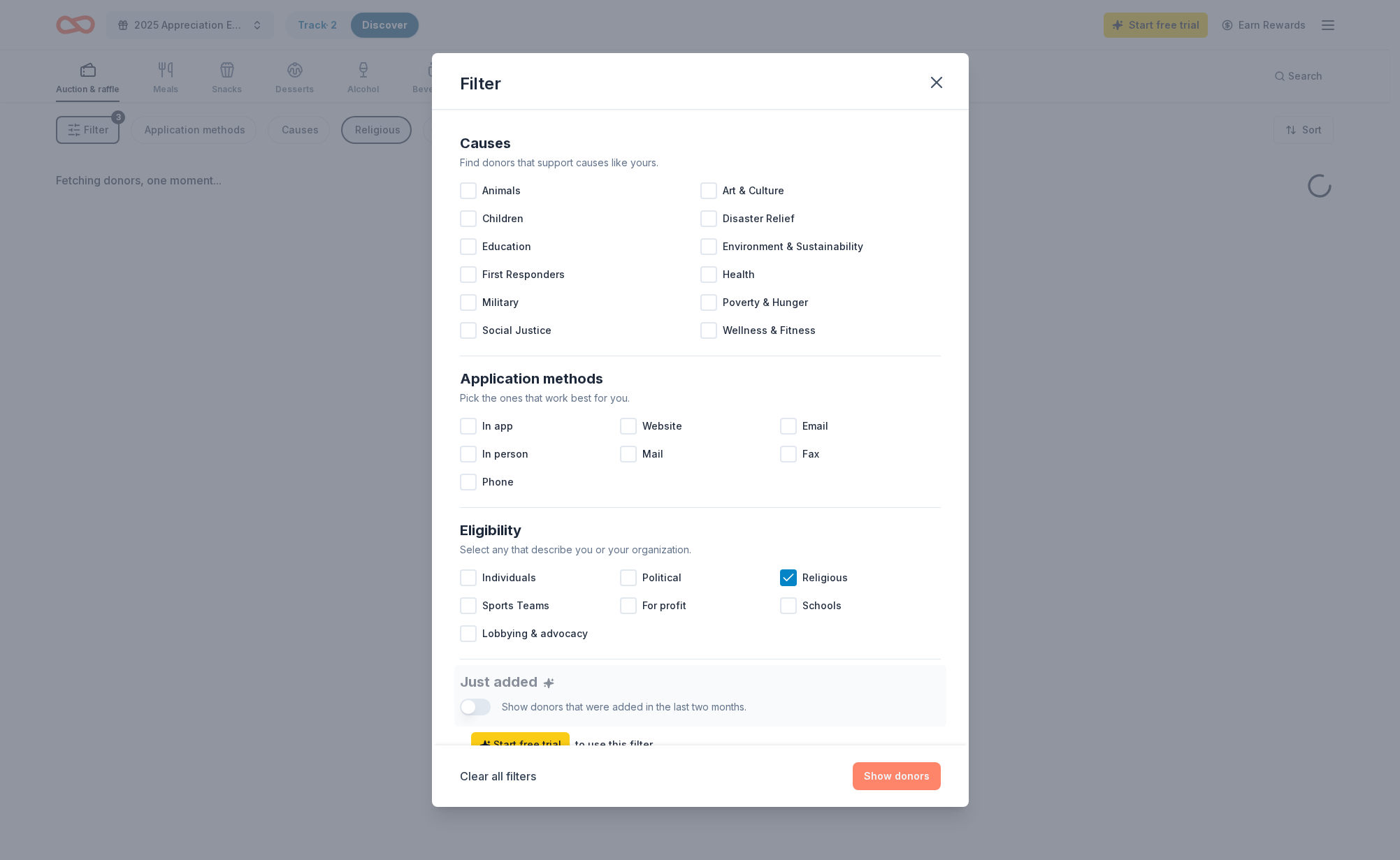
click at [893, 777] on button "Show donors" at bounding box center [896, 776] width 88 height 28
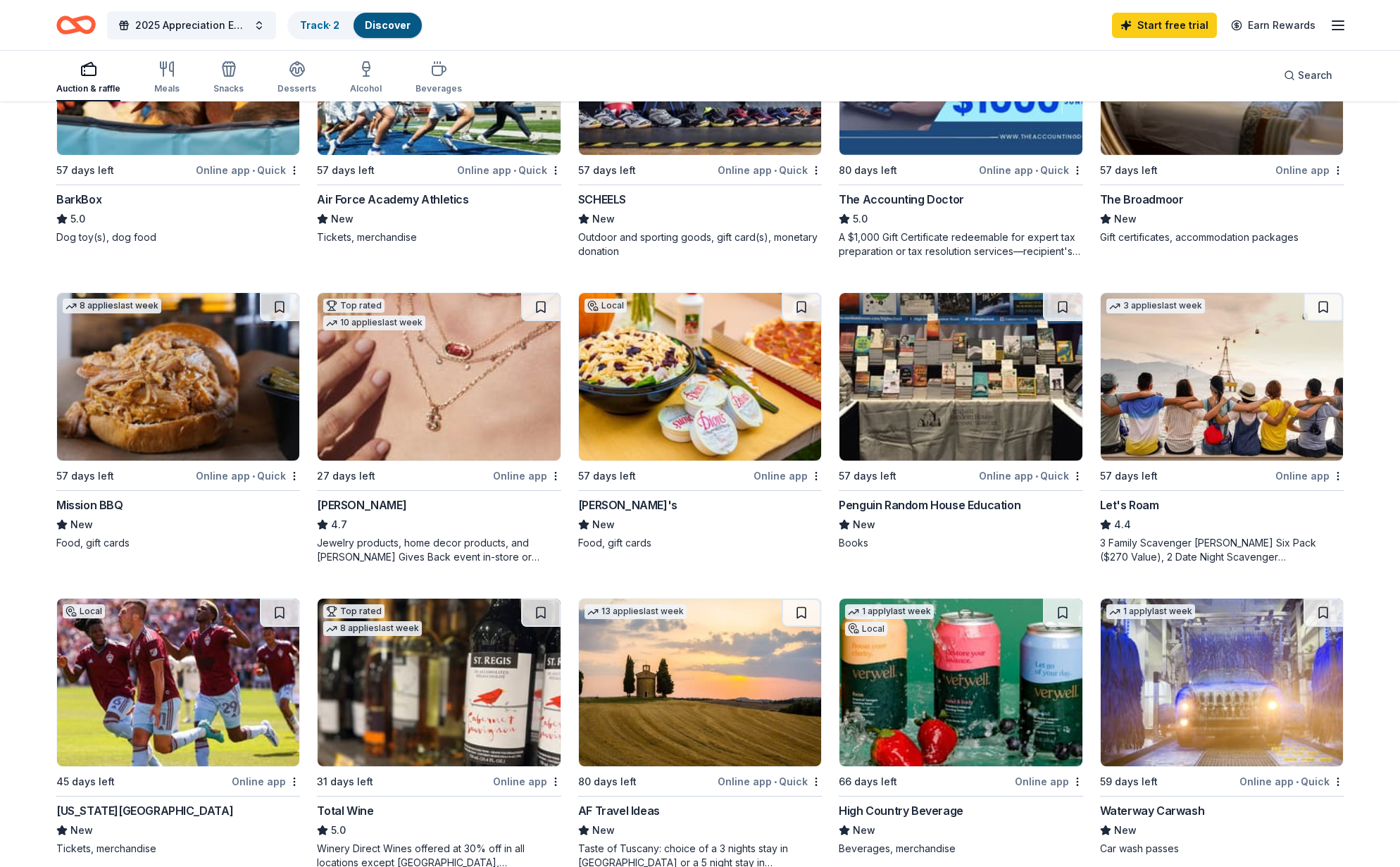
scroll to position [567, 0]
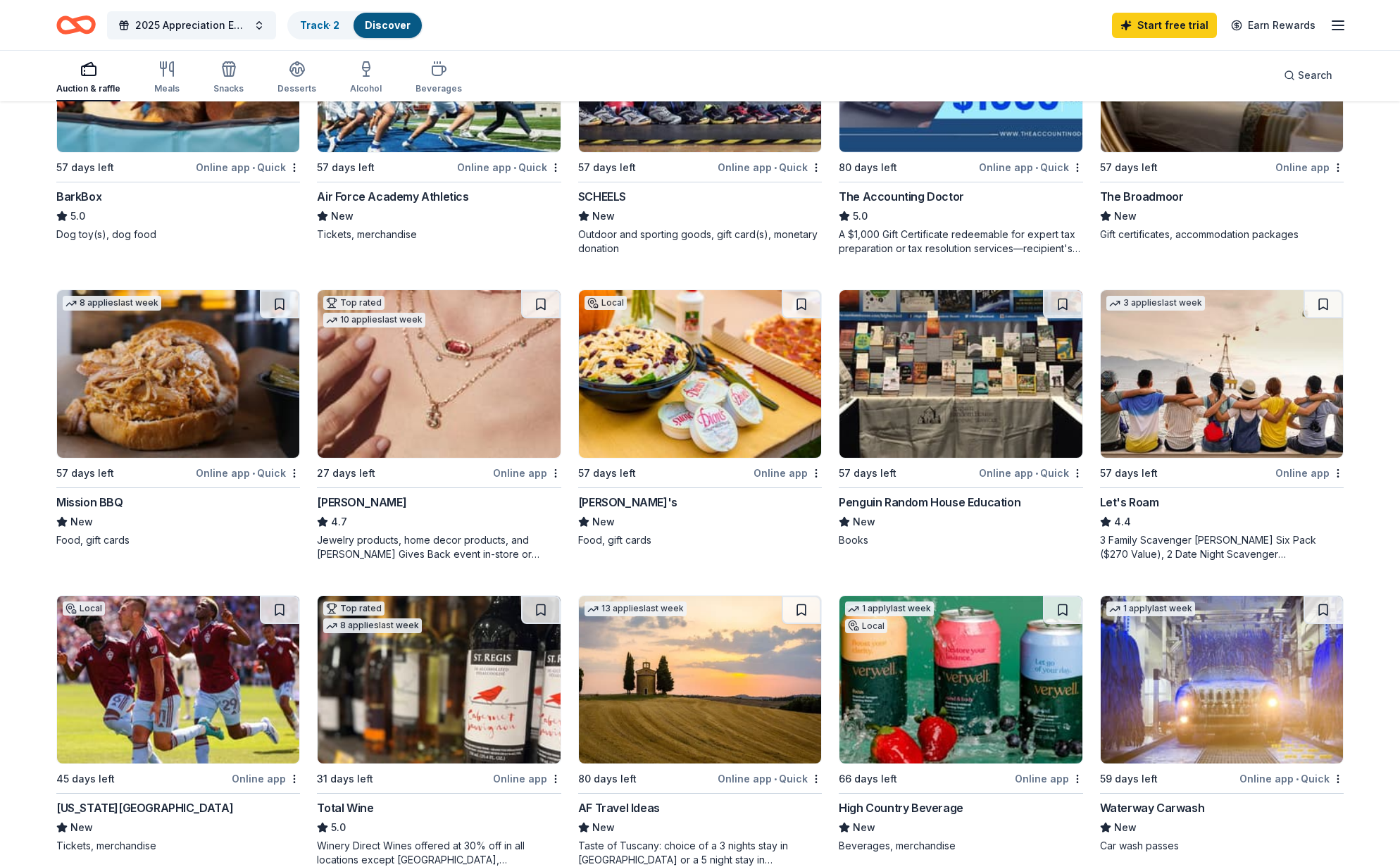
click at [247, 471] on div "Online app • Quick" at bounding box center [248, 473] width 104 height 18
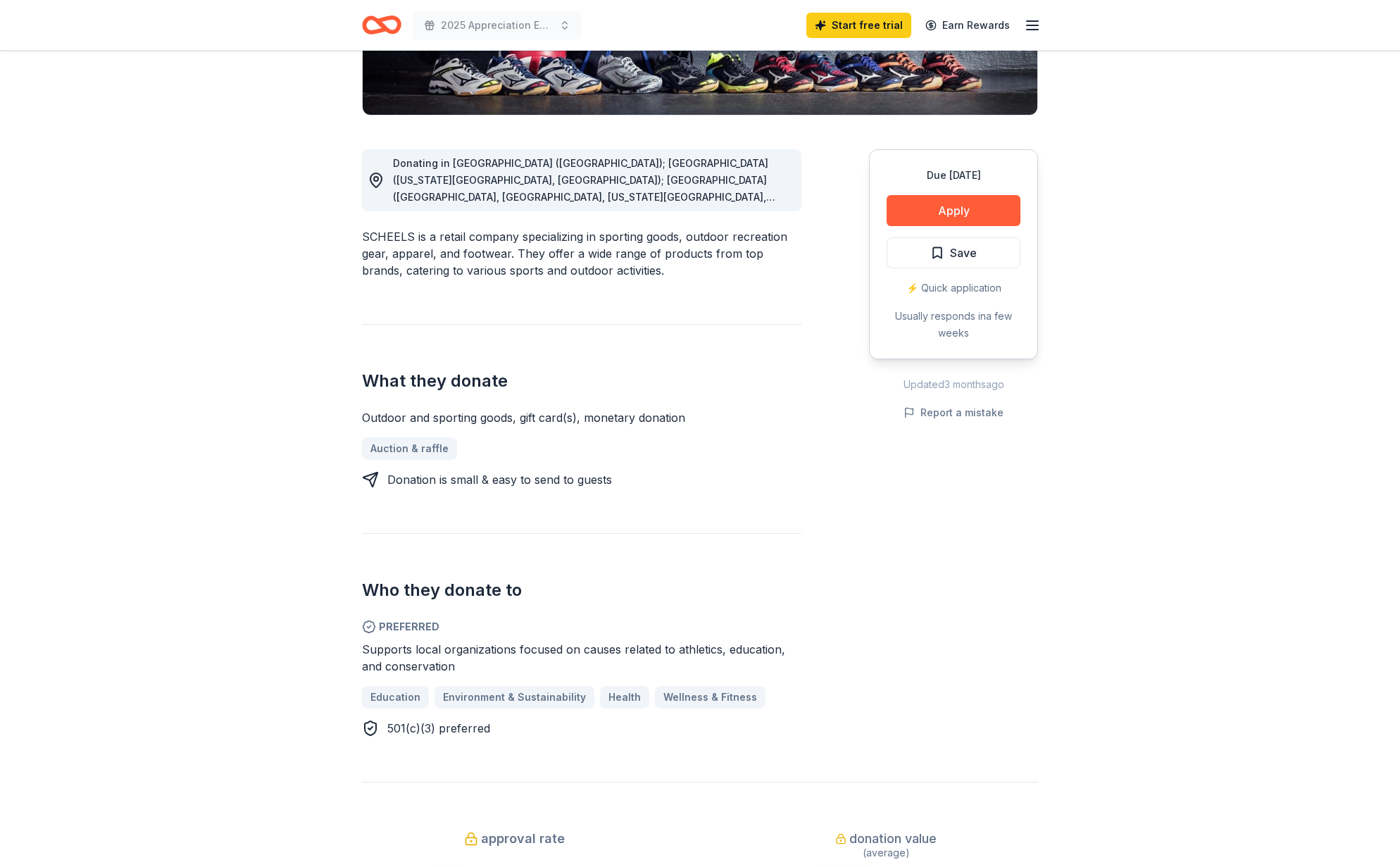
scroll to position [264, 0]
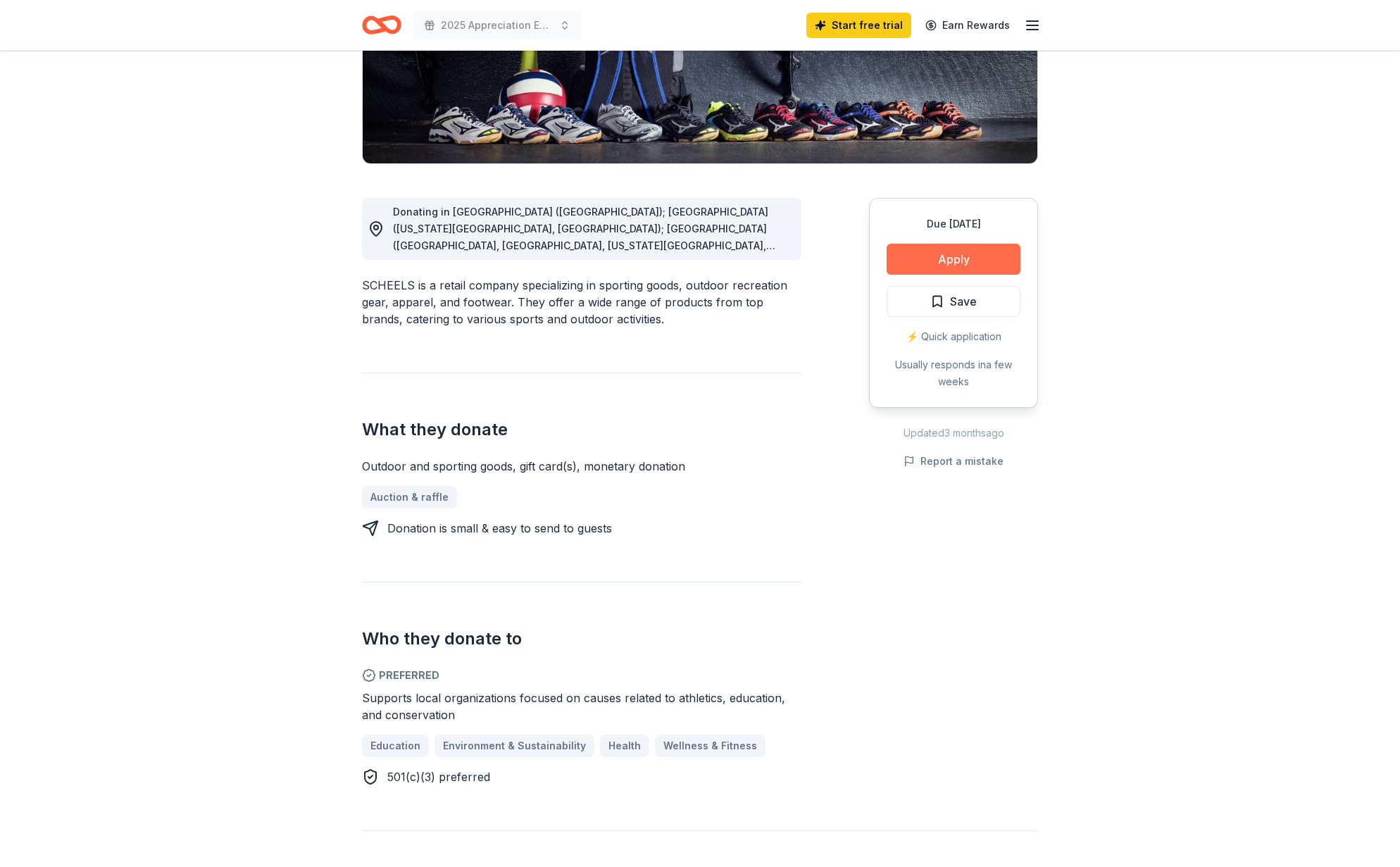
click at [962, 255] on button "Apply" at bounding box center [953, 259] width 134 height 31
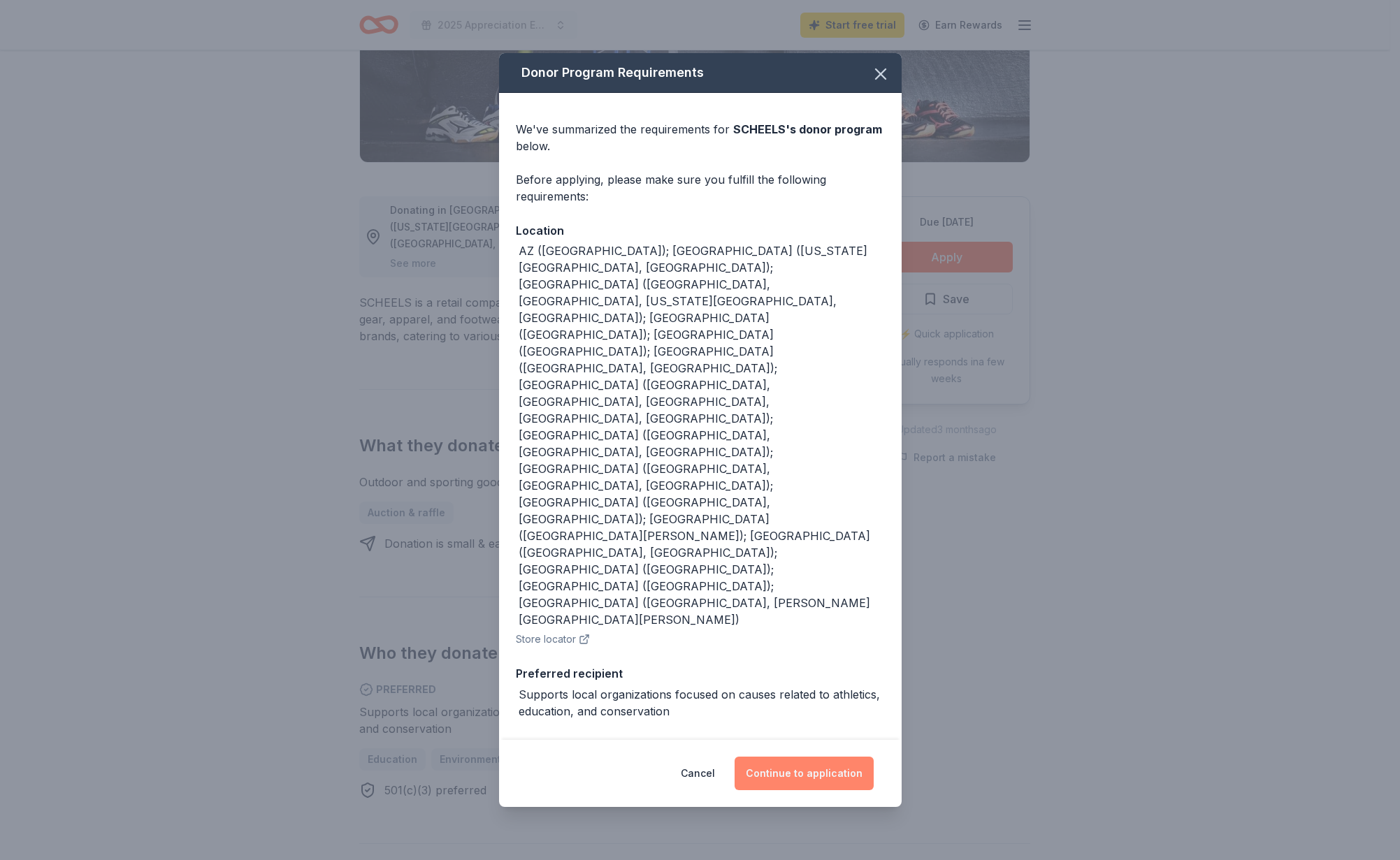
click at [815, 757] on button "Continue to application" at bounding box center [803, 773] width 139 height 33
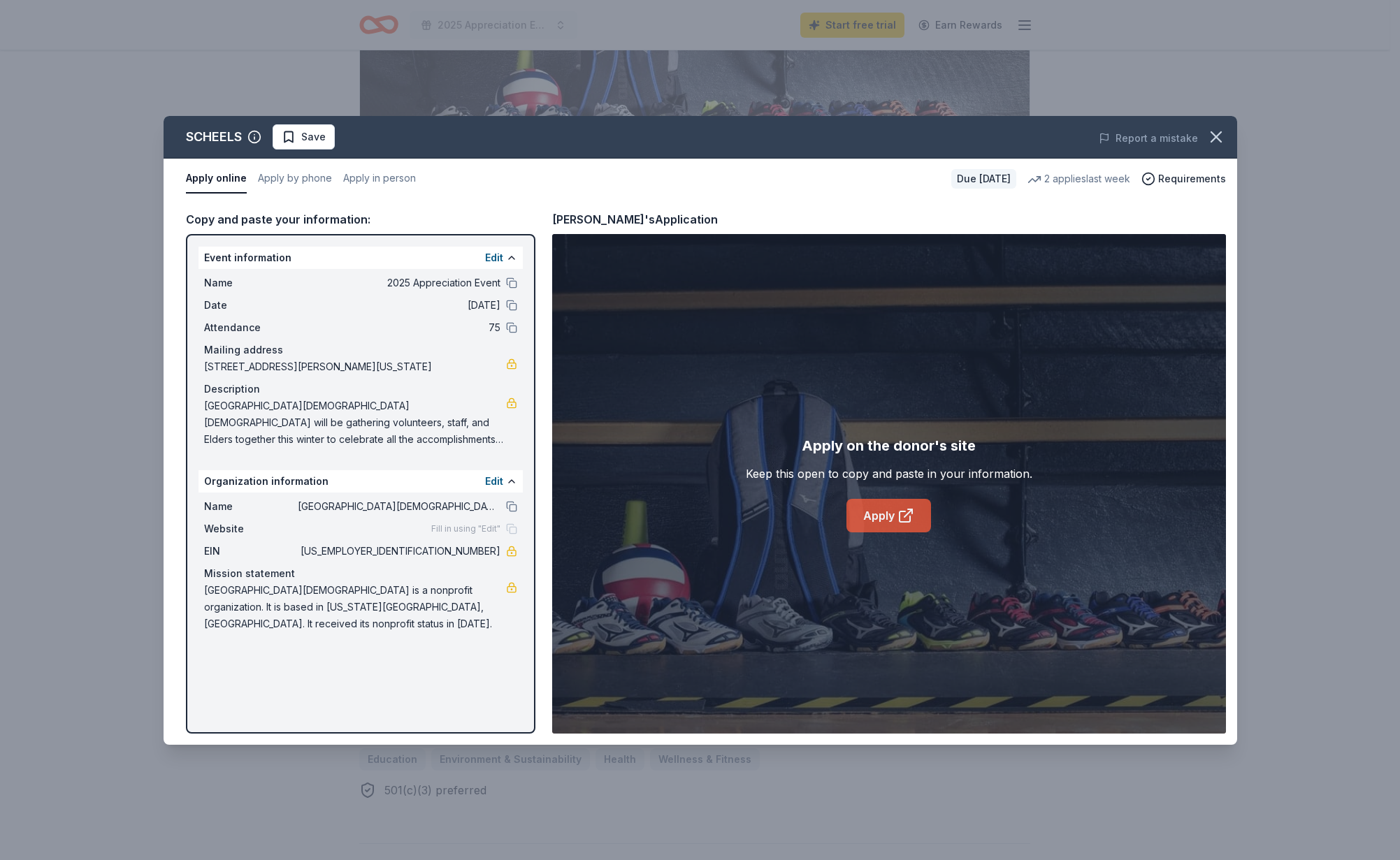
click at [895, 515] on link "Apply" at bounding box center [888, 515] width 84 height 33
click at [1207, 135] on icon "button" at bounding box center [1216, 137] width 20 height 20
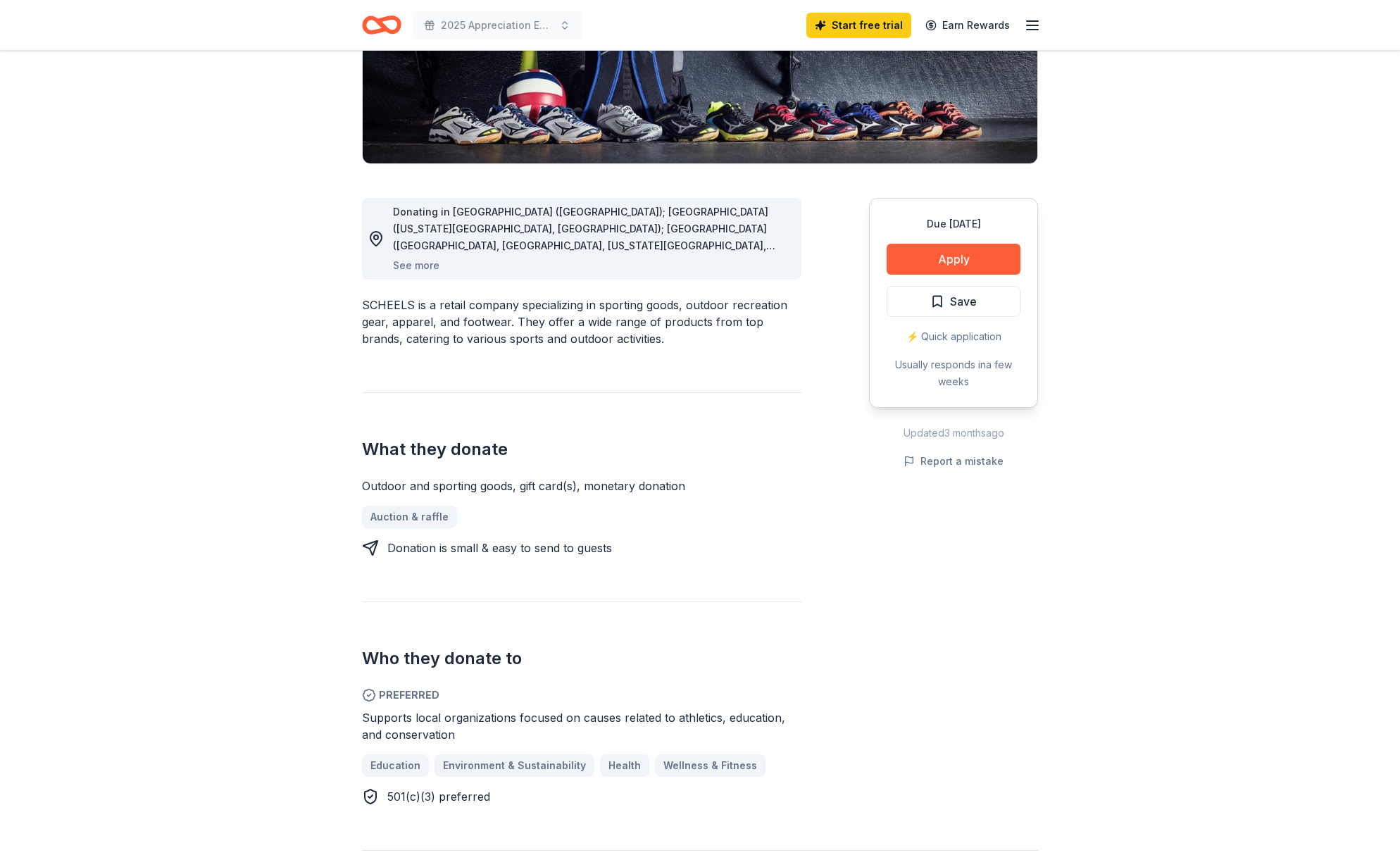
click at [373, 26] on icon "Home" at bounding box center [381, 25] width 39 height 33
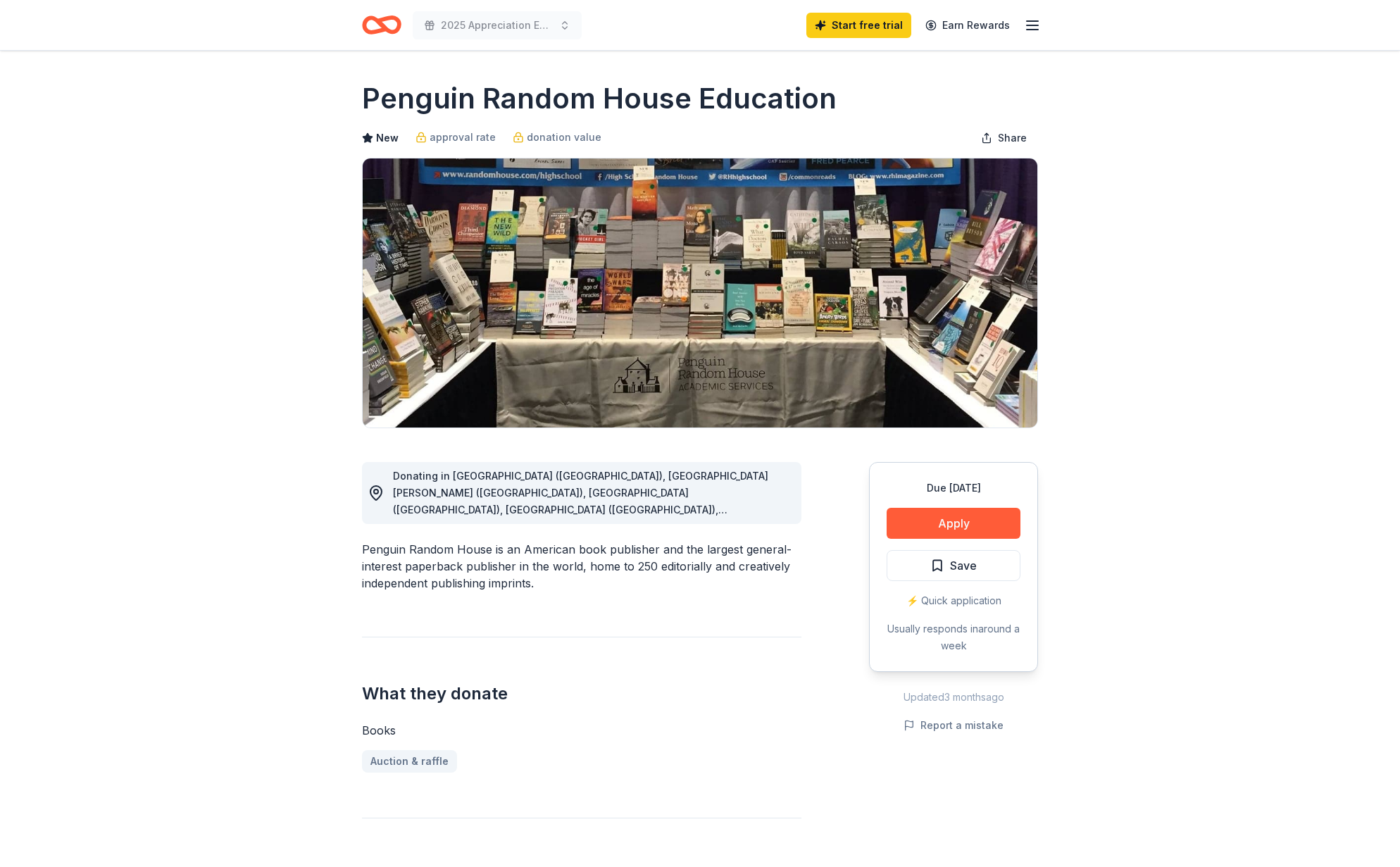
click at [380, 31] on icon "Home" at bounding box center [375, 25] width 22 height 14
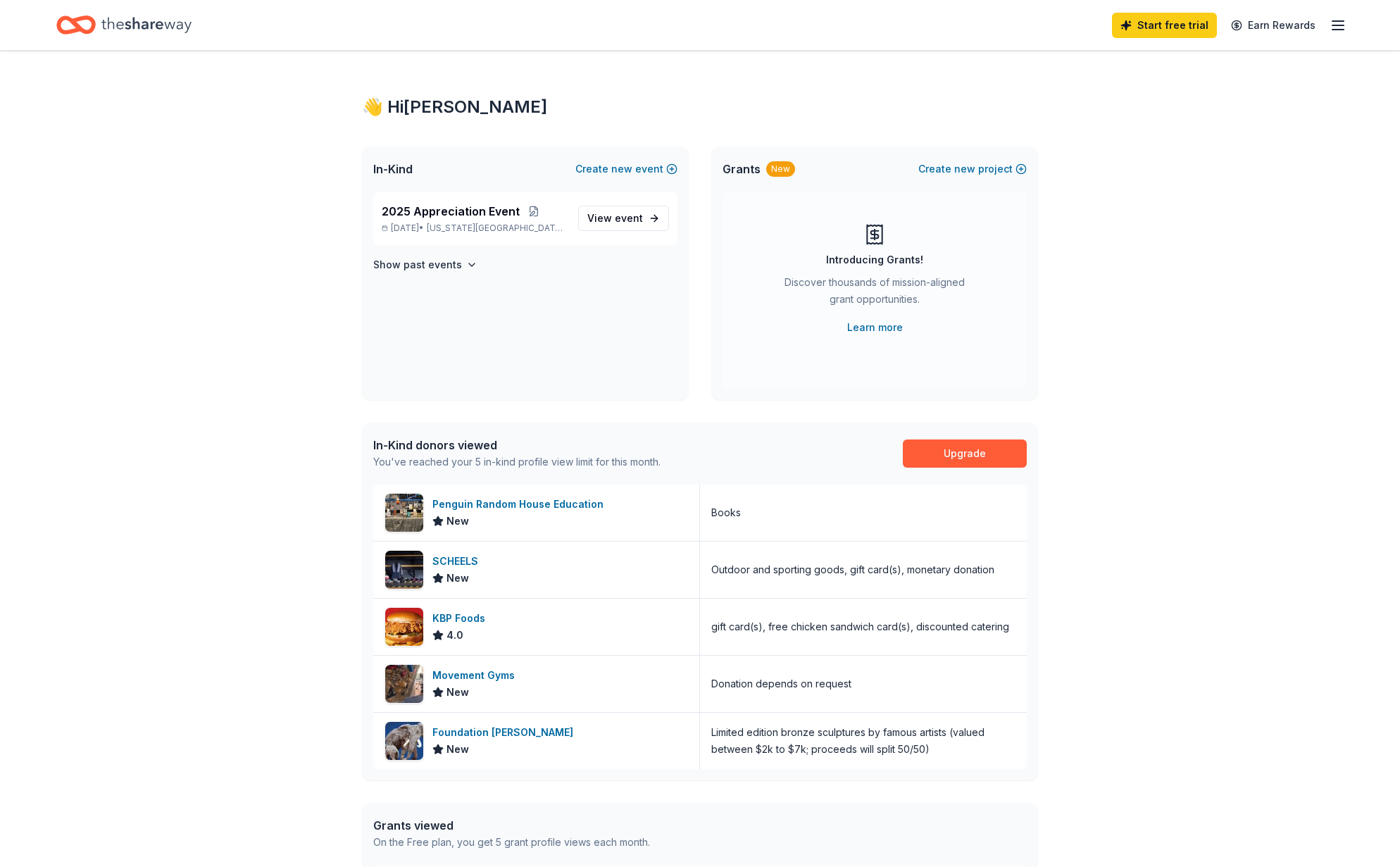
click at [155, 24] on icon "Home" at bounding box center [146, 25] width 90 height 29
click at [79, 26] on icon "Home" at bounding box center [82, 25] width 22 height 14
